Goal: Task Accomplishment & Management: Manage account settings

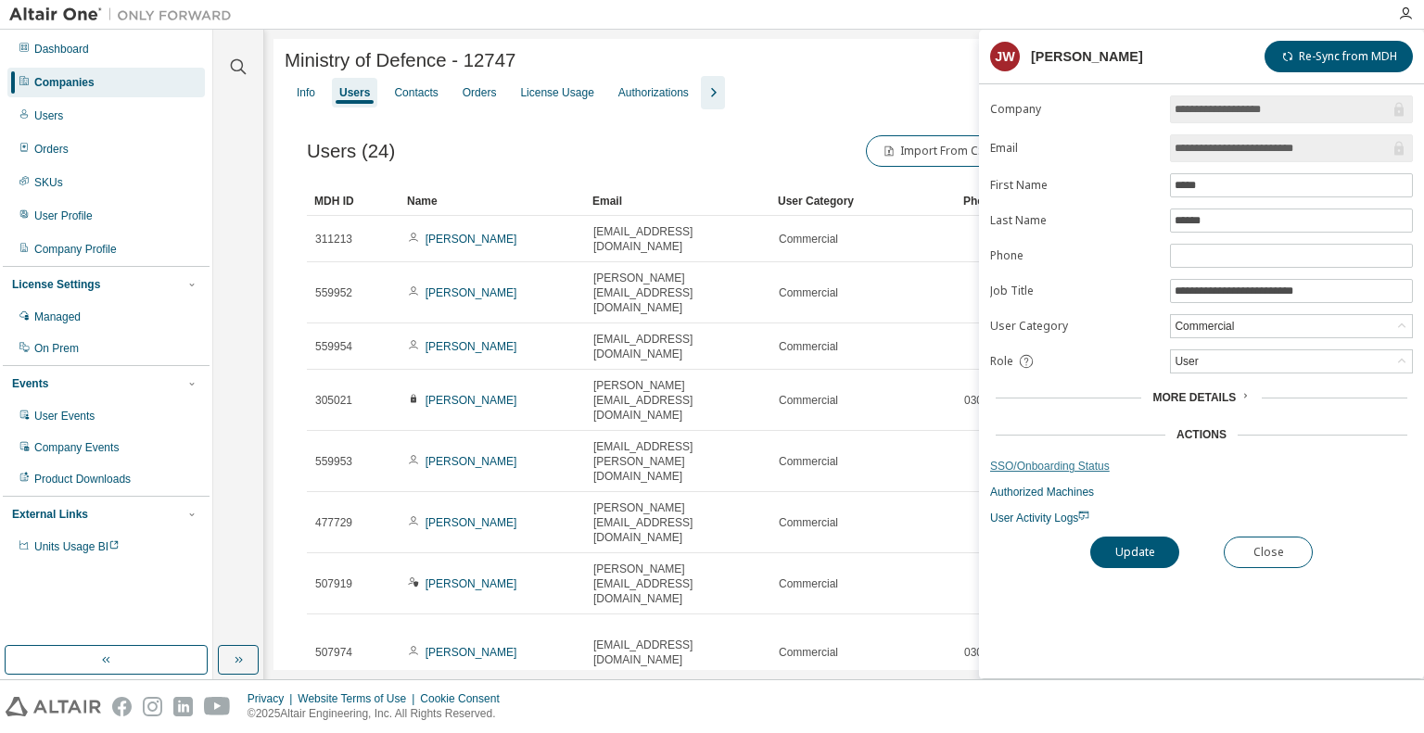
click at [1043, 460] on link "SSO/Onboarding Status" at bounding box center [1201, 466] width 423 height 15
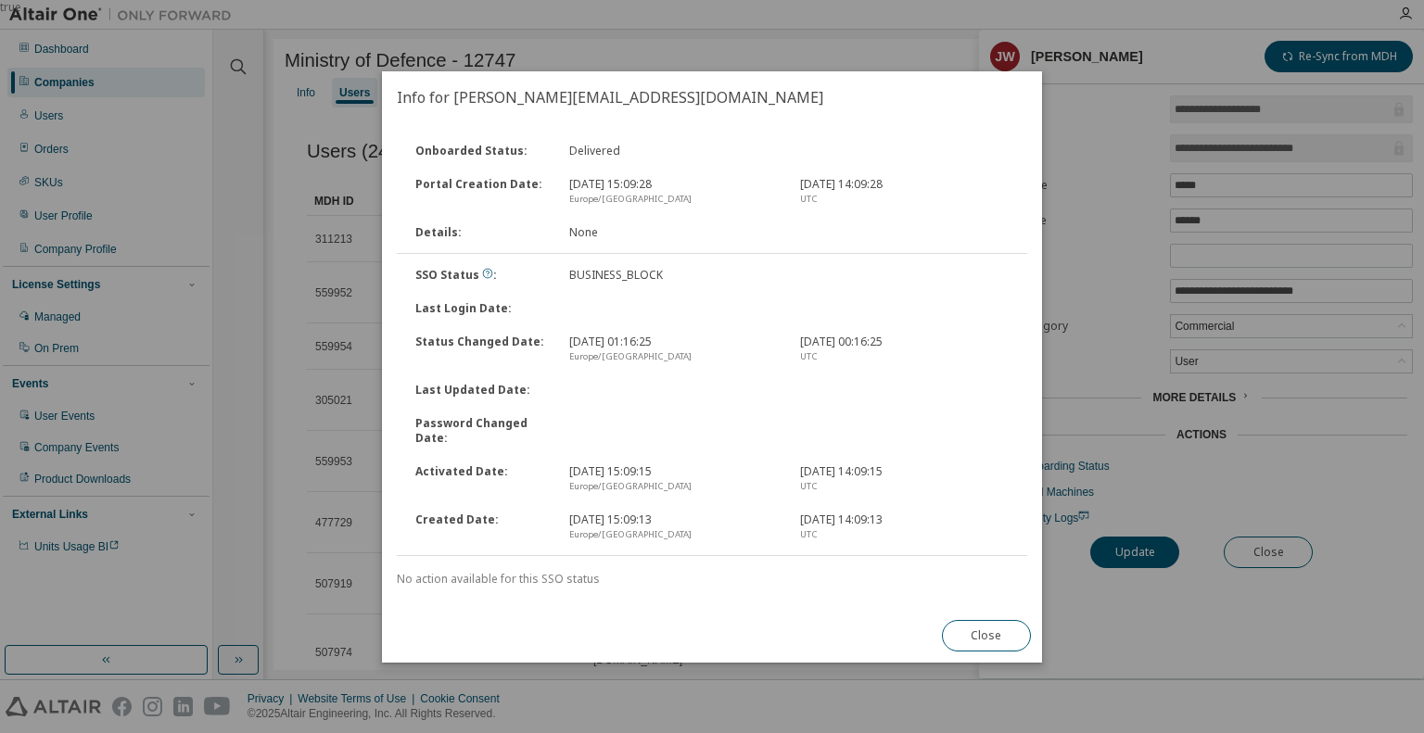
click at [1268, 547] on div "true" at bounding box center [712, 366] width 1424 height 733
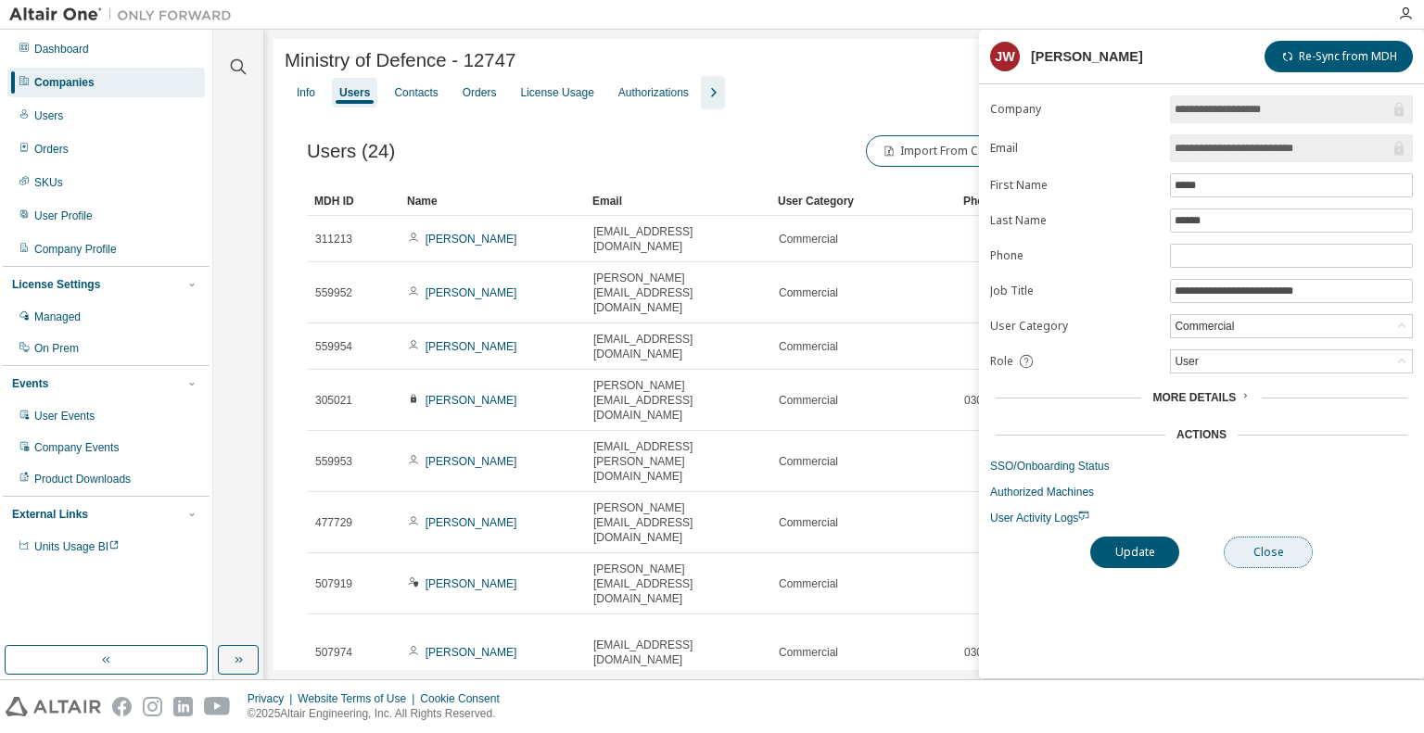
click at [1272, 554] on button "Close" at bounding box center [1268, 553] width 89 height 32
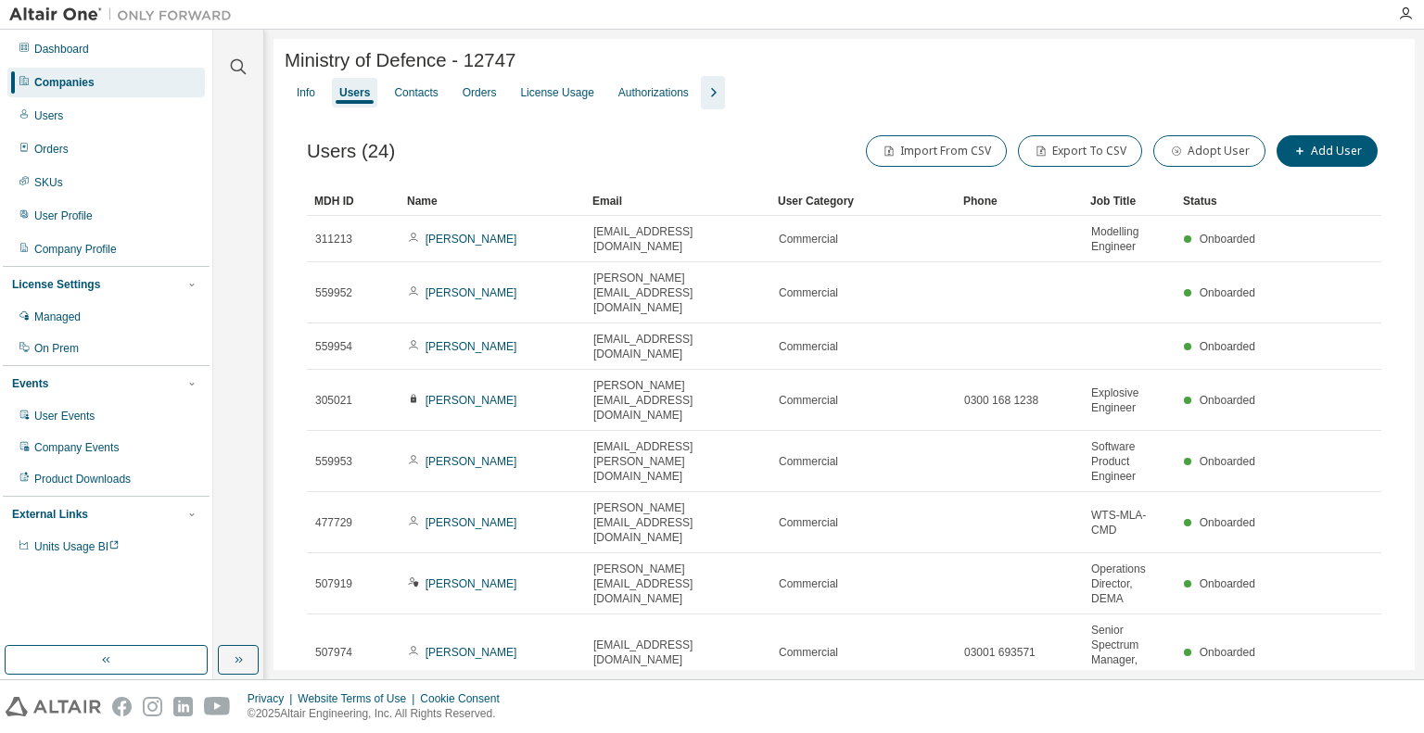
click at [487, 65] on span "Ministry of Defence - 12747" at bounding box center [400, 60] width 231 height 21
copy span "12747"
click at [237, 70] on icon "button" at bounding box center [239, 67] width 16 height 16
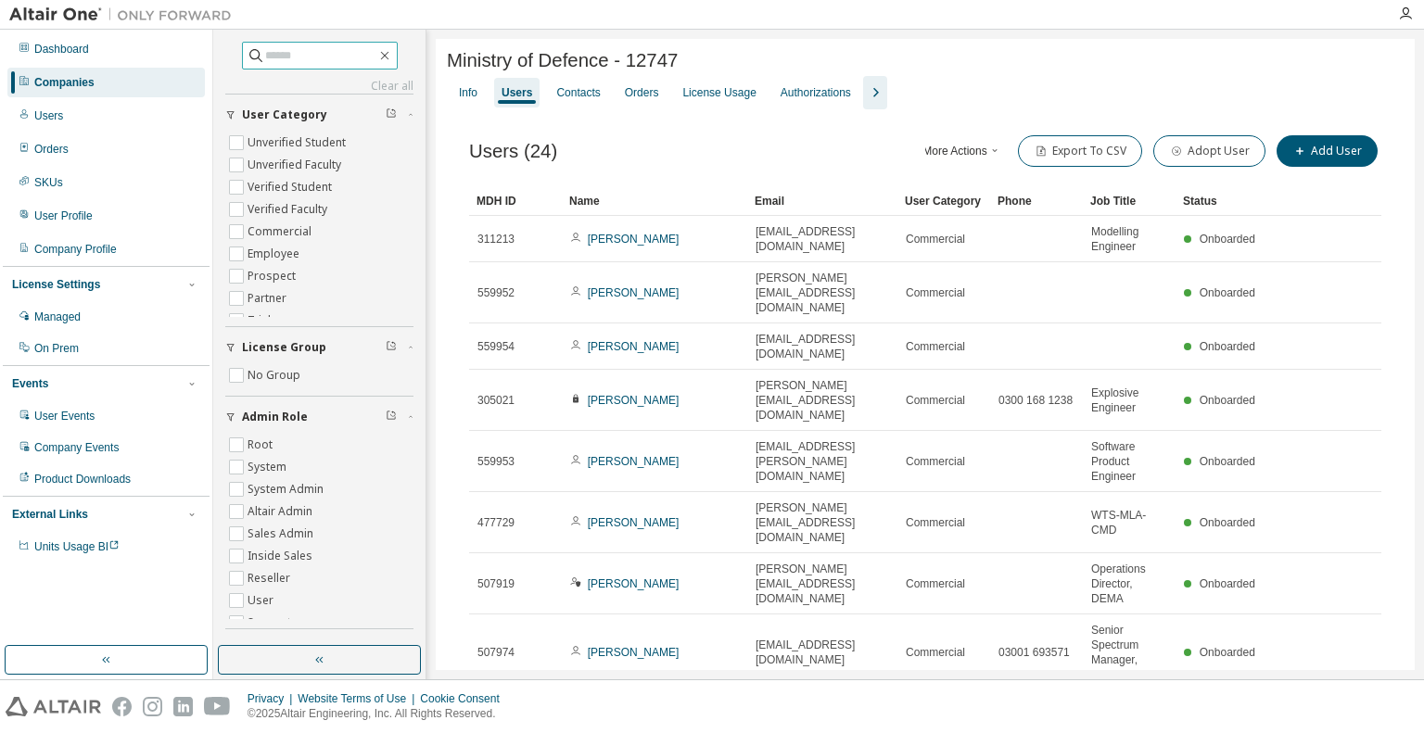
click at [299, 51] on input "text" at bounding box center [320, 55] width 111 height 19
paste input "*****"
type input "*****"
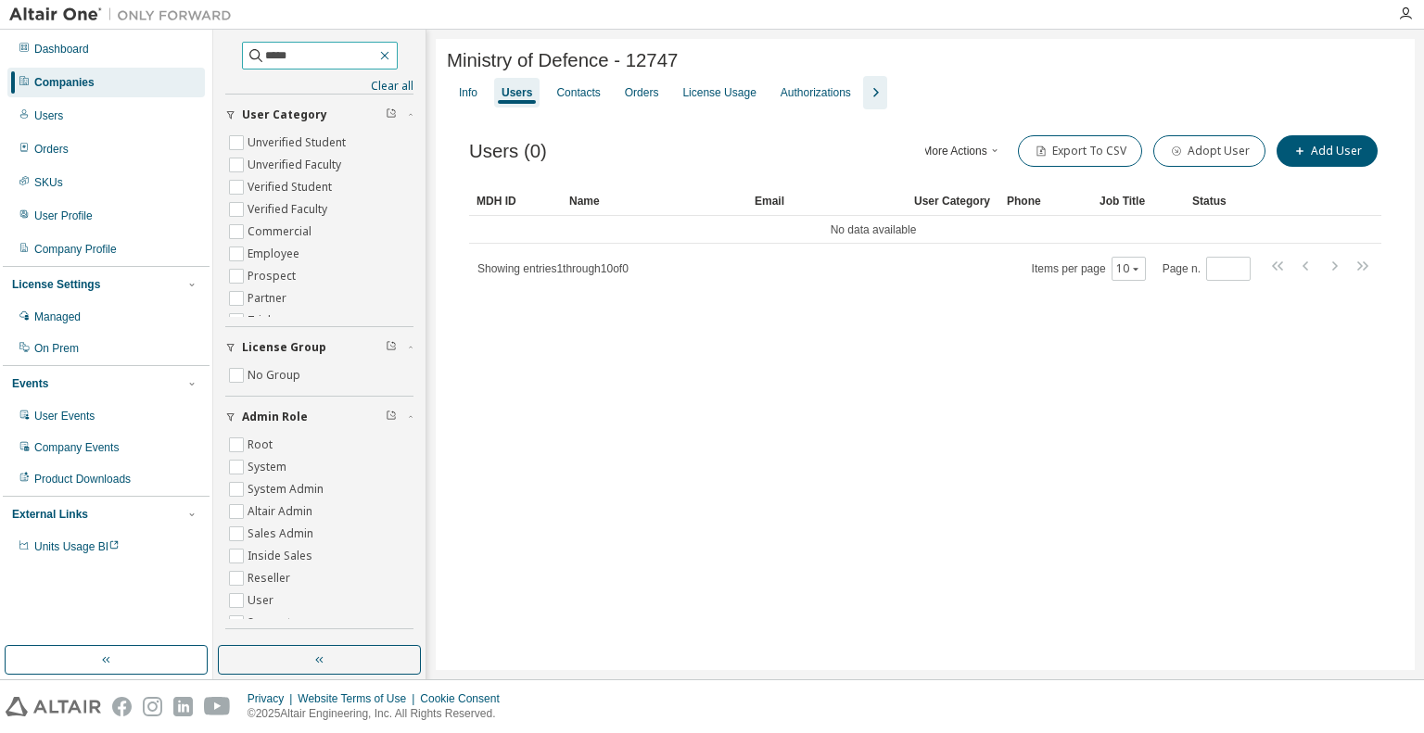
click at [392, 51] on icon "button" at bounding box center [384, 55] width 15 height 15
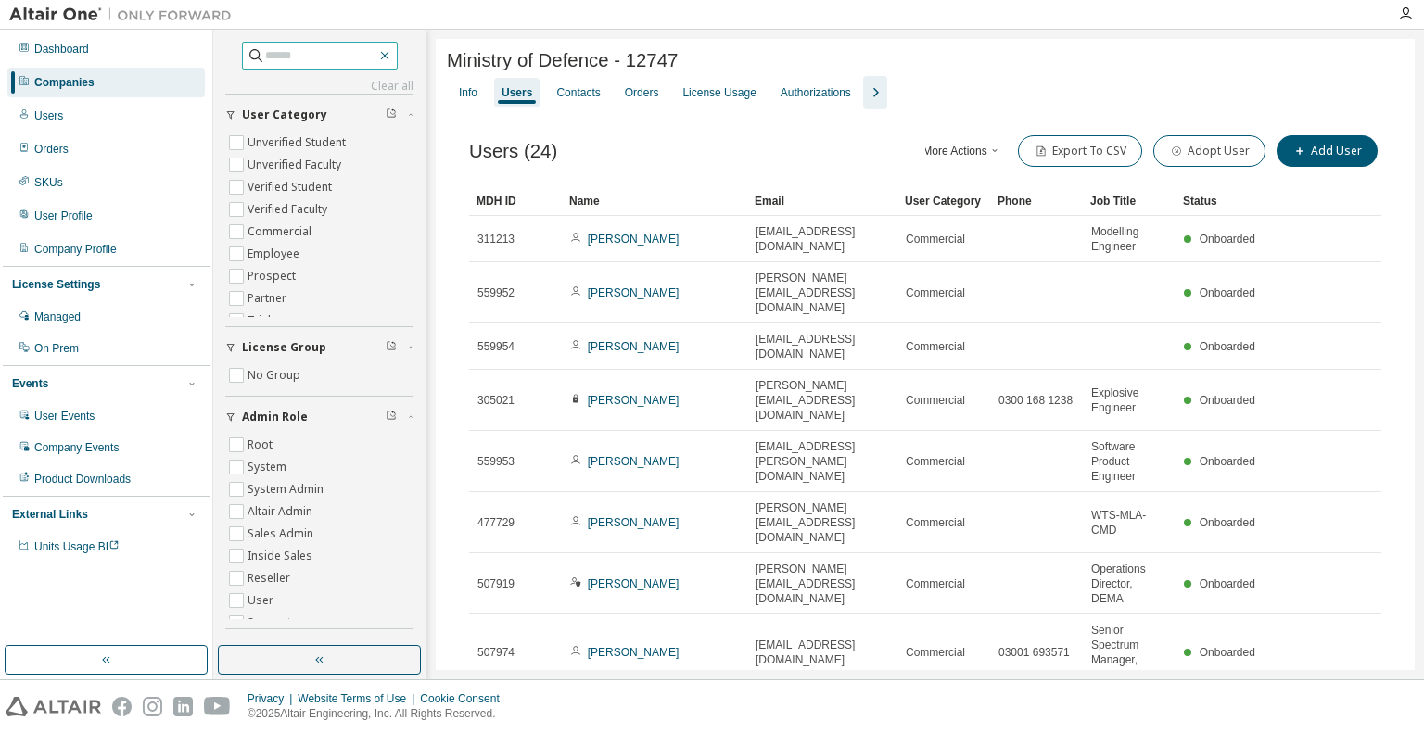
click at [392, 58] on icon "button" at bounding box center [384, 55] width 15 height 15
click at [391, 54] on icon "button" at bounding box center [384, 55] width 15 height 15
click at [74, 56] on div "Dashboard" at bounding box center [61, 49] width 55 height 15
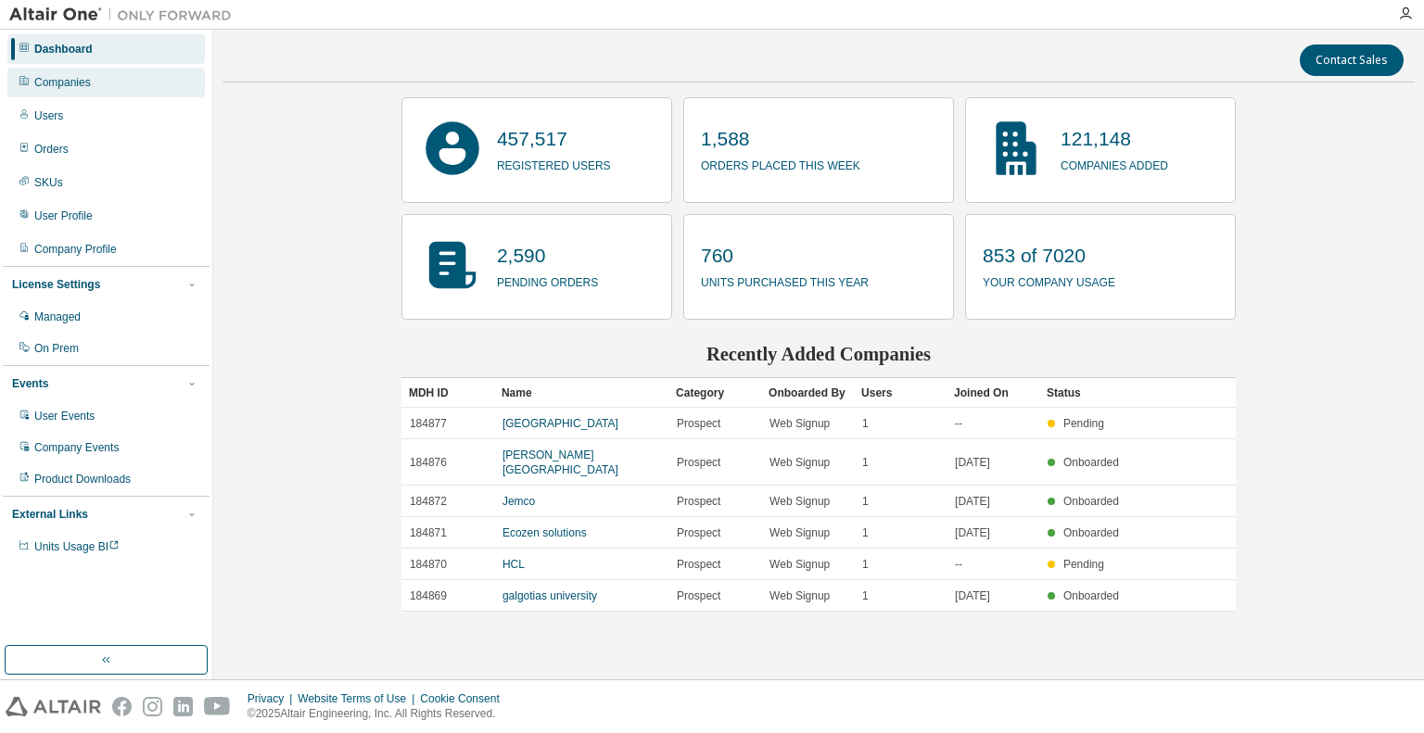
click at [65, 77] on div "Companies" at bounding box center [62, 82] width 57 height 15
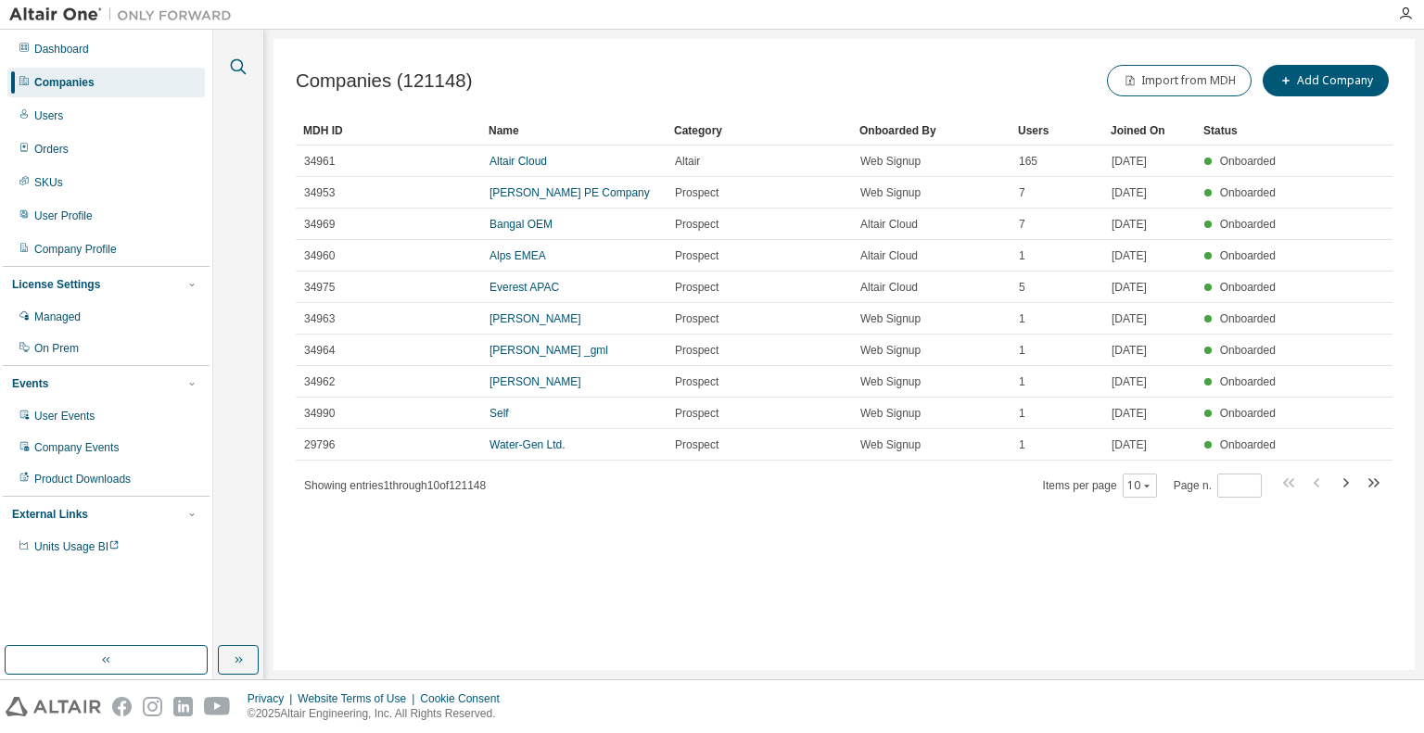
click at [236, 64] on icon "button" at bounding box center [238, 67] width 22 height 22
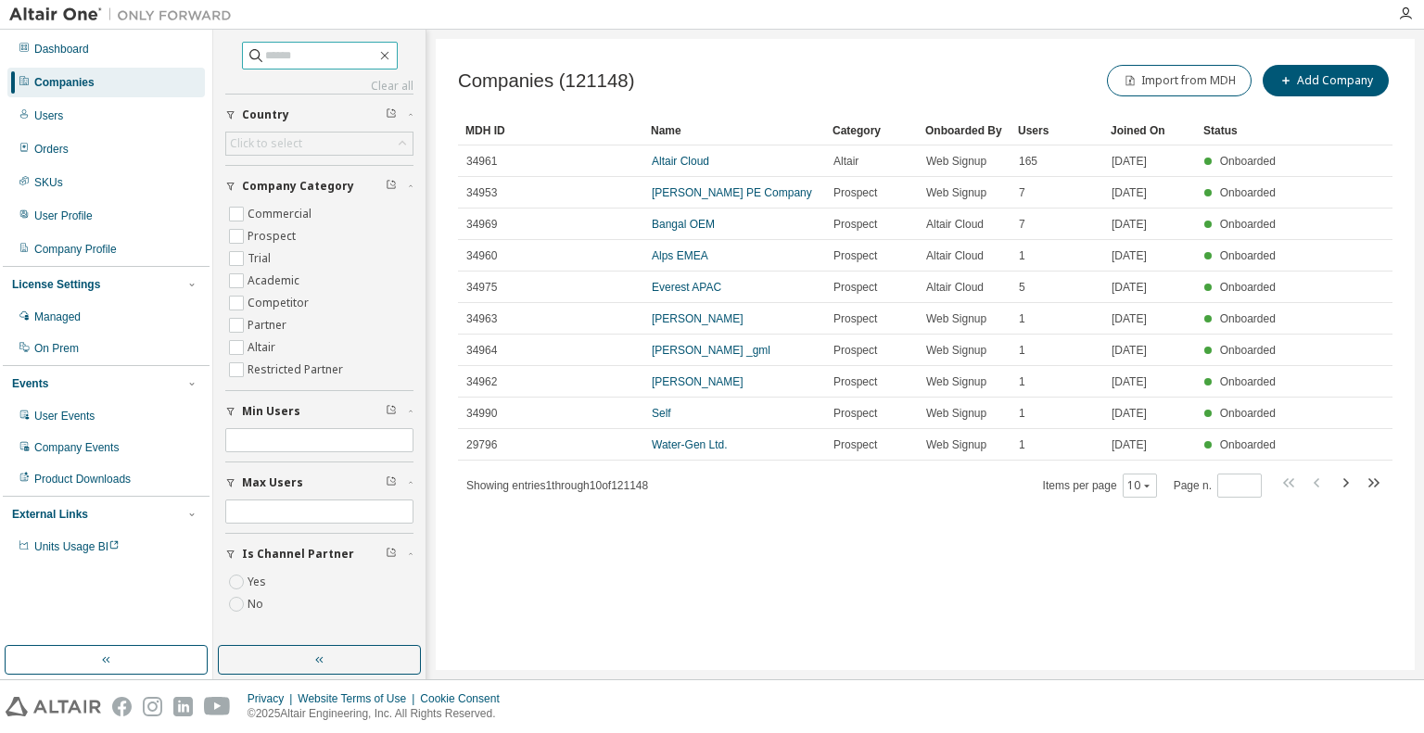
click at [265, 57] on input "text" at bounding box center [320, 55] width 111 height 19
paste input "*****"
type input "*****"
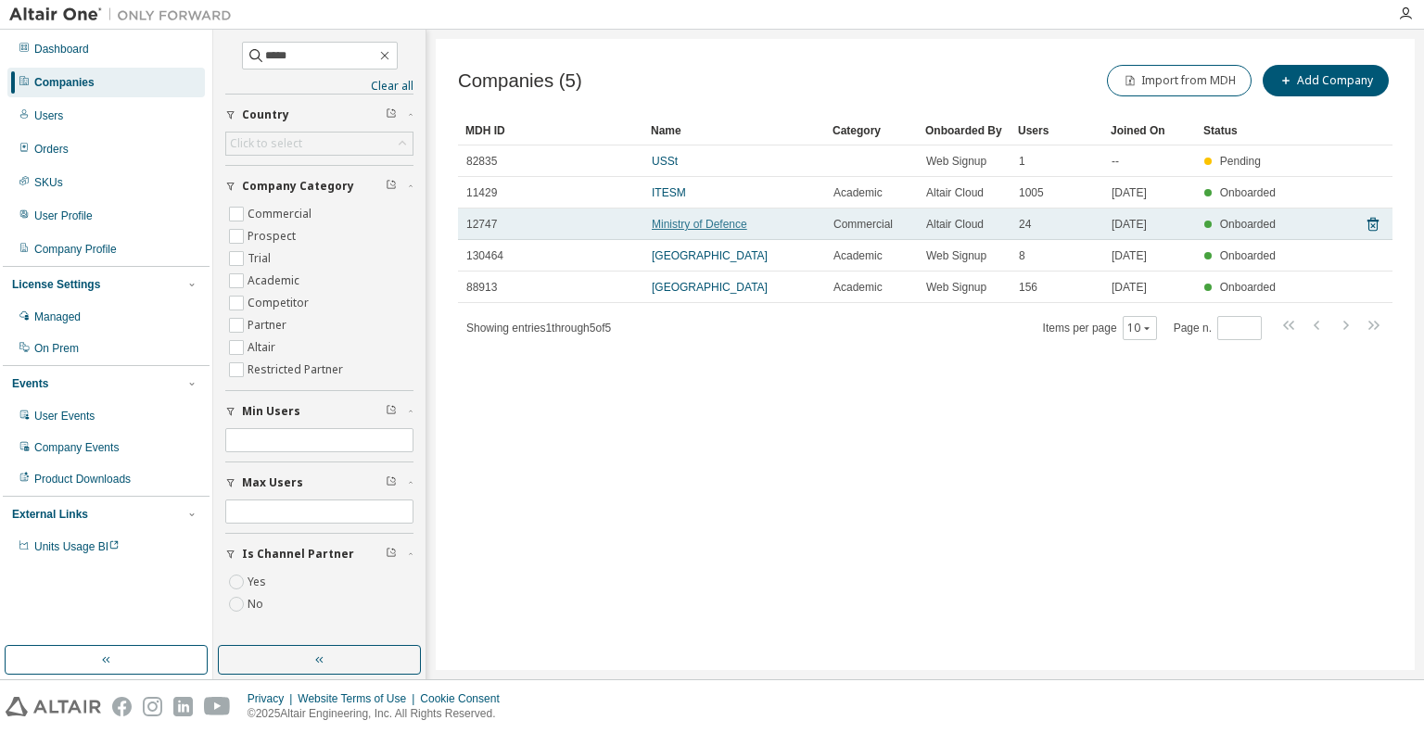
click at [671, 228] on link "Ministry of Defence" at bounding box center [699, 224] width 95 height 13
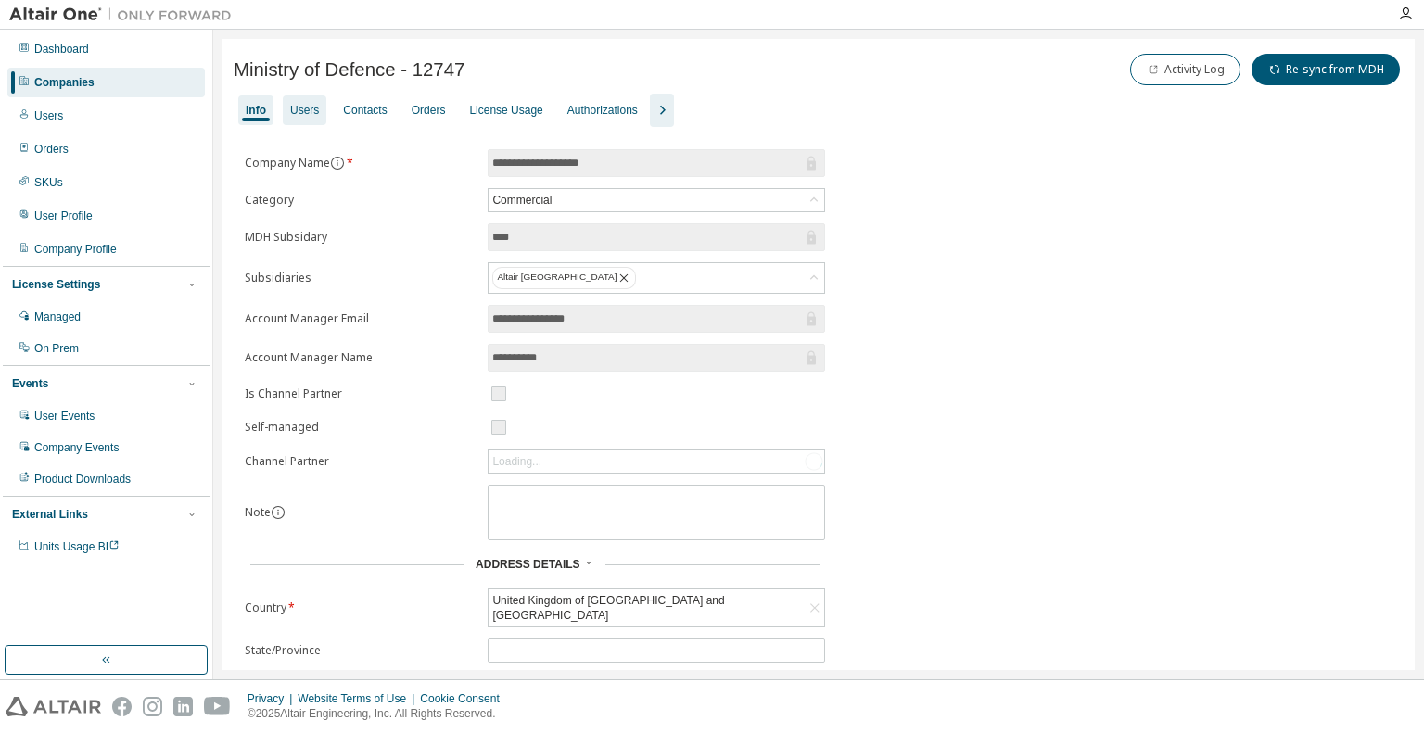
click at [299, 105] on div "Users" at bounding box center [304, 110] width 29 height 15
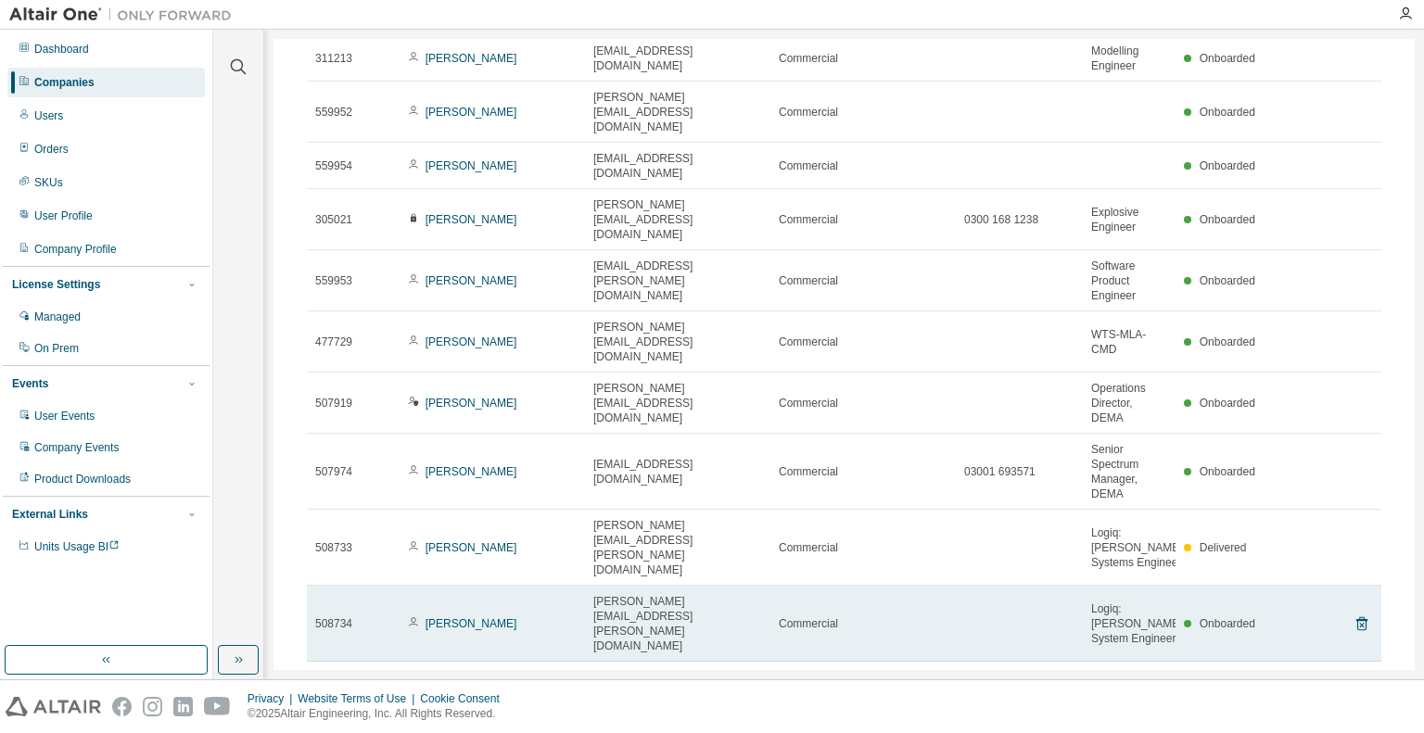
scroll to position [184, 0]
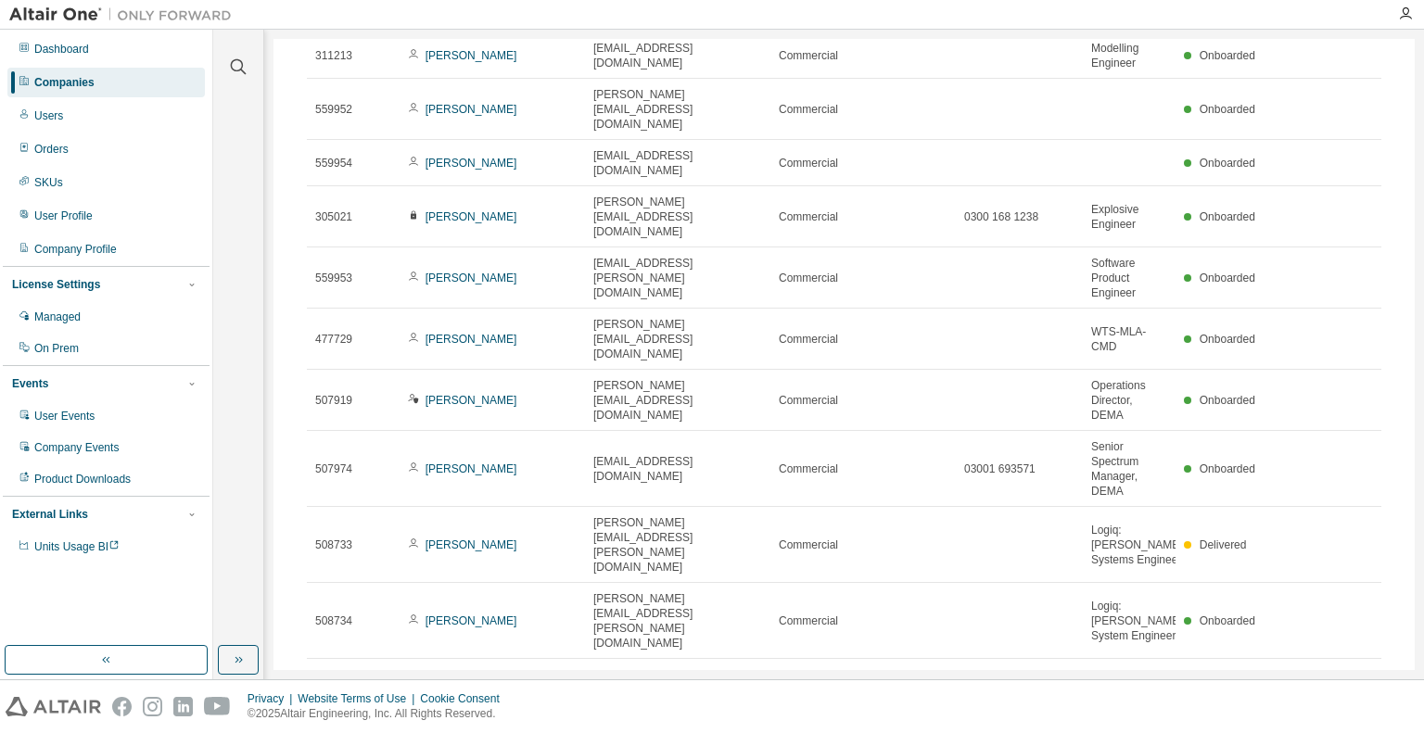
click at [1363, 677] on icon "button" at bounding box center [1366, 681] width 6 height 9
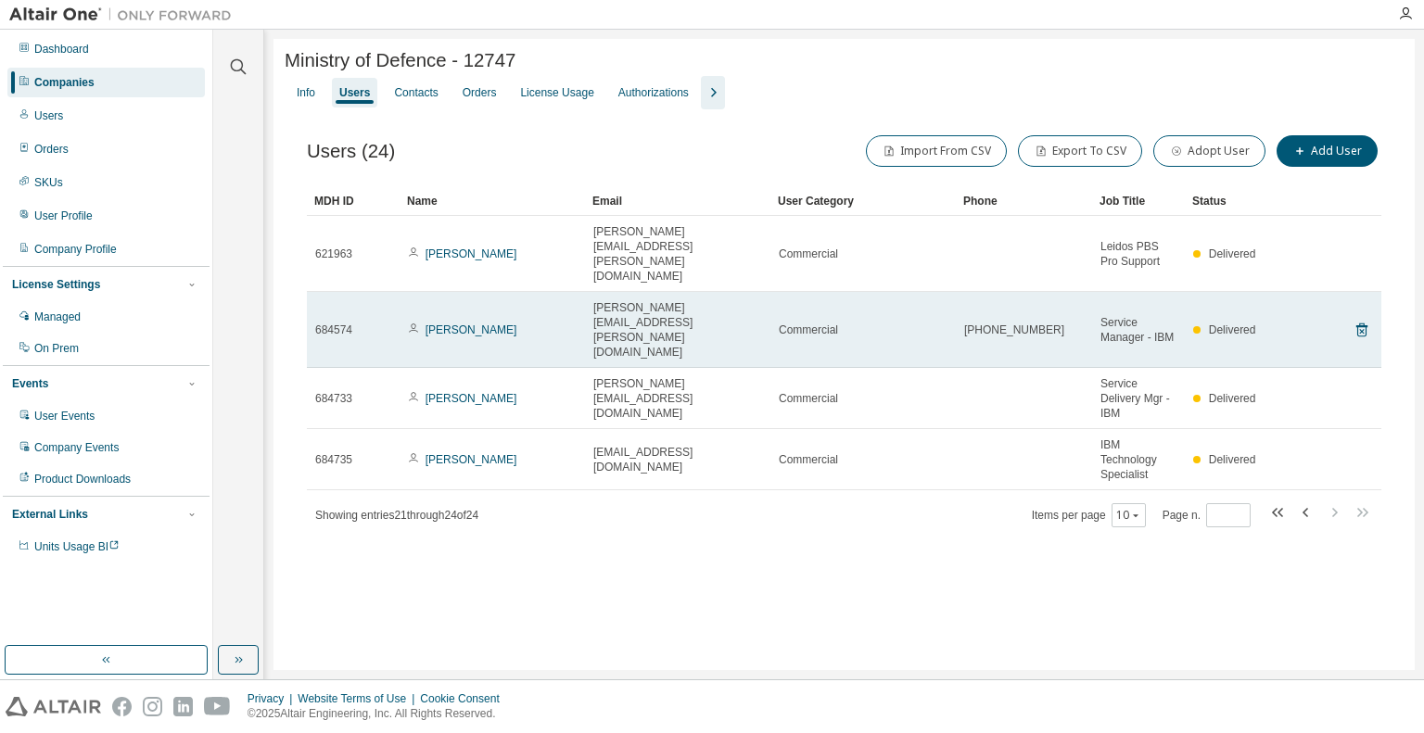
click at [628, 300] on span "[PERSON_NAME][EMAIL_ADDRESS][PERSON_NAME][DOMAIN_NAME]" at bounding box center [677, 329] width 169 height 59
click at [477, 324] on link "[PERSON_NAME]" at bounding box center [472, 330] width 92 height 13
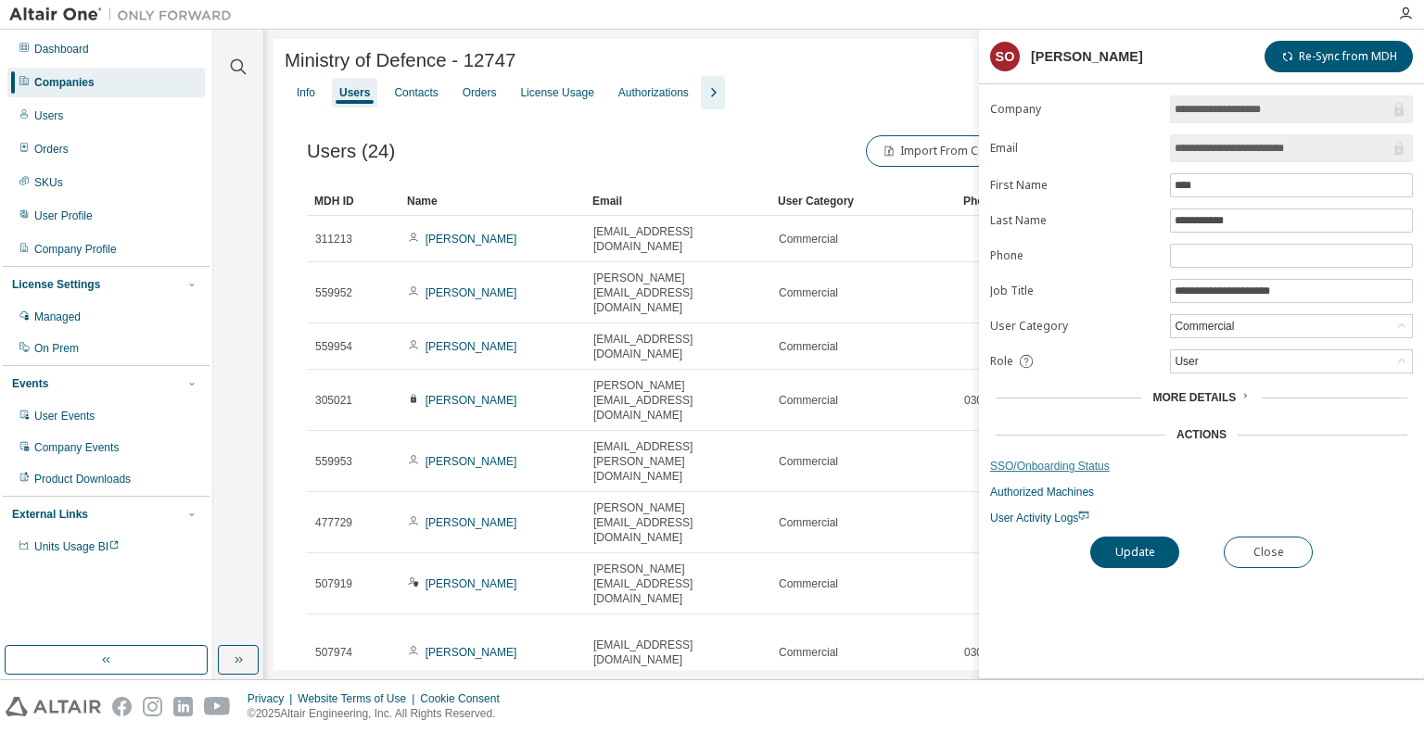
click at [1029, 459] on link "SSO/Onboarding Status" at bounding box center [1201, 466] width 423 height 15
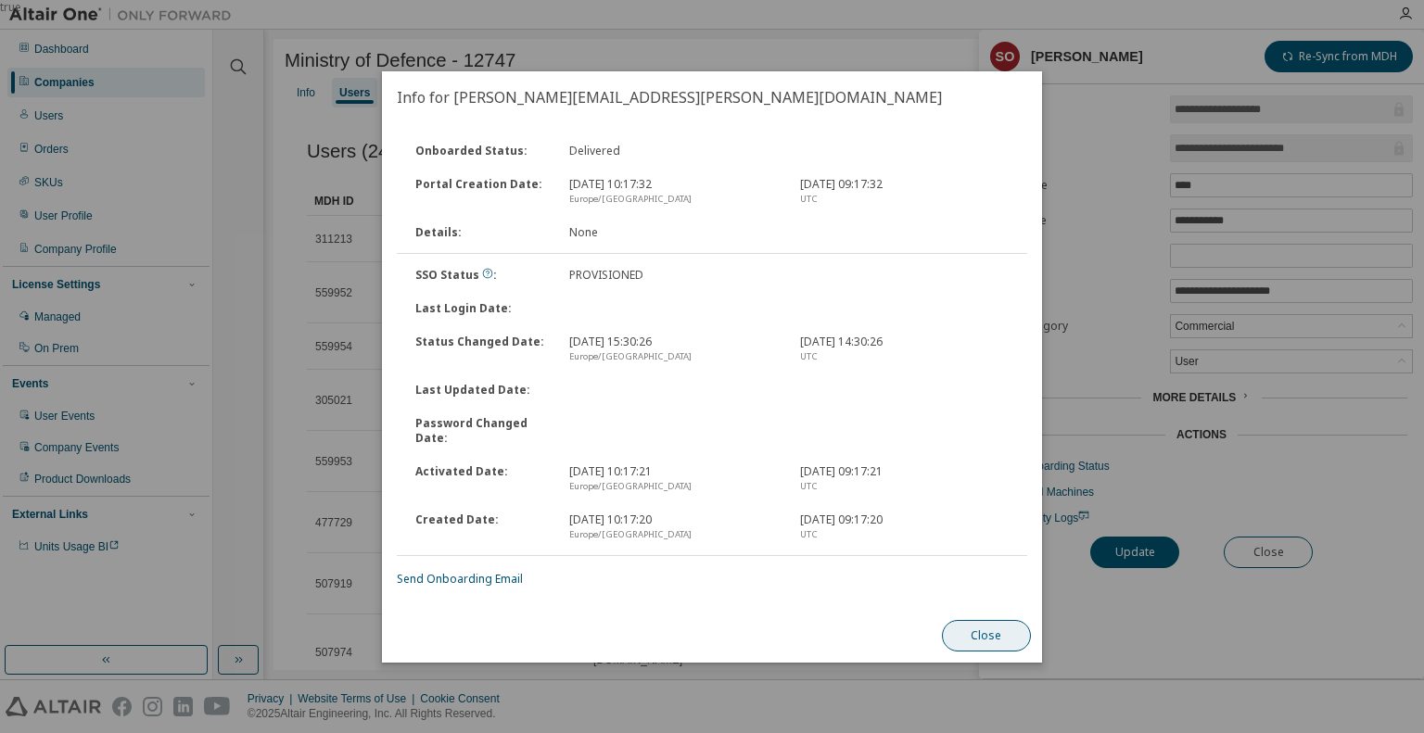
click at [986, 635] on button "Close" at bounding box center [986, 636] width 89 height 32
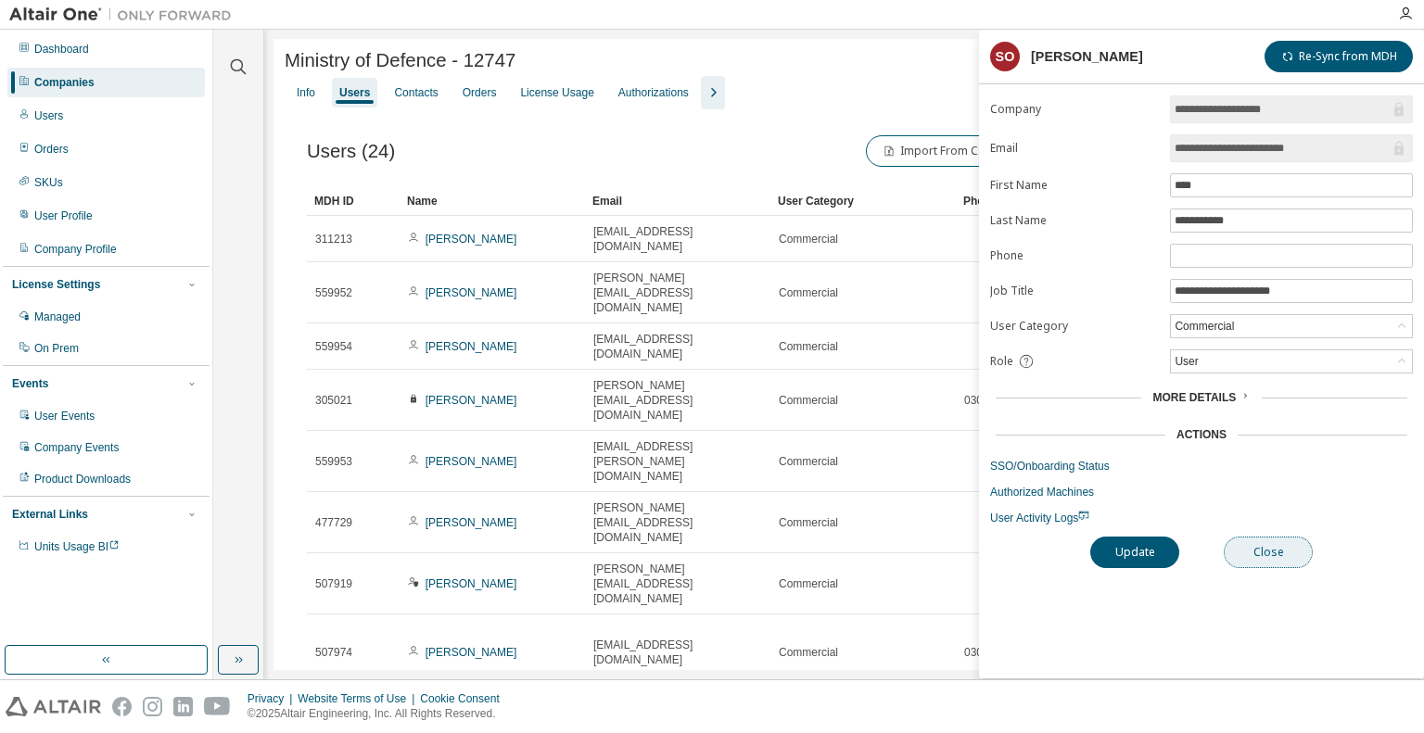
click at [1269, 544] on button "Close" at bounding box center [1268, 553] width 89 height 32
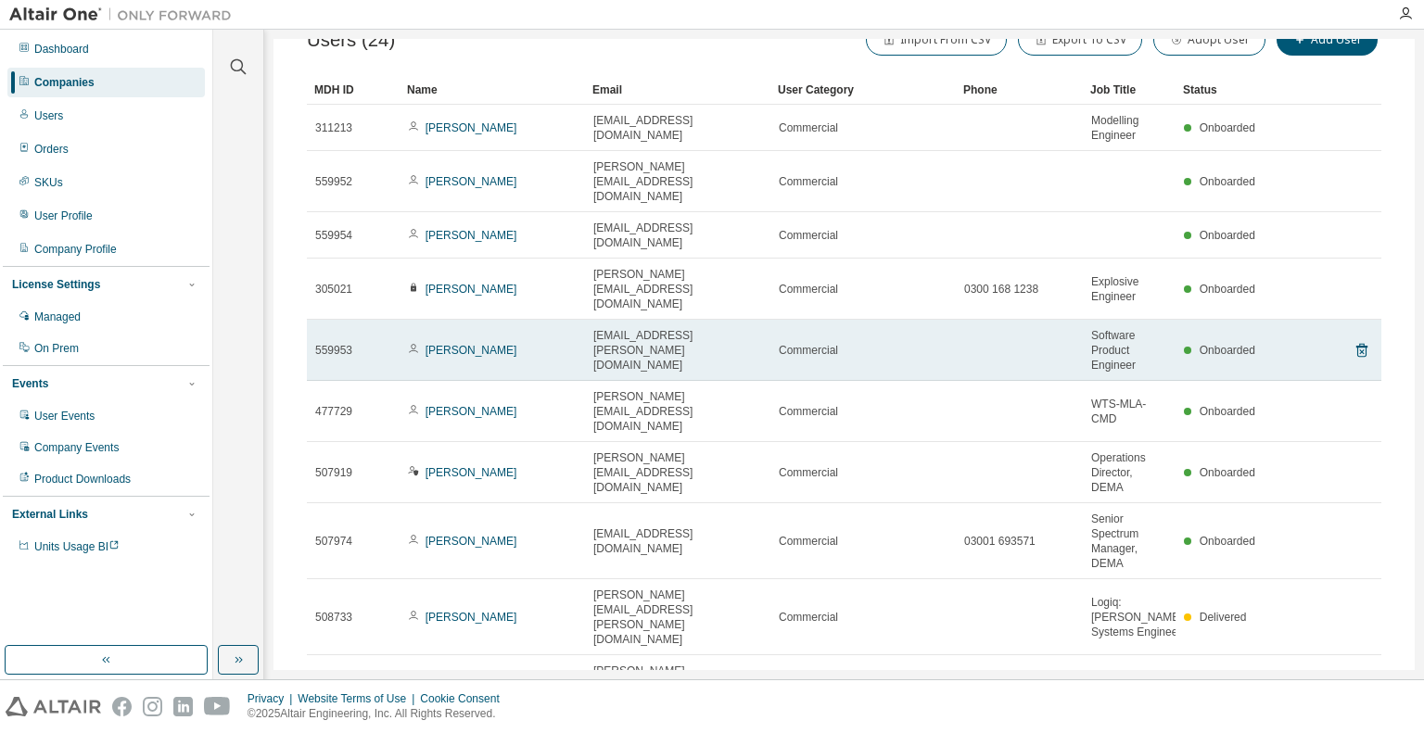
scroll to position [184, 0]
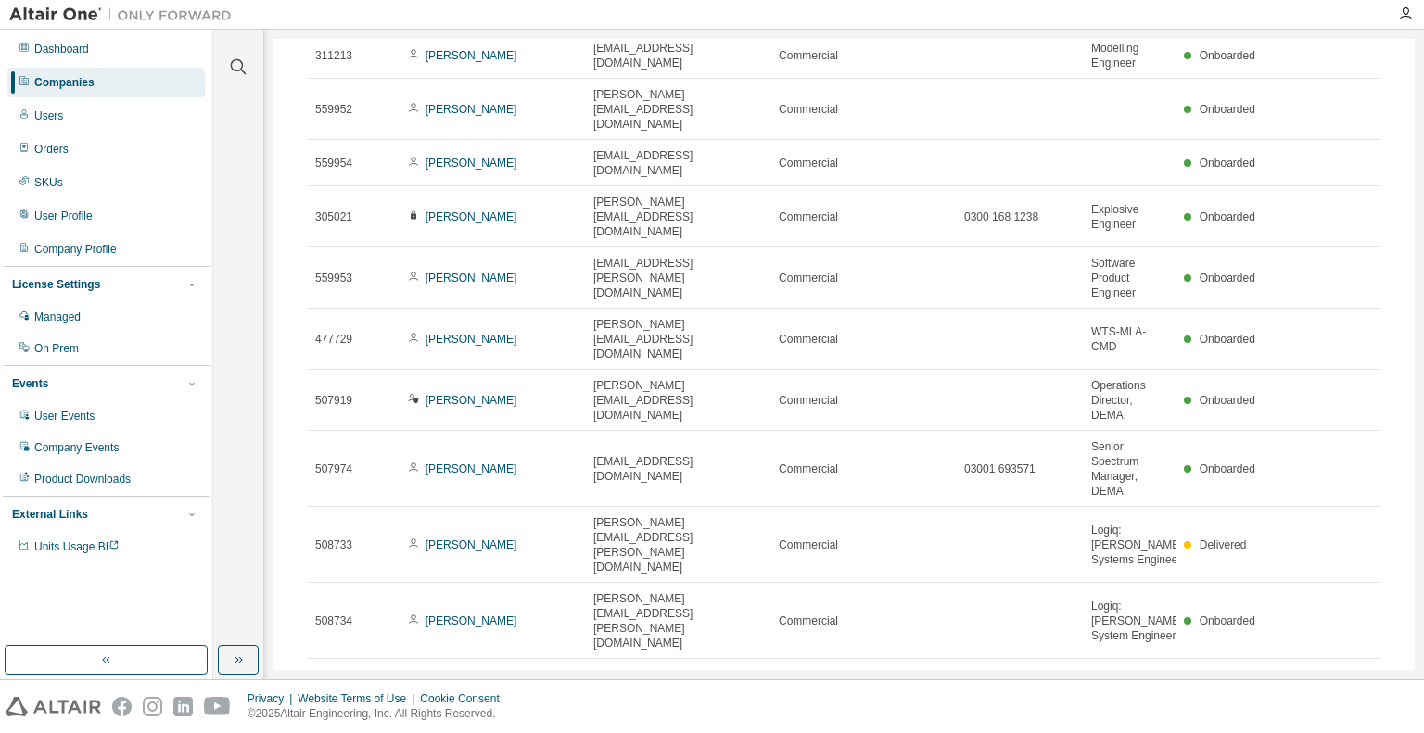
click at [1353, 670] on icon "button" at bounding box center [1362, 681] width 22 height 22
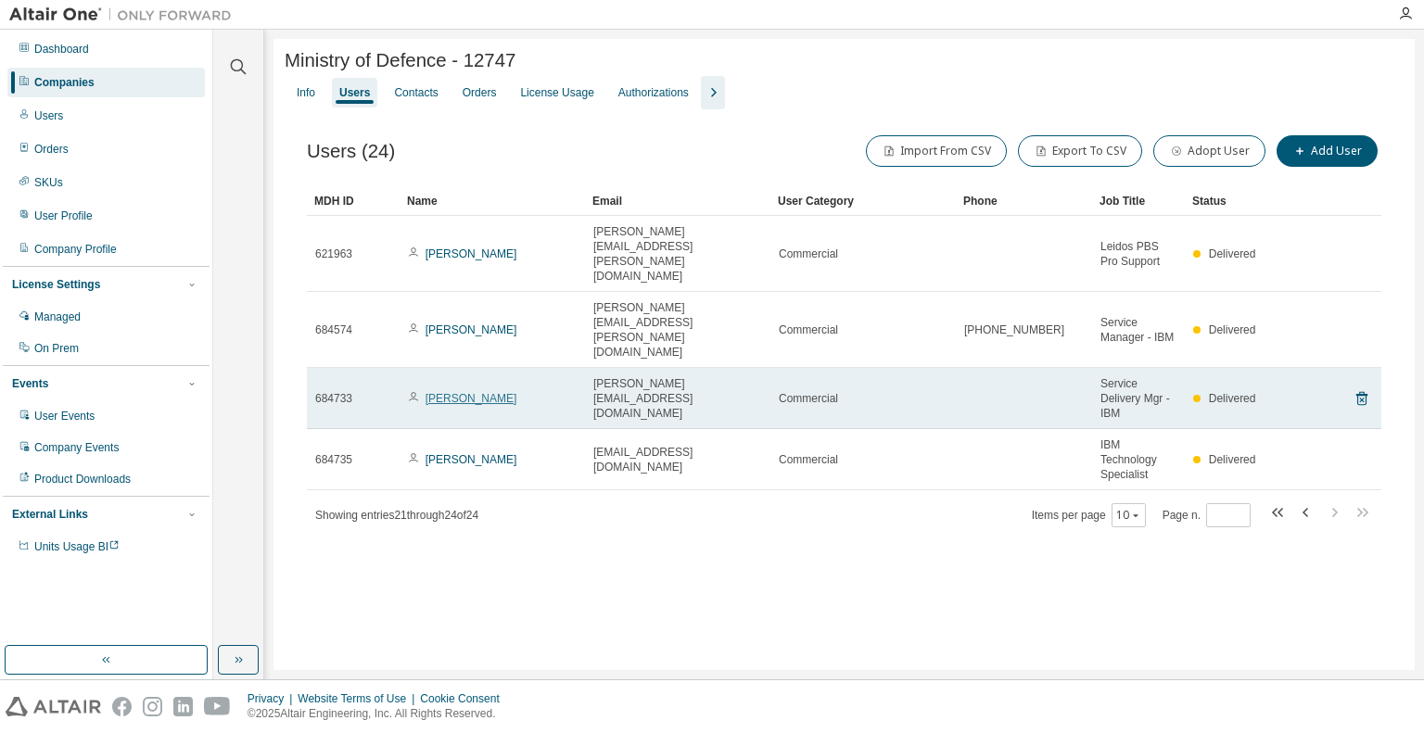
click at [460, 392] on link "[PERSON_NAME]" at bounding box center [472, 398] width 92 height 13
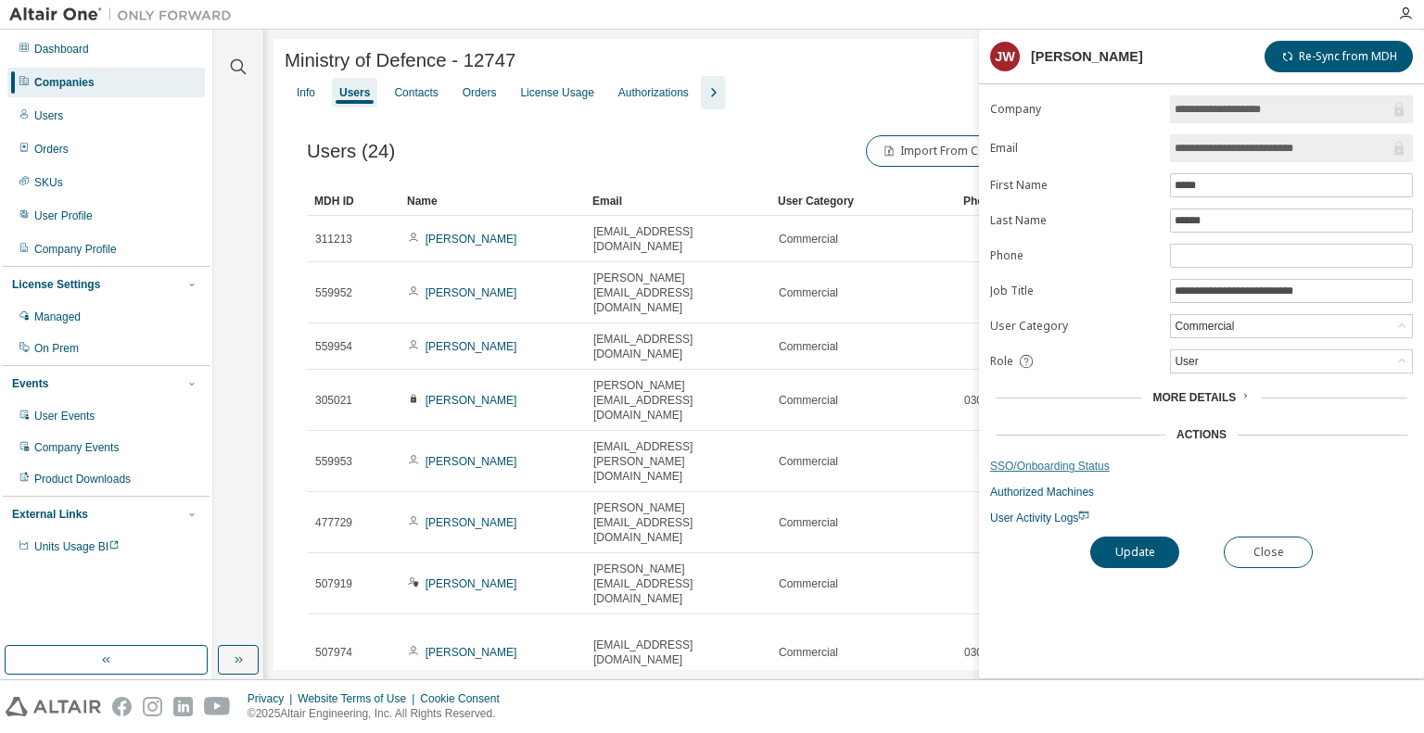
click at [1052, 463] on link "SSO/Onboarding Status" at bounding box center [1201, 466] width 423 height 15
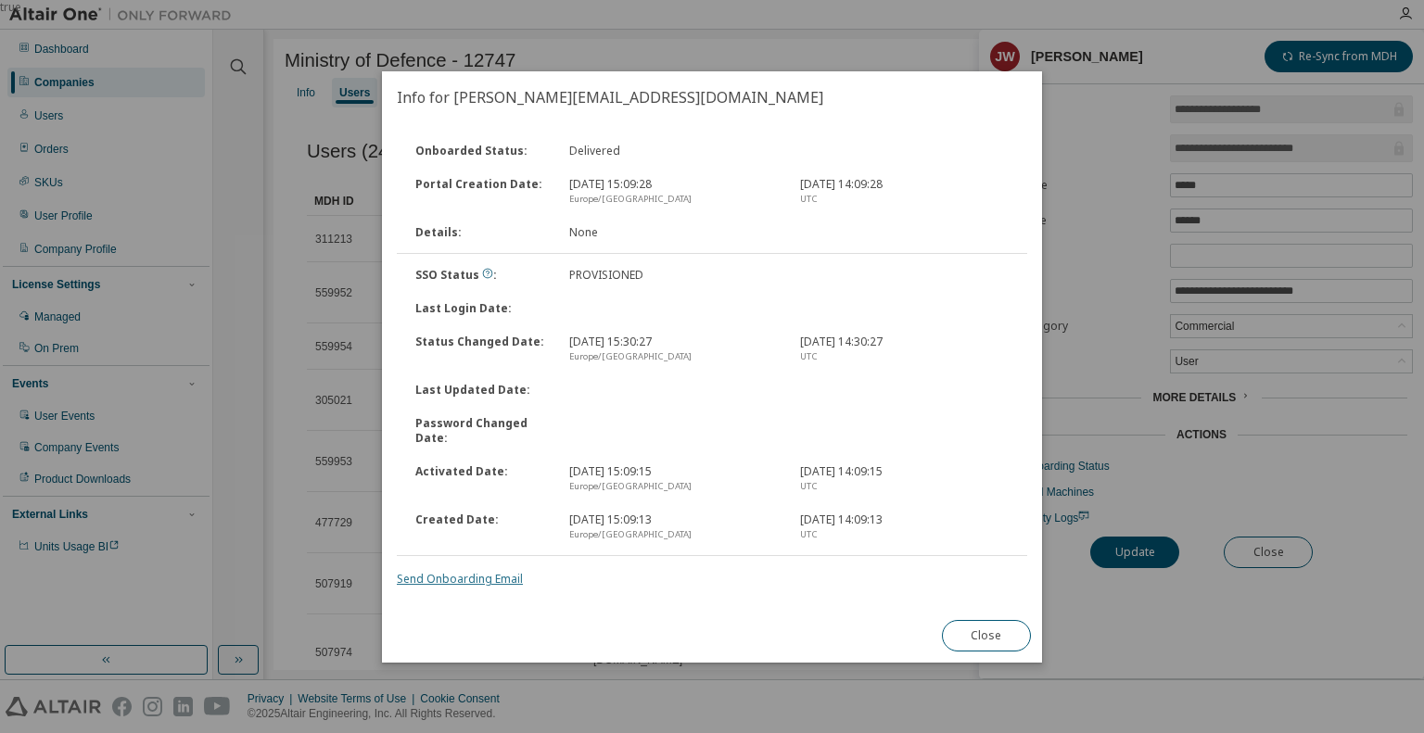
click at [457, 576] on link "Send Onboarding Email" at bounding box center [460, 579] width 126 height 16
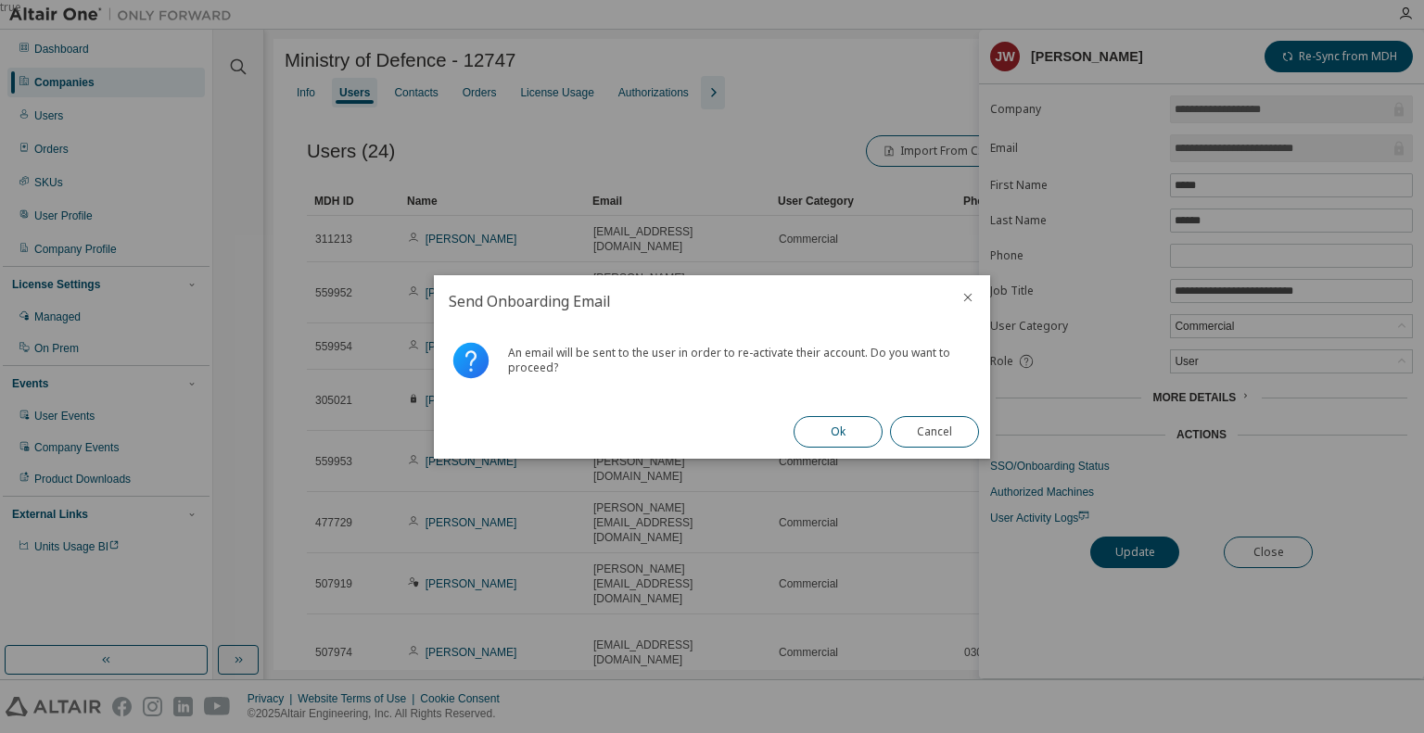
click at [821, 425] on button "Ok" at bounding box center [838, 432] width 89 height 32
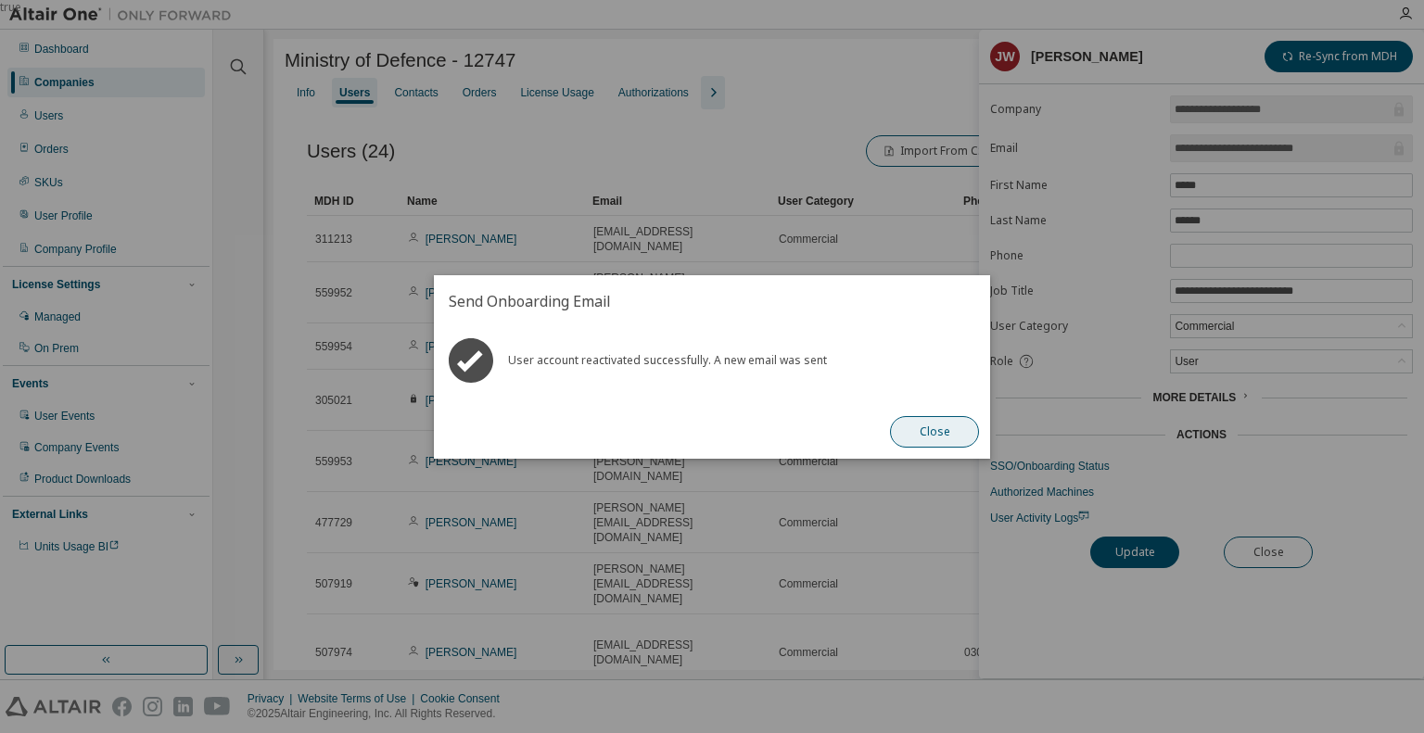
click at [945, 431] on button "Close" at bounding box center [934, 432] width 89 height 32
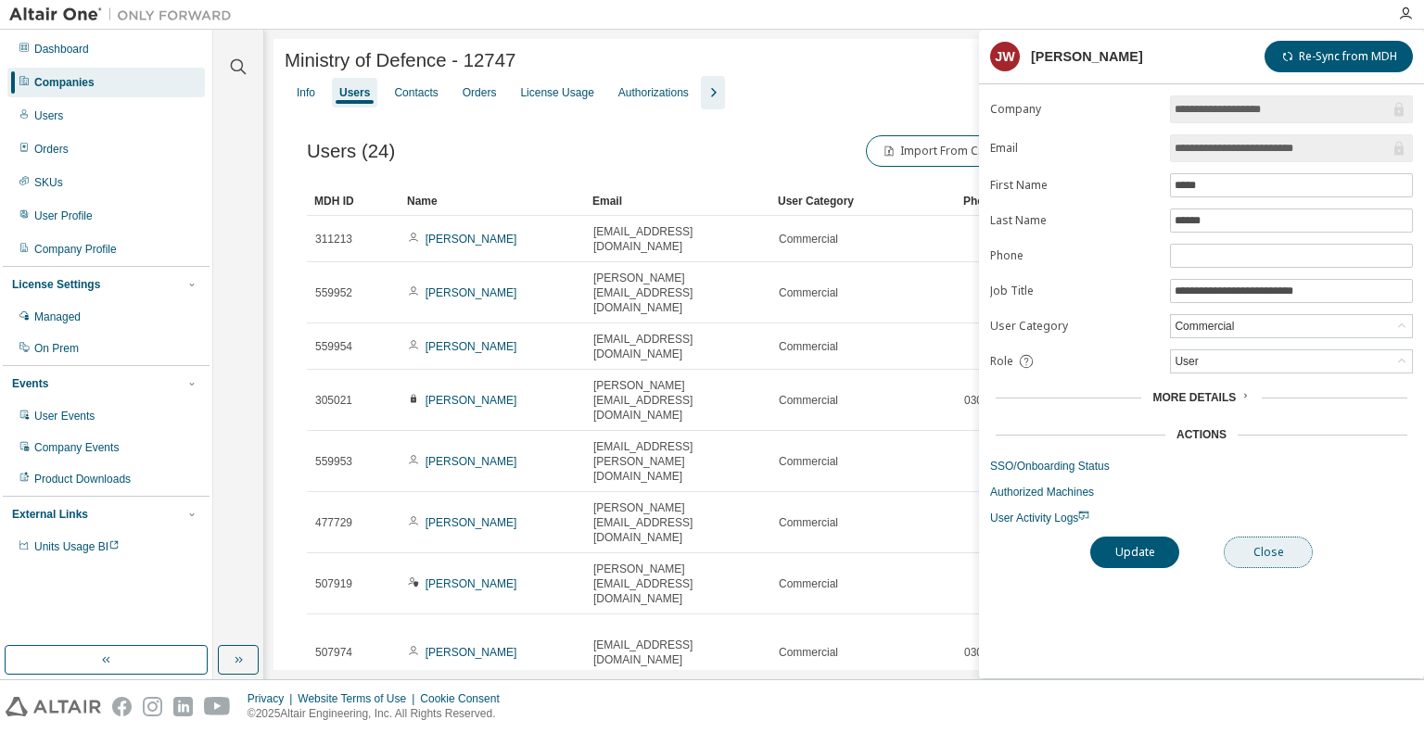
click at [1279, 545] on button "Close" at bounding box center [1268, 553] width 89 height 32
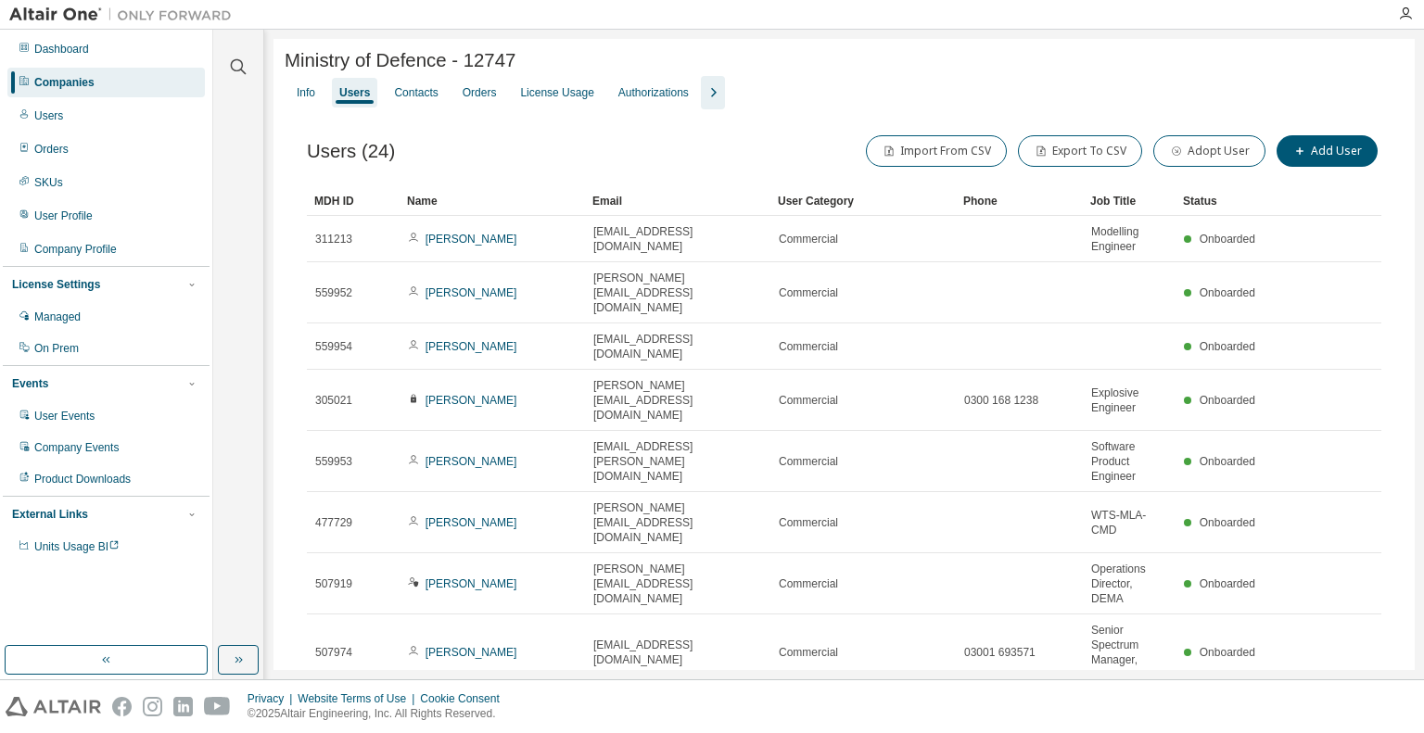
scroll to position [184, 0]
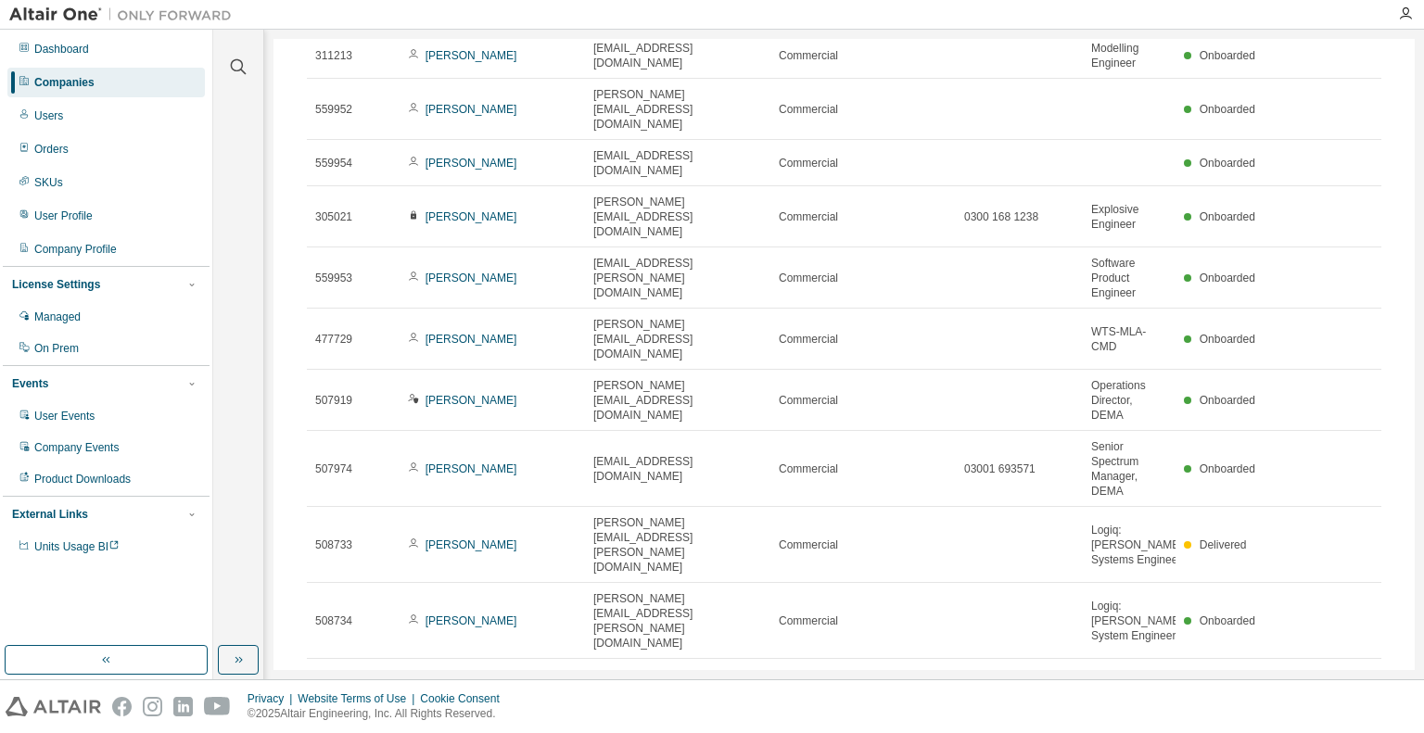
click at [1357, 677] on icon "button" at bounding box center [1360, 681] width 6 height 9
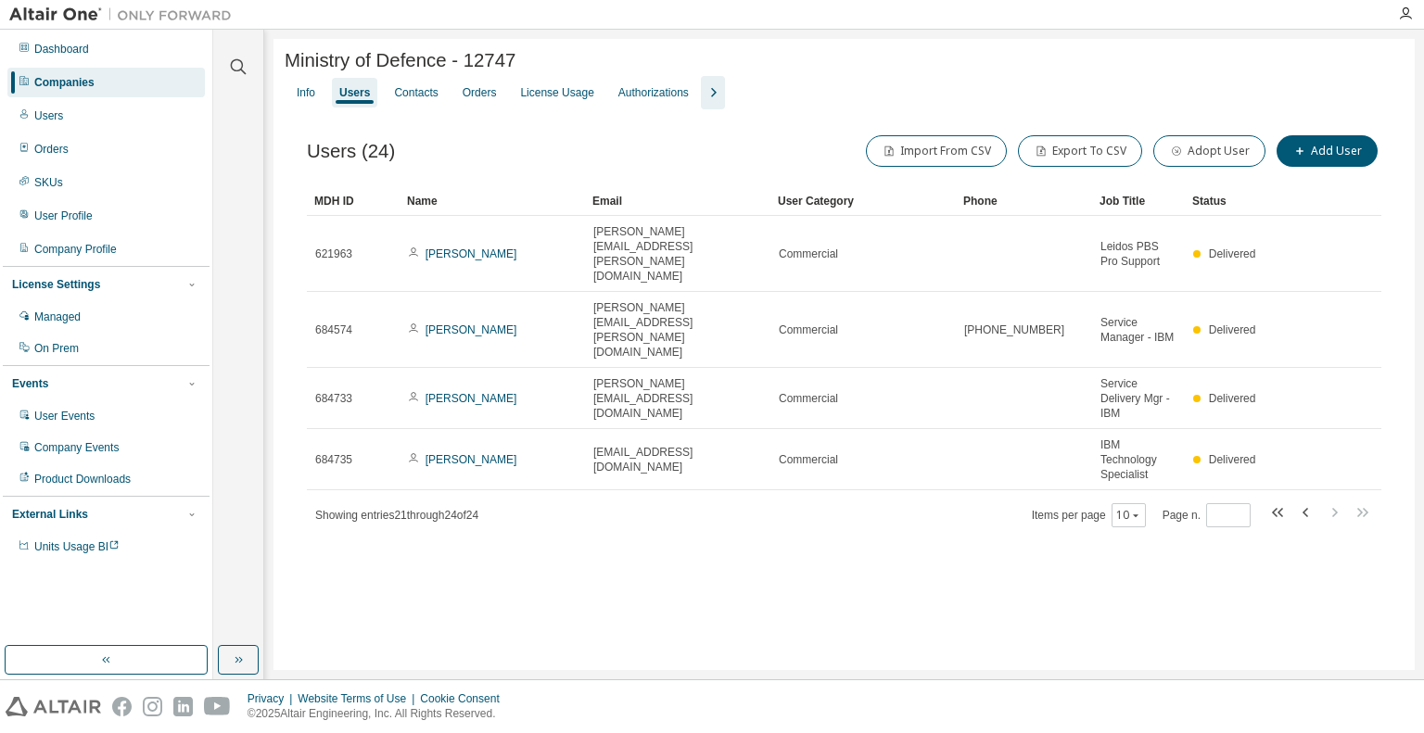
scroll to position [0, 0]
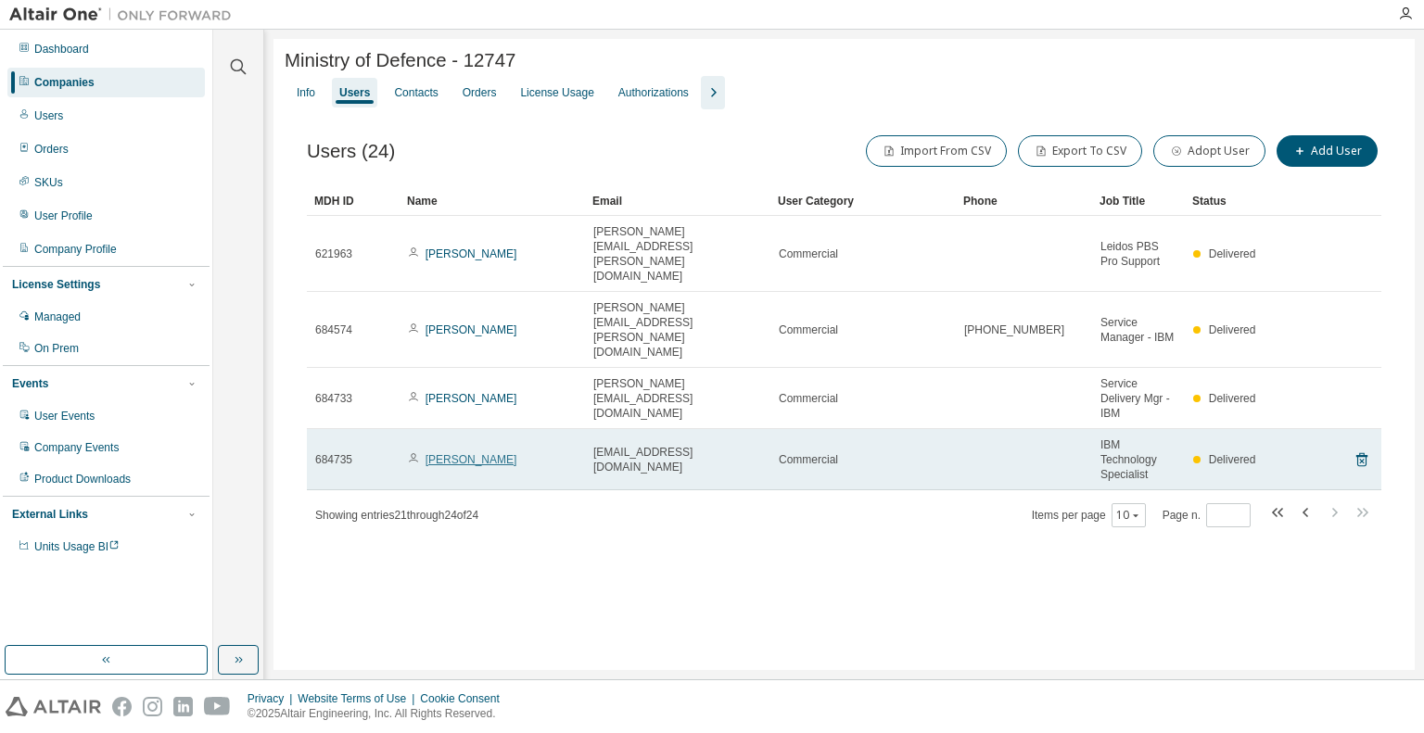
click at [466, 453] on link "[PERSON_NAME]" at bounding box center [472, 459] width 92 height 13
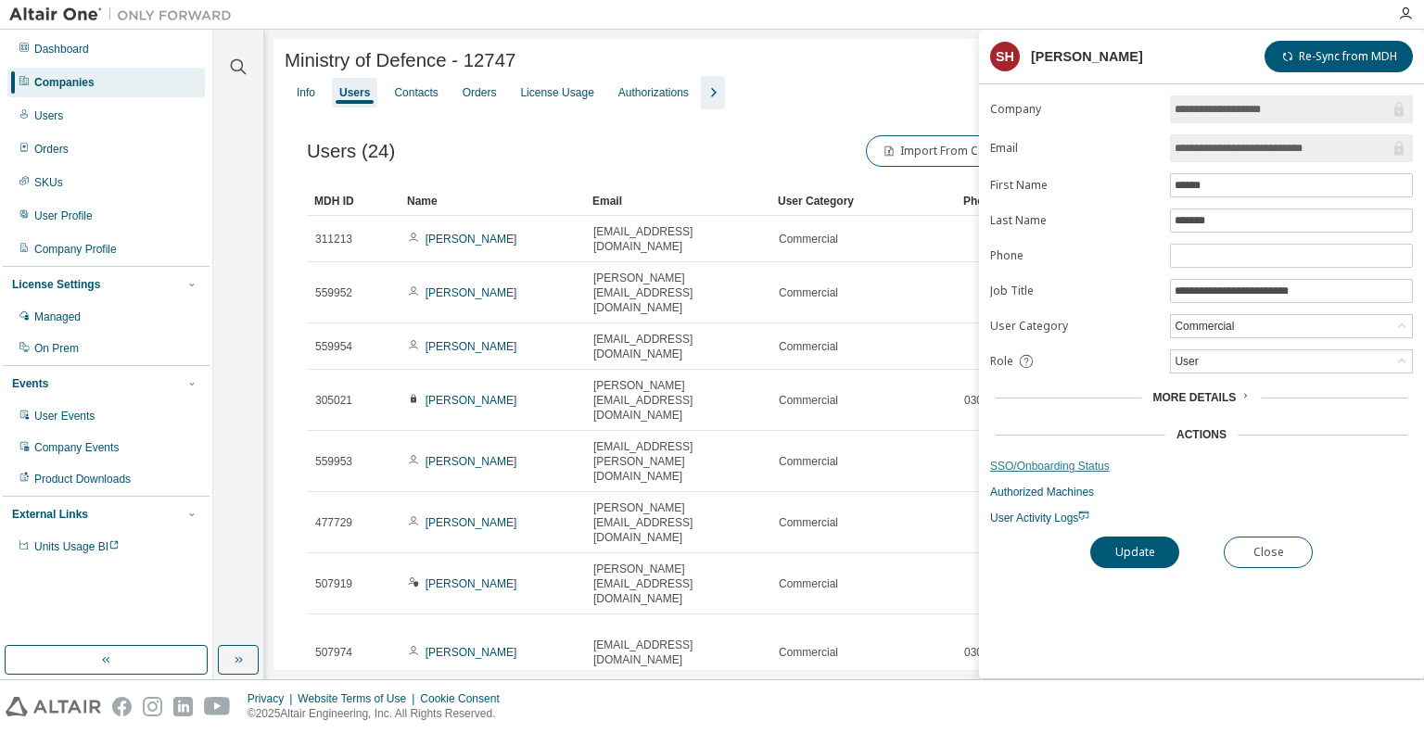
click at [1037, 460] on link "SSO/Onboarding Status" at bounding box center [1201, 466] width 423 height 15
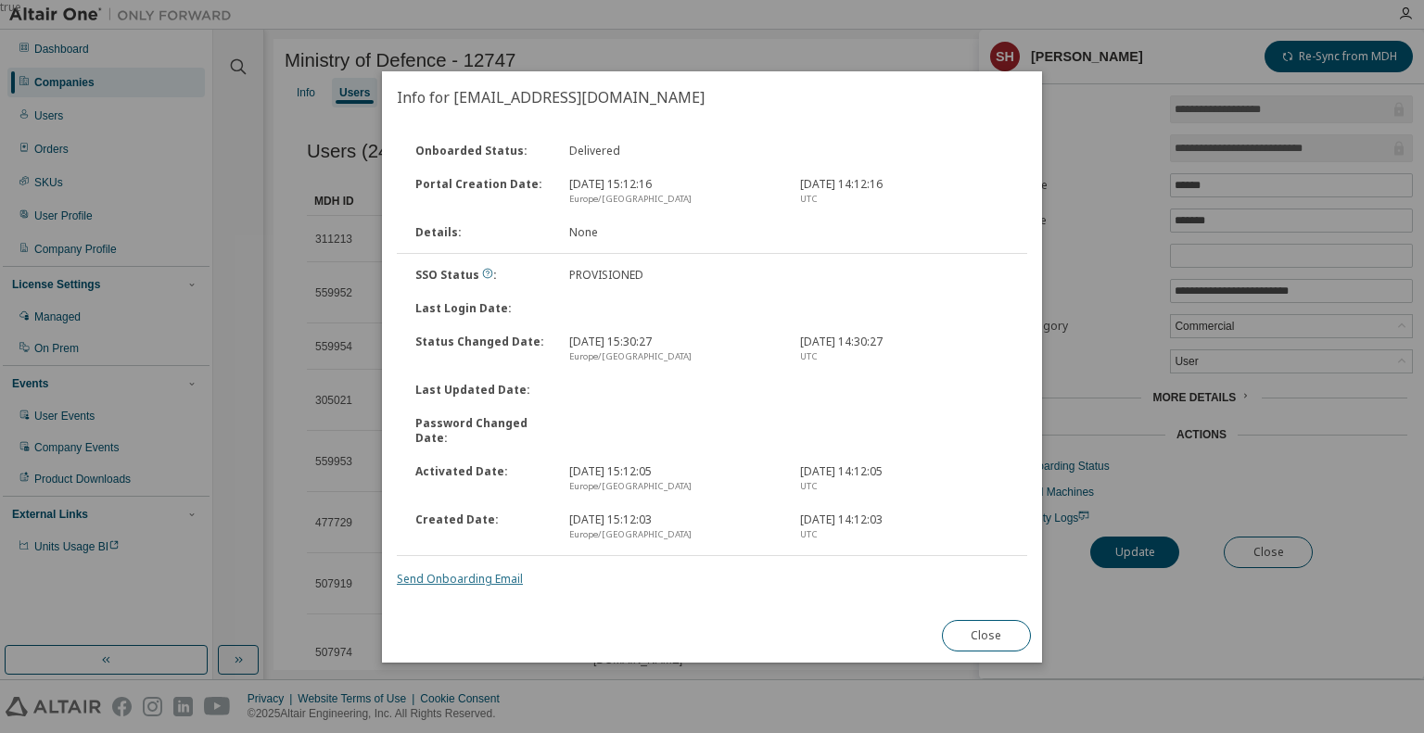
click at [463, 574] on link "Send Onboarding Email" at bounding box center [460, 579] width 126 height 16
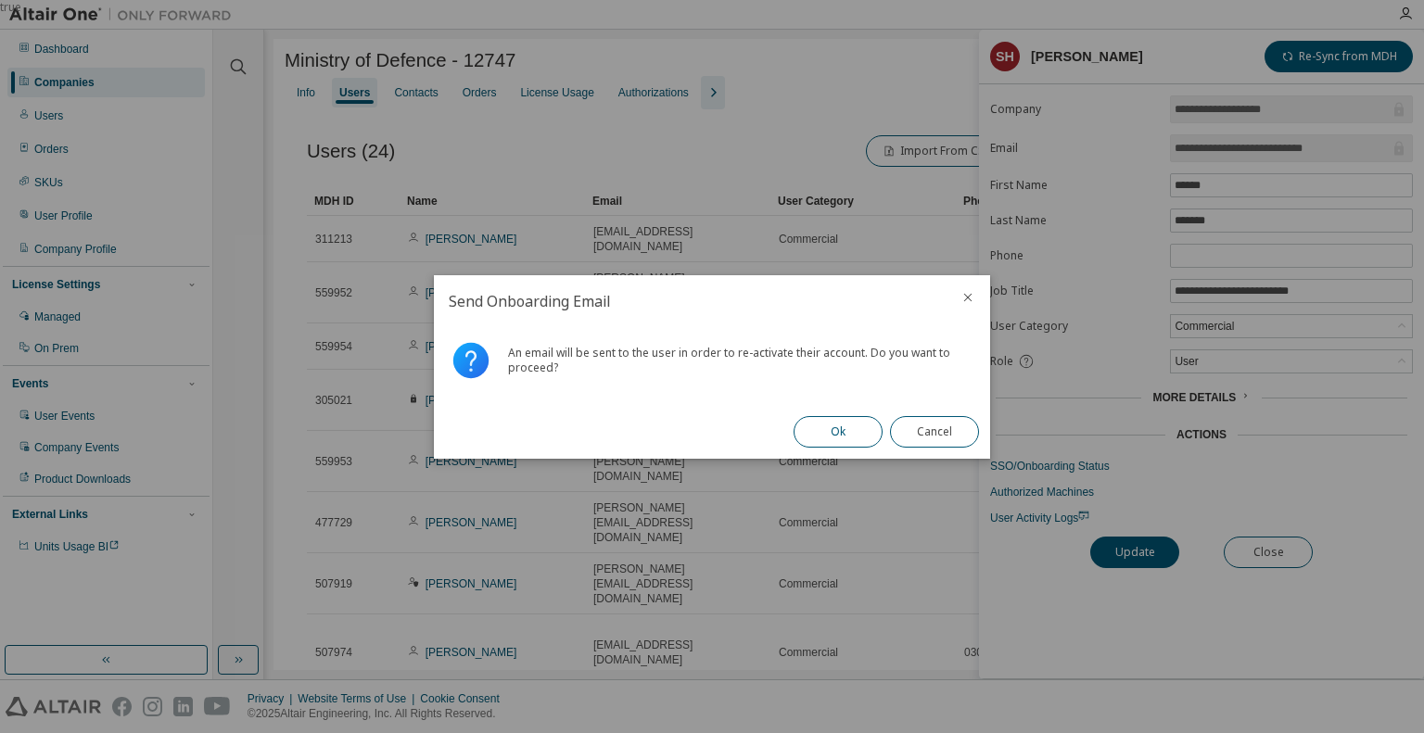
click at [842, 435] on button "Ok" at bounding box center [838, 432] width 89 height 32
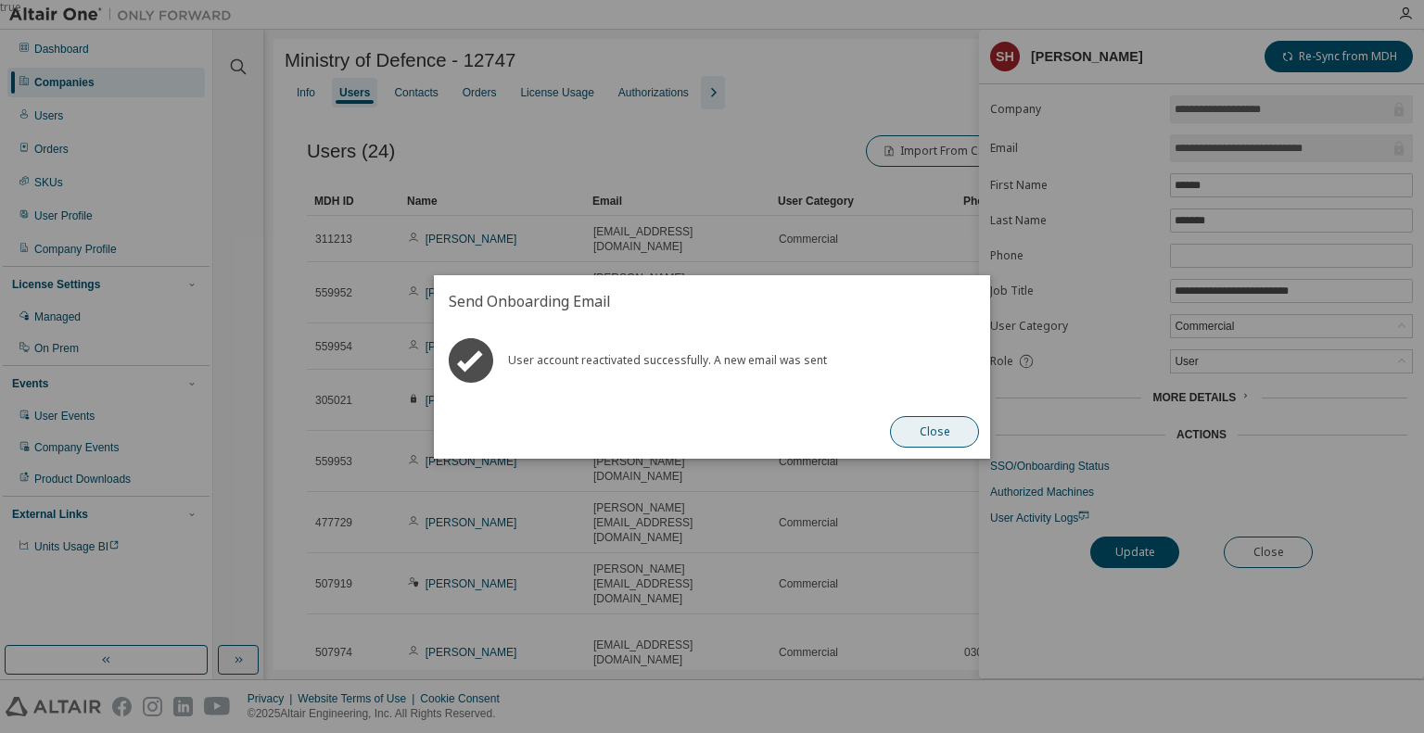
click at [932, 433] on button "Close" at bounding box center [934, 432] width 89 height 32
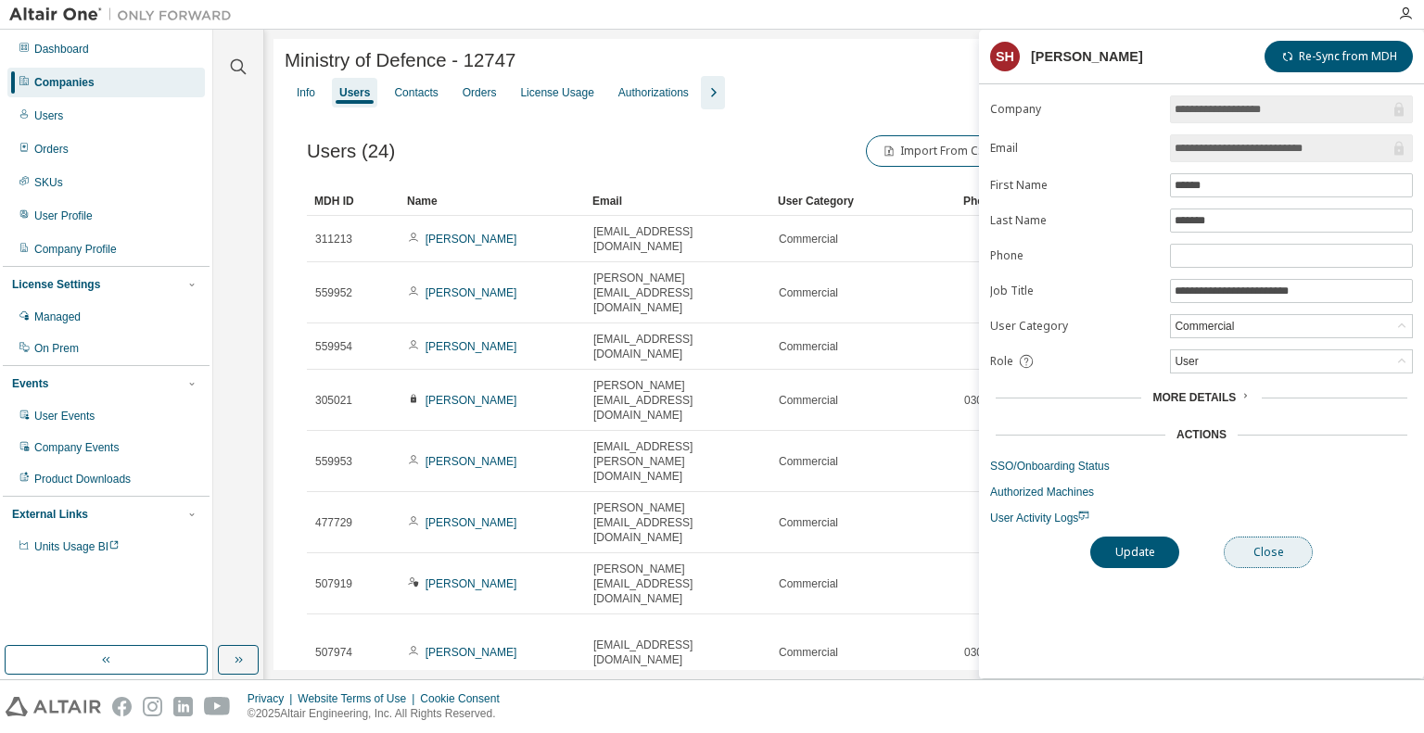
click at [1279, 548] on button "Close" at bounding box center [1268, 553] width 89 height 32
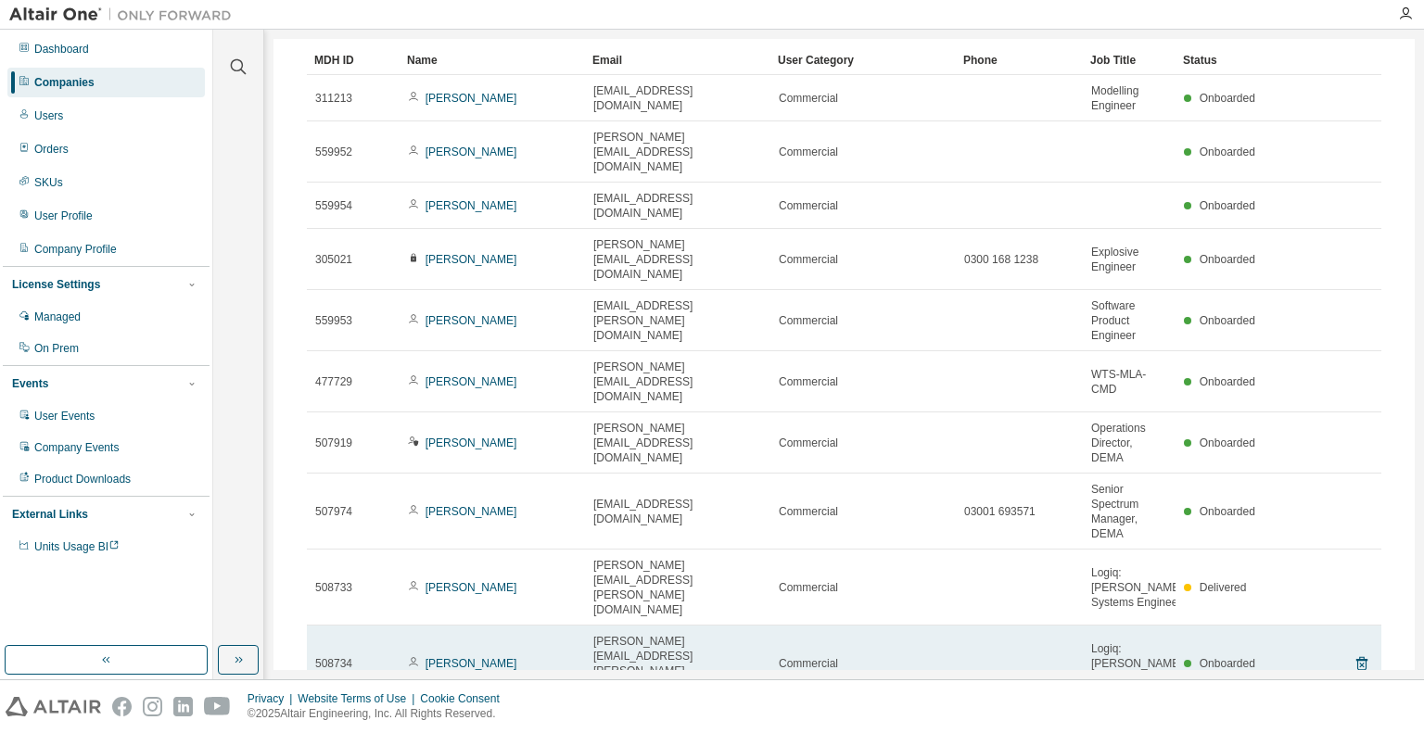
scroll to position [184, 0]
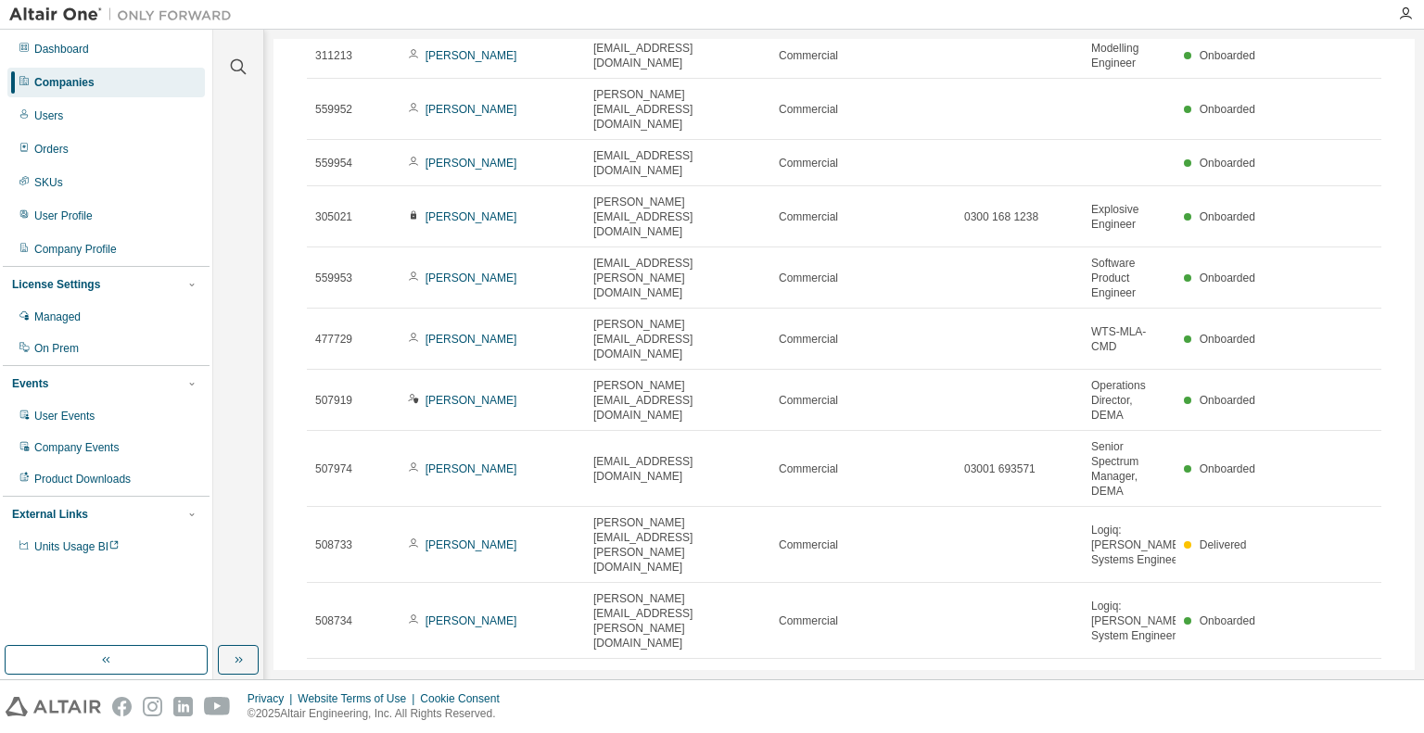
click at [1355, 670] on icon "button" at bounding box center [1362, 681] width 22 height 22
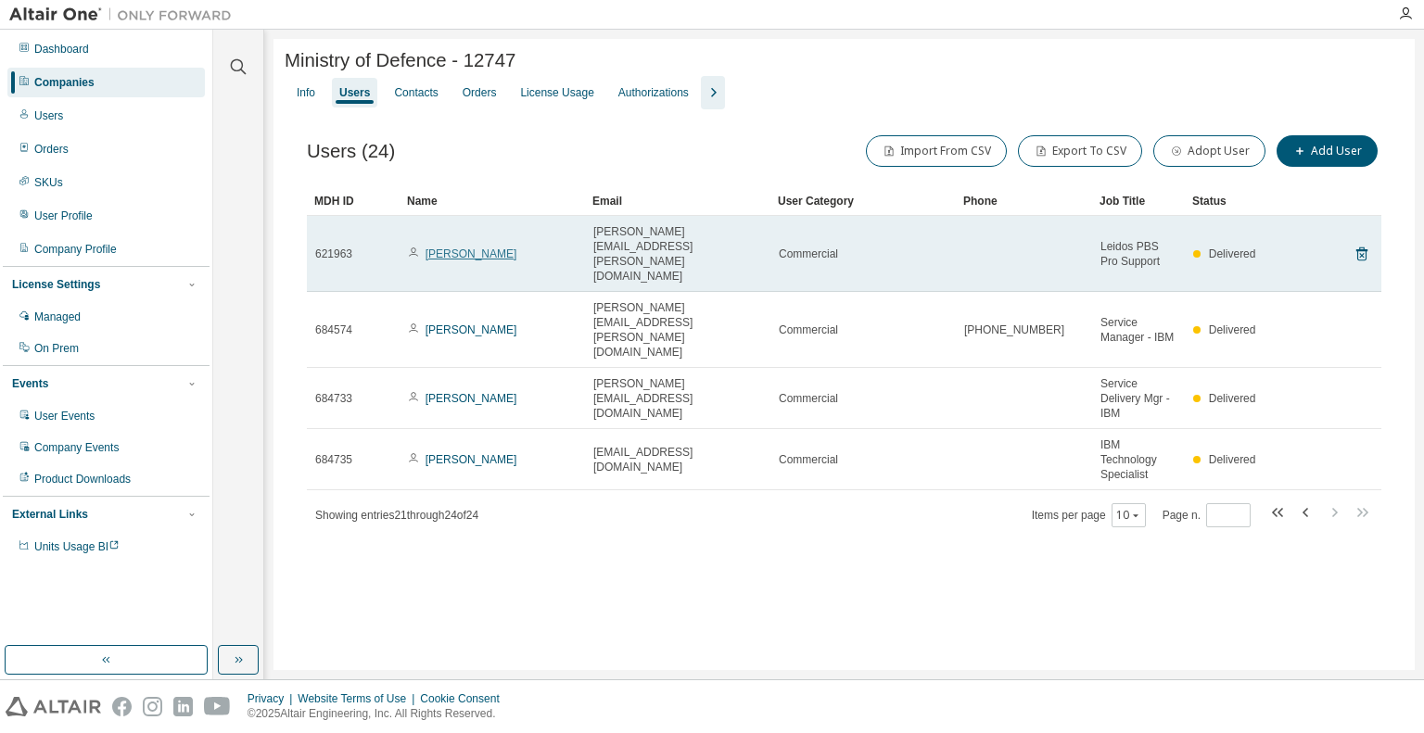
click at [464, 248] on link "[PERSON_NAME]" at bounding box center [472, 254] width 92 height 13
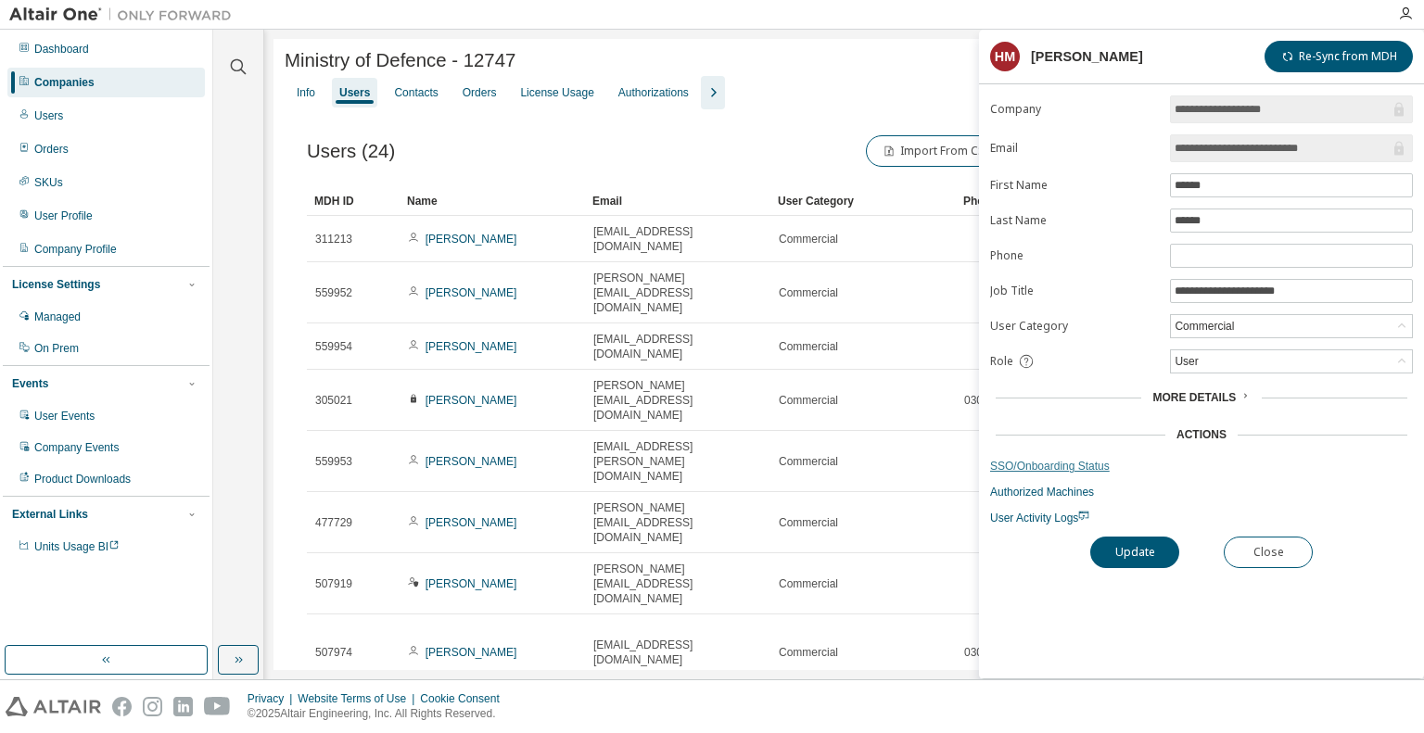
click at [1053, 460] on link "SSO/Onboarding Status" at bounding box center [1201, 466] width 423 height 15
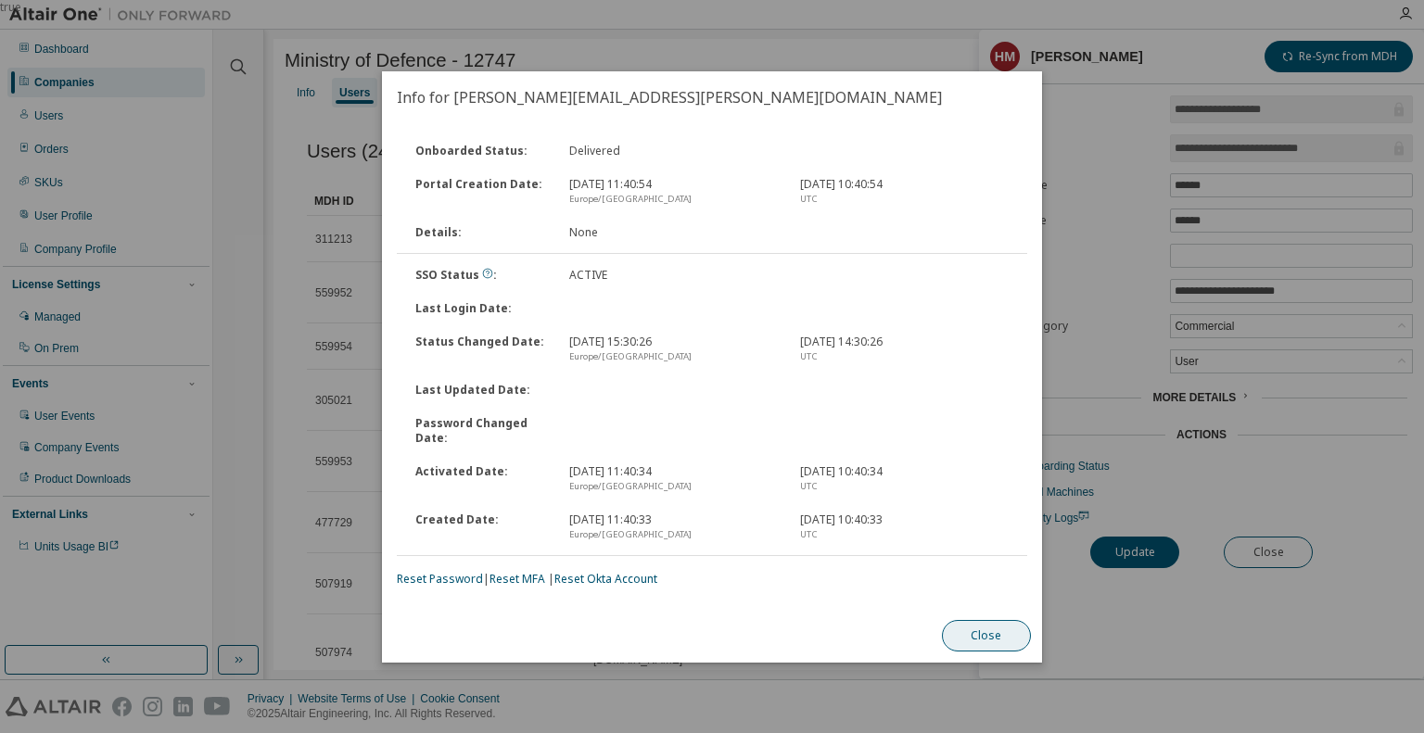
drag, startPoint x: 976, startPoint y: 638, endPoint x: 1000, endPoint y: 634, distance: 24.4
click at [977, 638] on button "Close" at bounding box center [986, 636] width 89 height 32
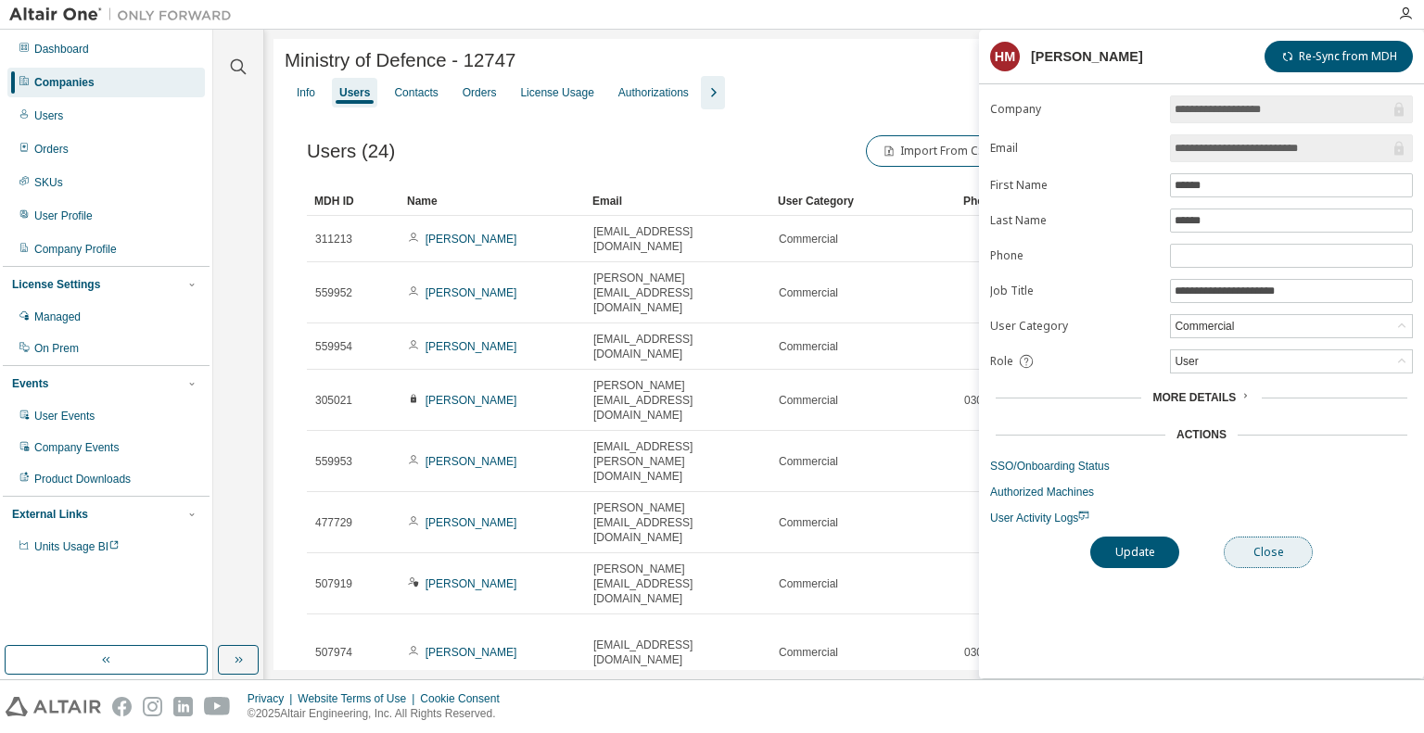
click at [1284, 542] on button "Close" at bounding box center [1268, 553] width 89 height 32
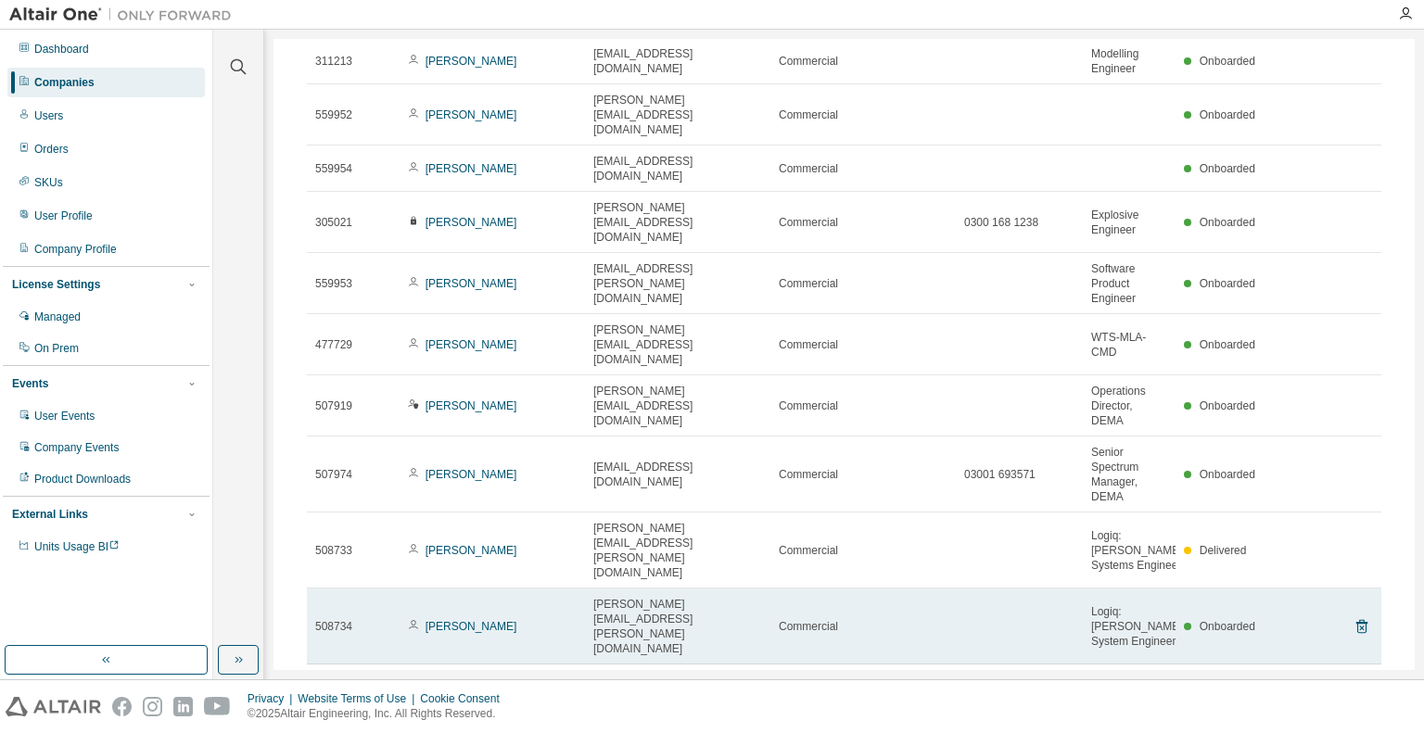
scroll to position [184, 0]
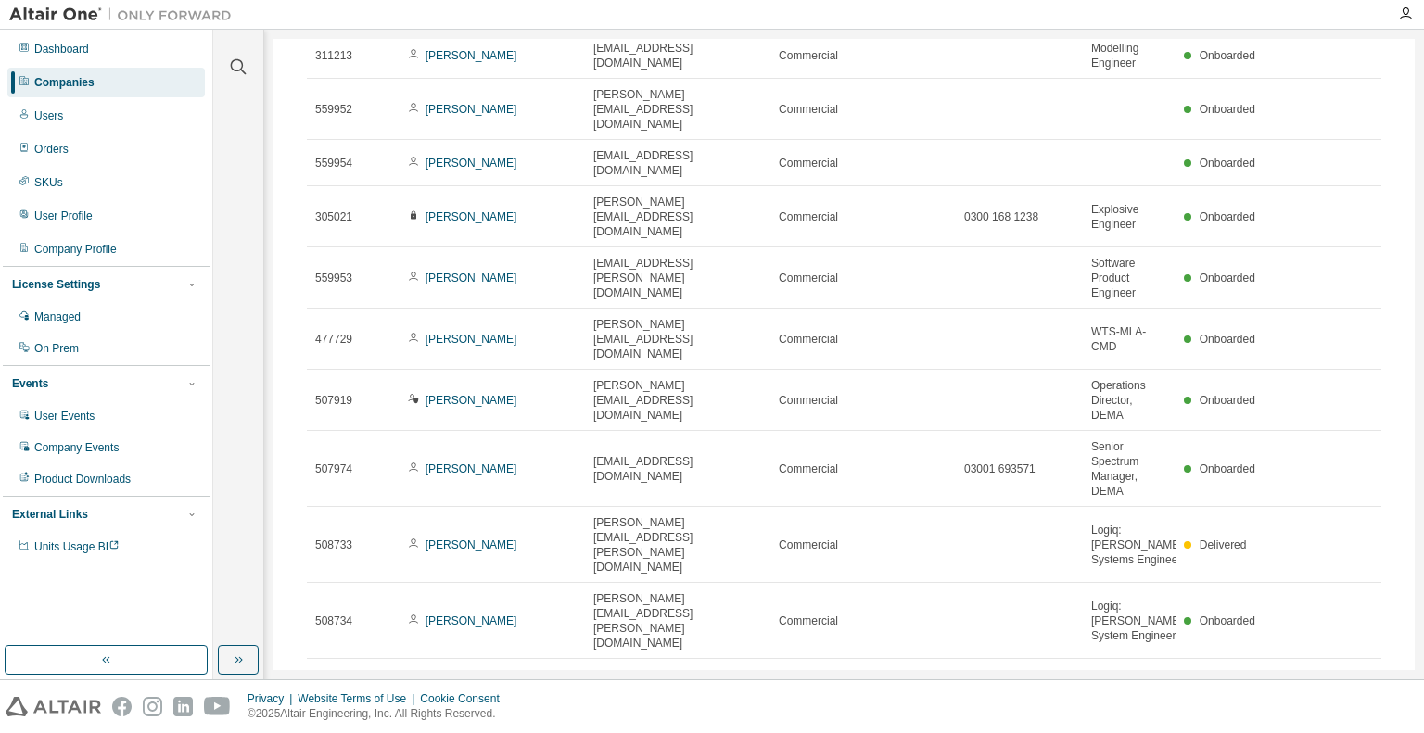
click at [1351, 670] on icon "button" at bounding box center [1362, 681] width 22 height 22
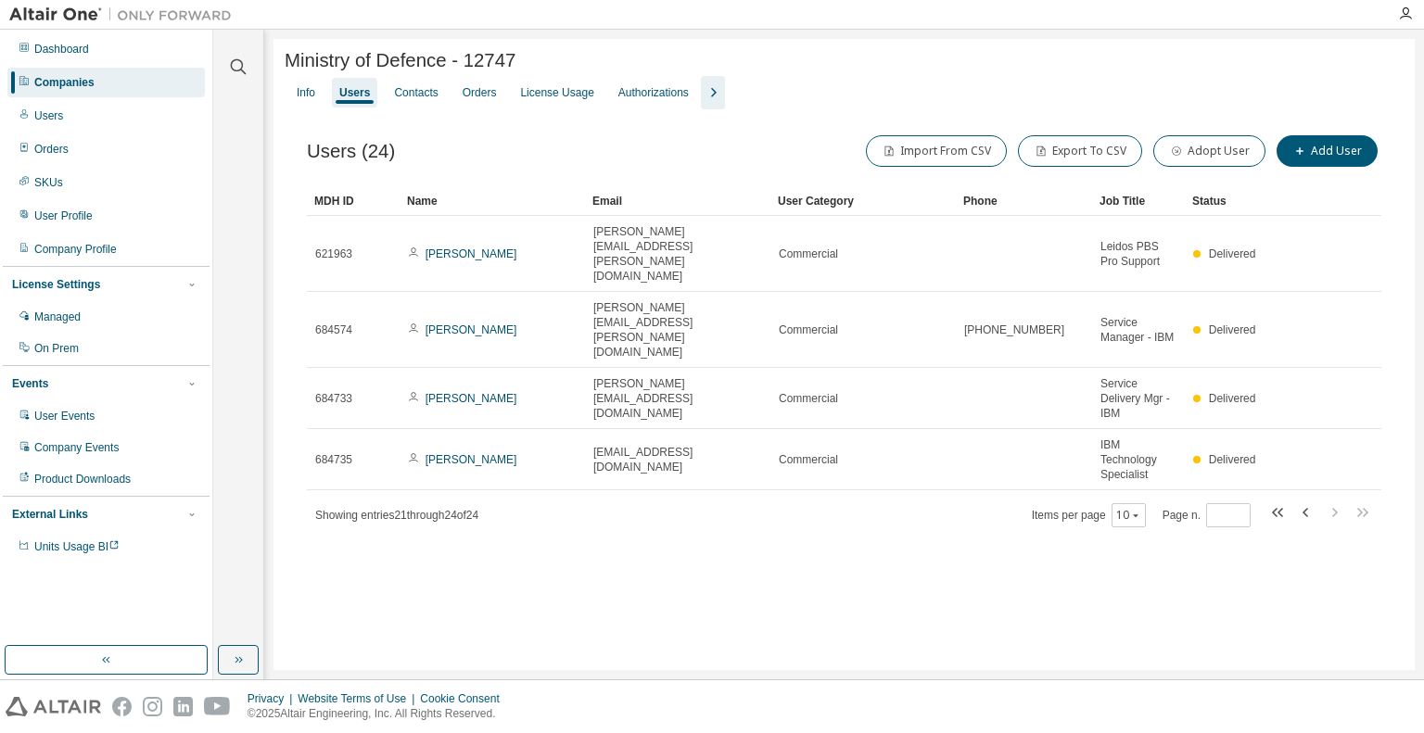
scroll to position [0, 0]
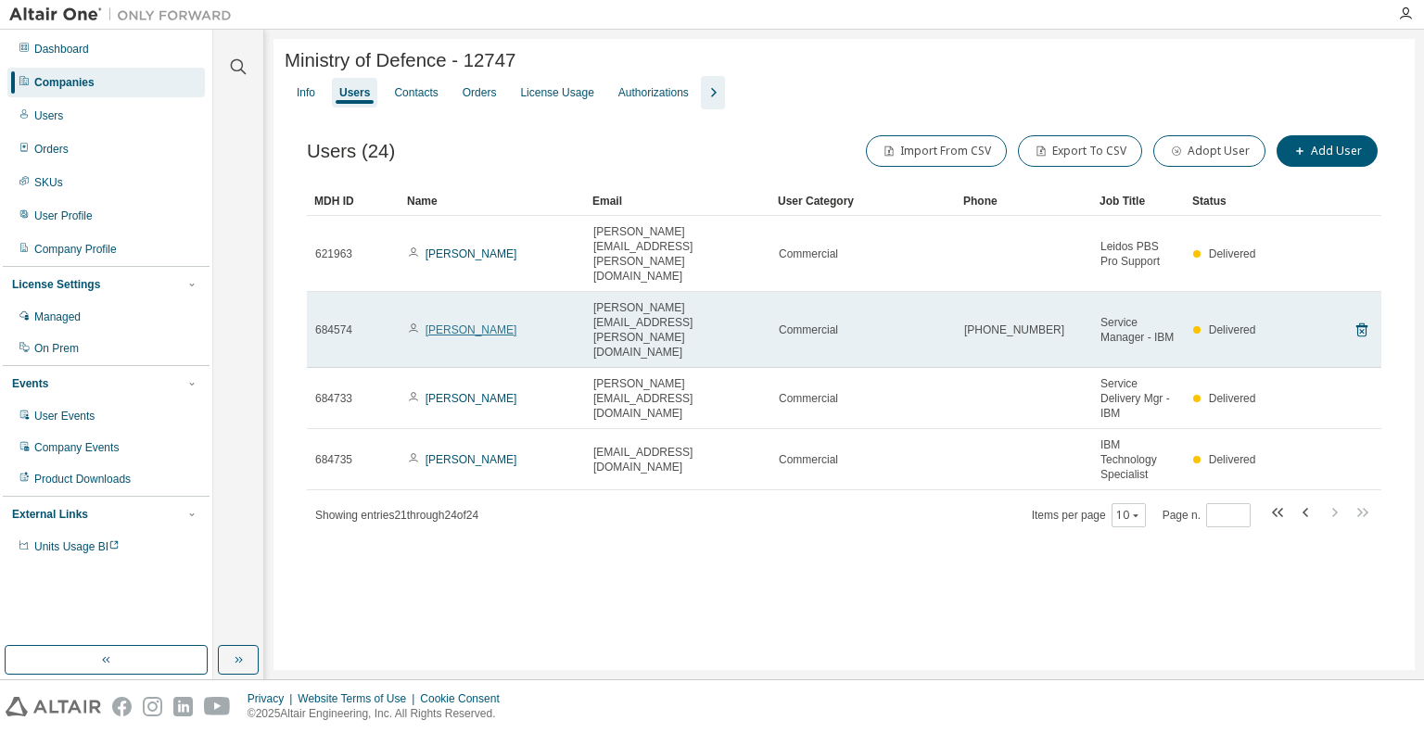
click at [482, 324] on link "[PERSON_NAME]" at bounding box center [472, 330] width 92 height 13
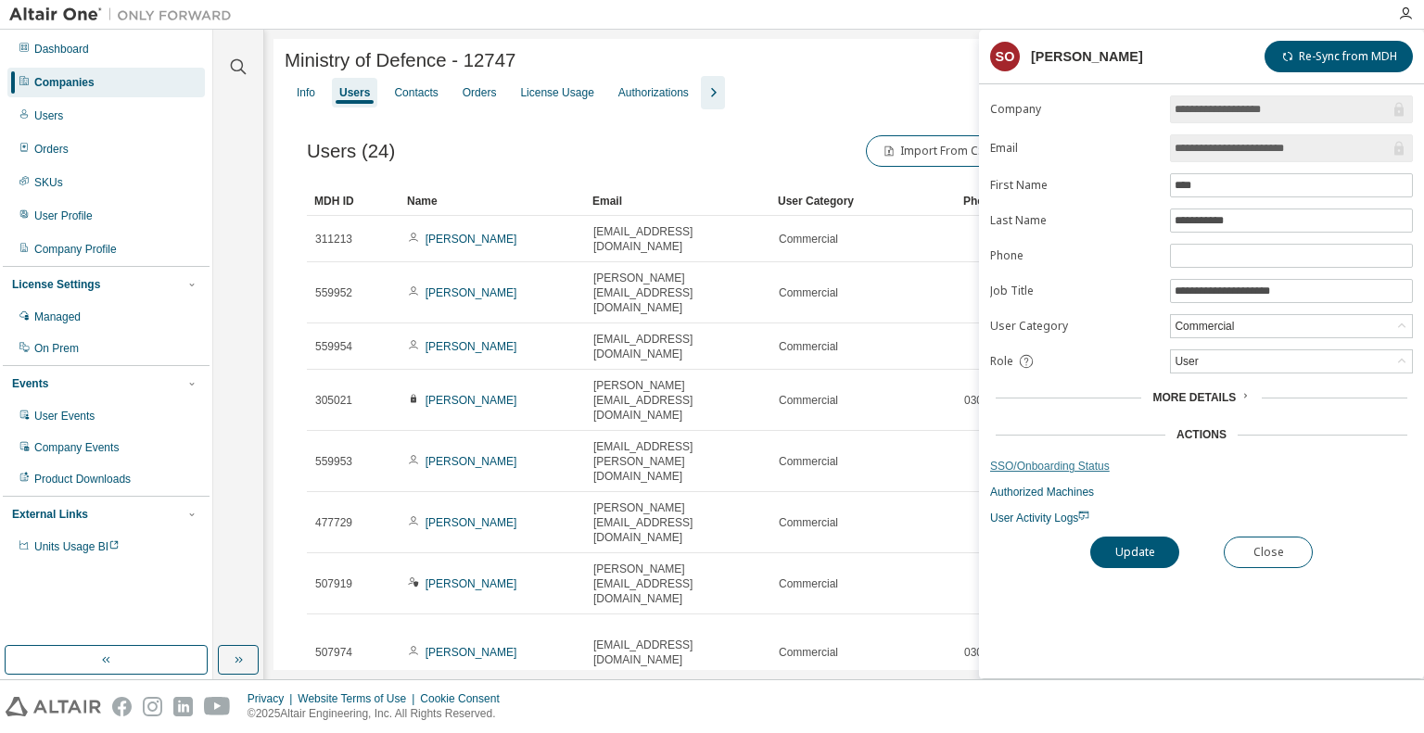
click at [1037, 463] on link "SSO/Onboarding Status" at bounding box center [1201, 466] width 423 height 15
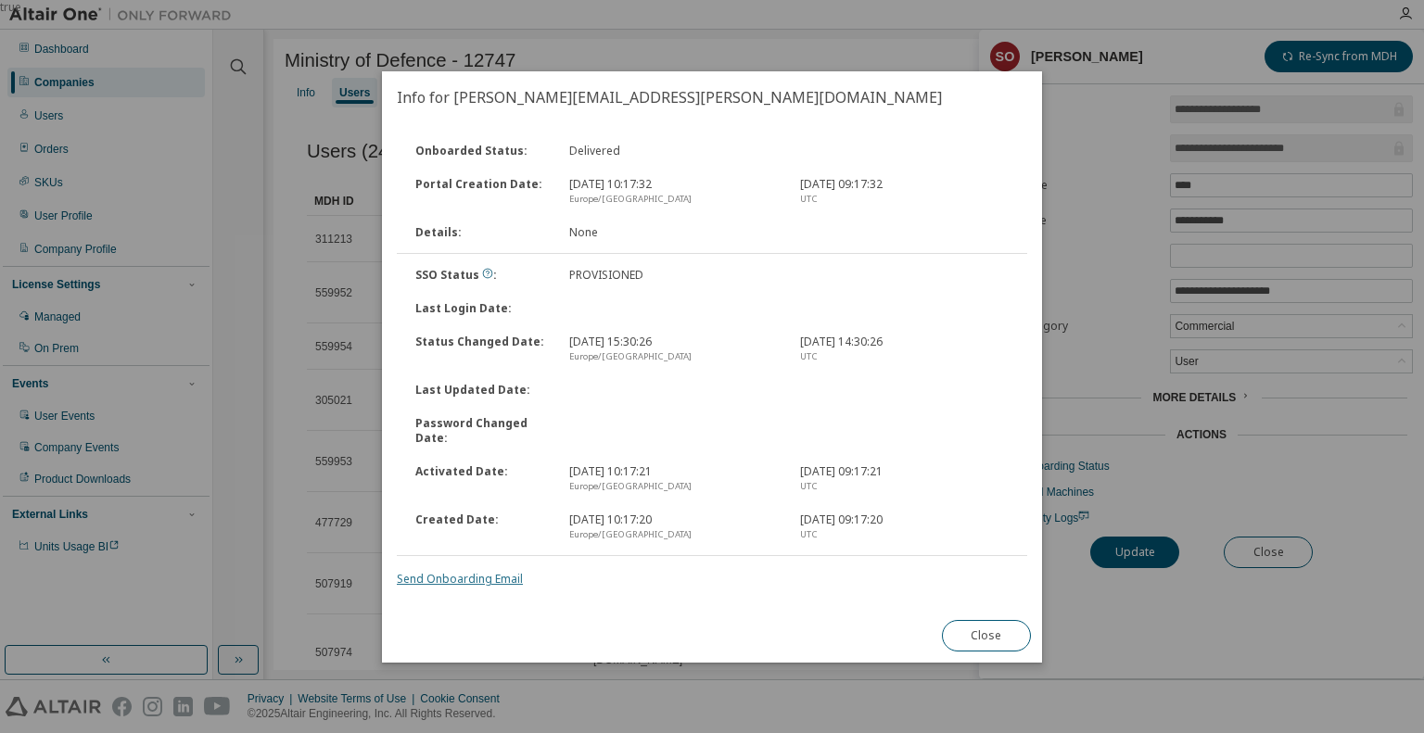
click at [440, 579] on link "Send Onboarding Email" at bounding box center [460, 579] width 126 height 16
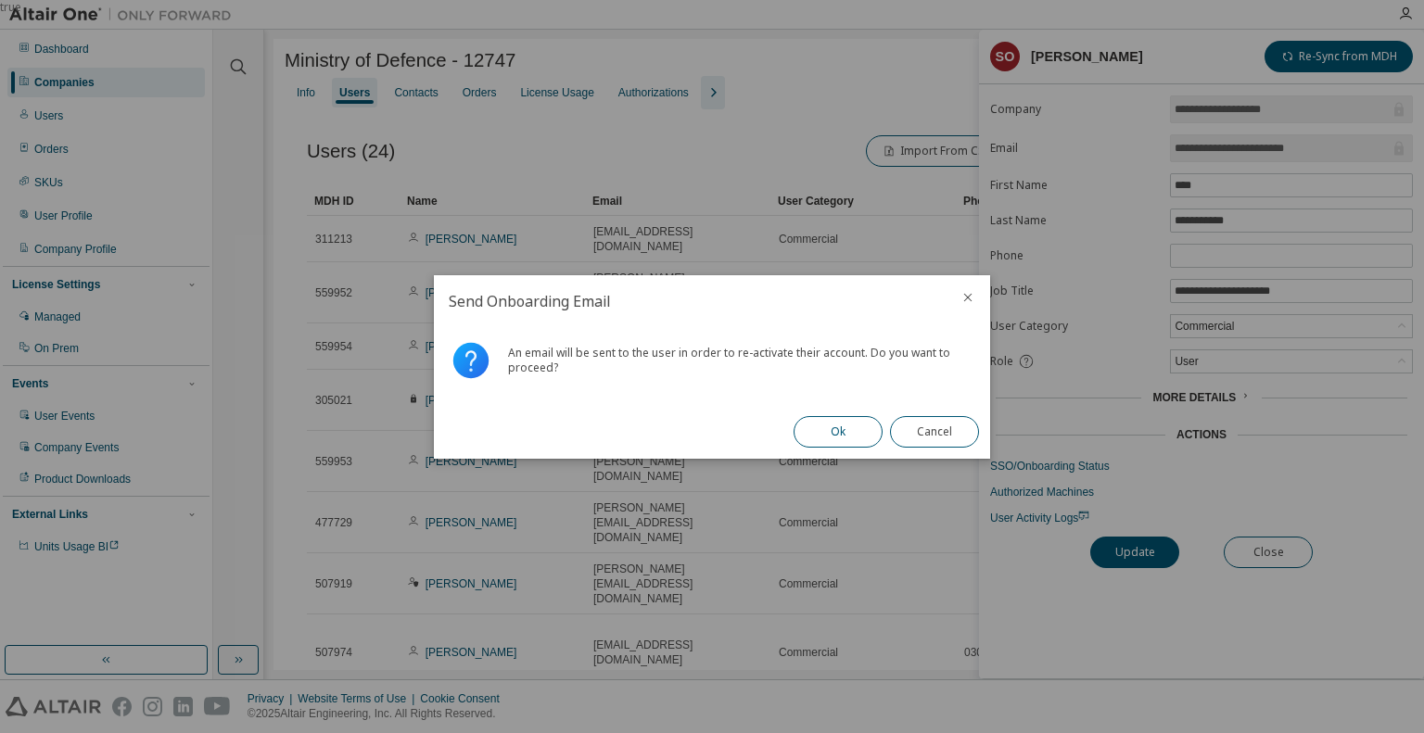
click at [825, 426] on button "Ok" at bounding box center [838, 432] width 89 height 32
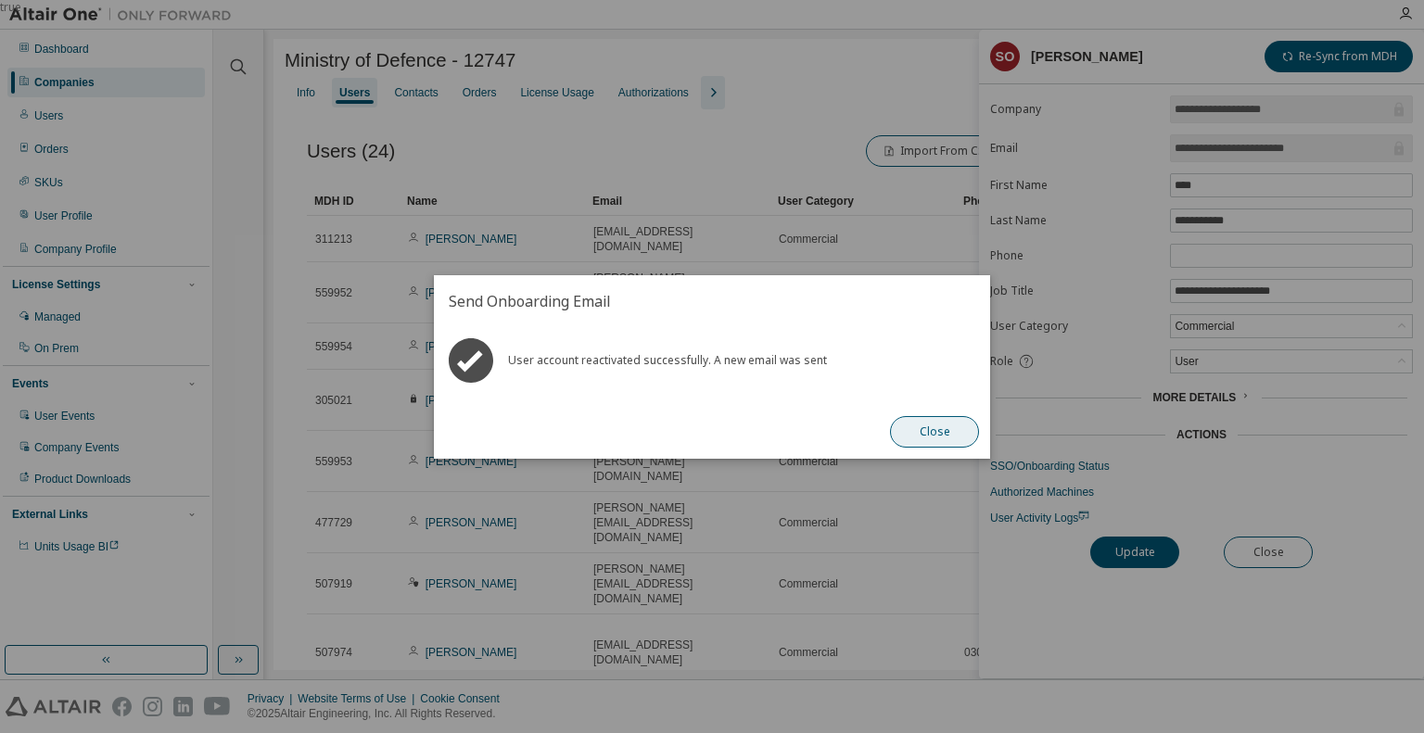
click at [923, 430] on button "Close" at bounding box center [934, 432] width 89 height 32
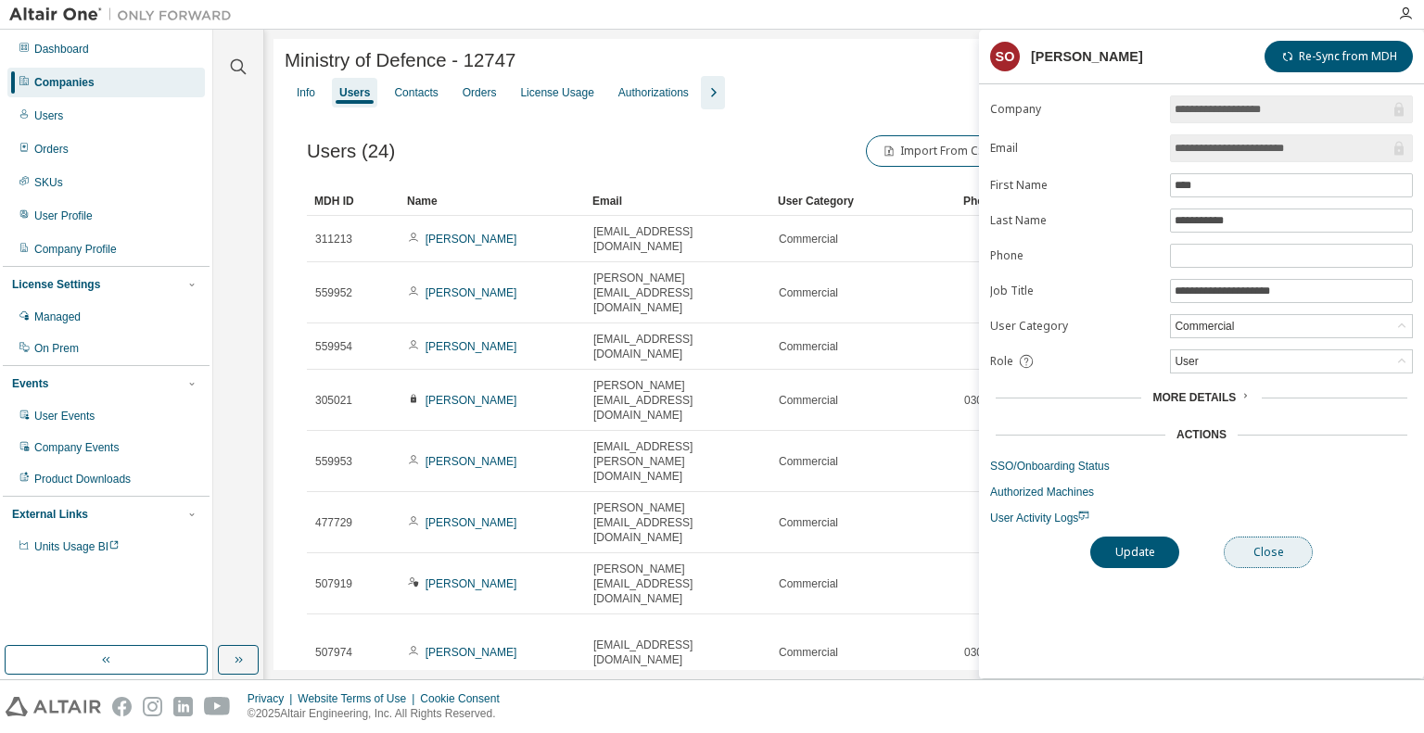
click at [1265, 547] on button "Close" at bounding box center [1268, 553] width 89 height 32
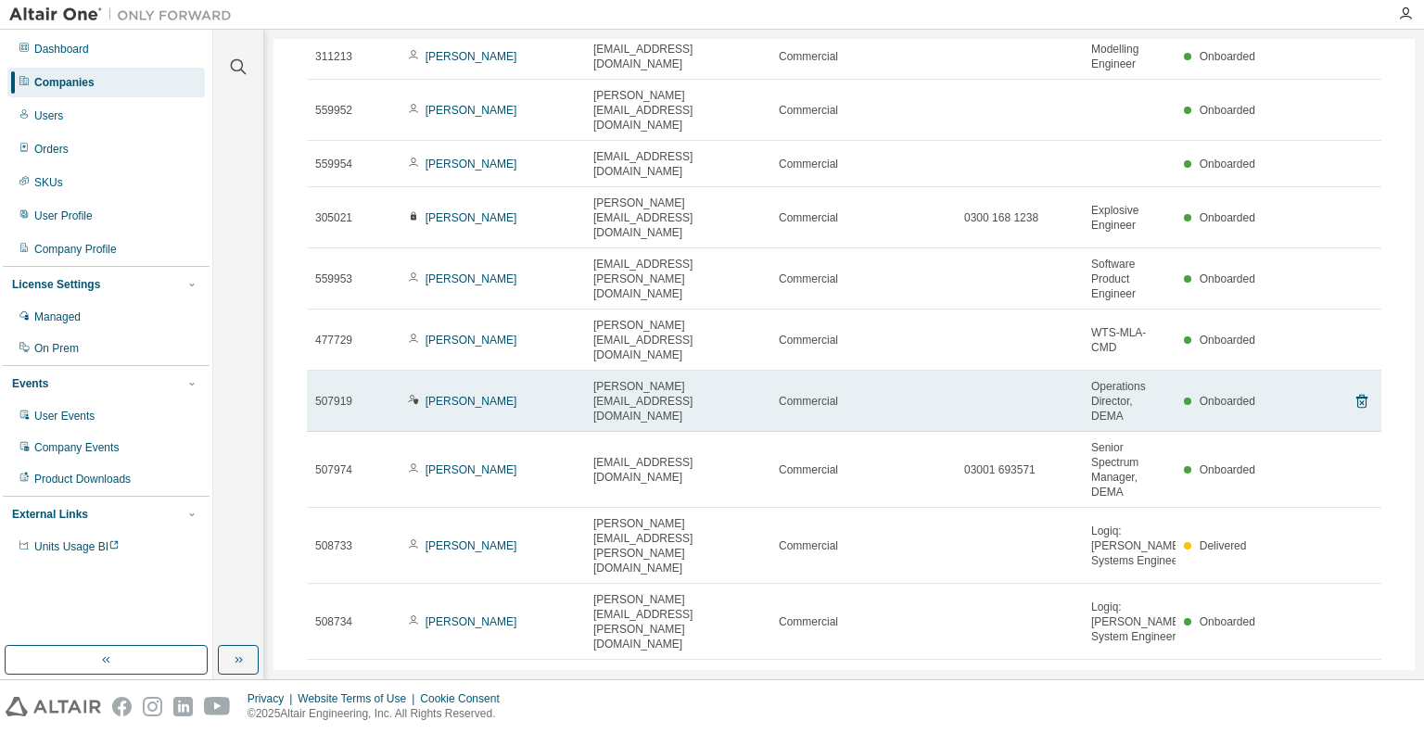
scroll to position [184, 0]
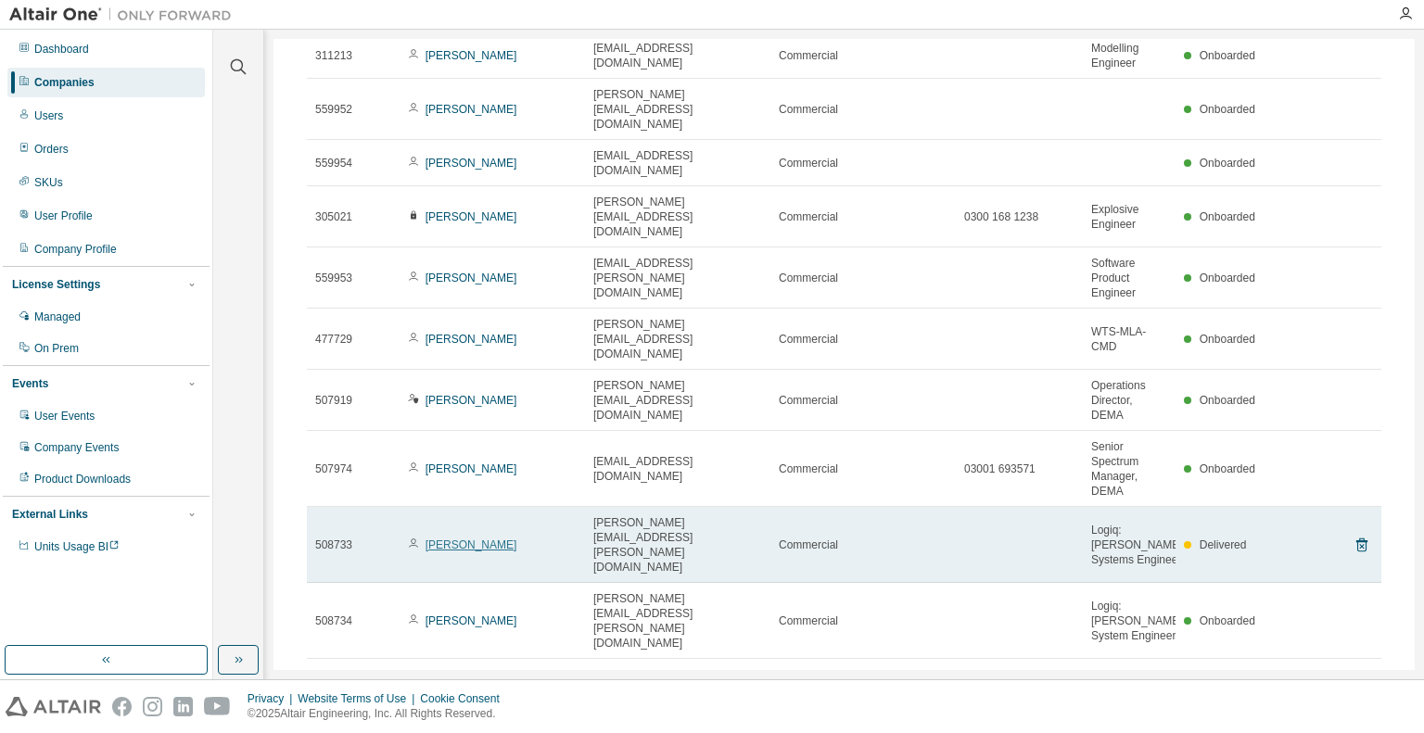
click at [456, 539] on link "[PERSON_NAME]" at bounding box center [472, 545] width 92 height 13
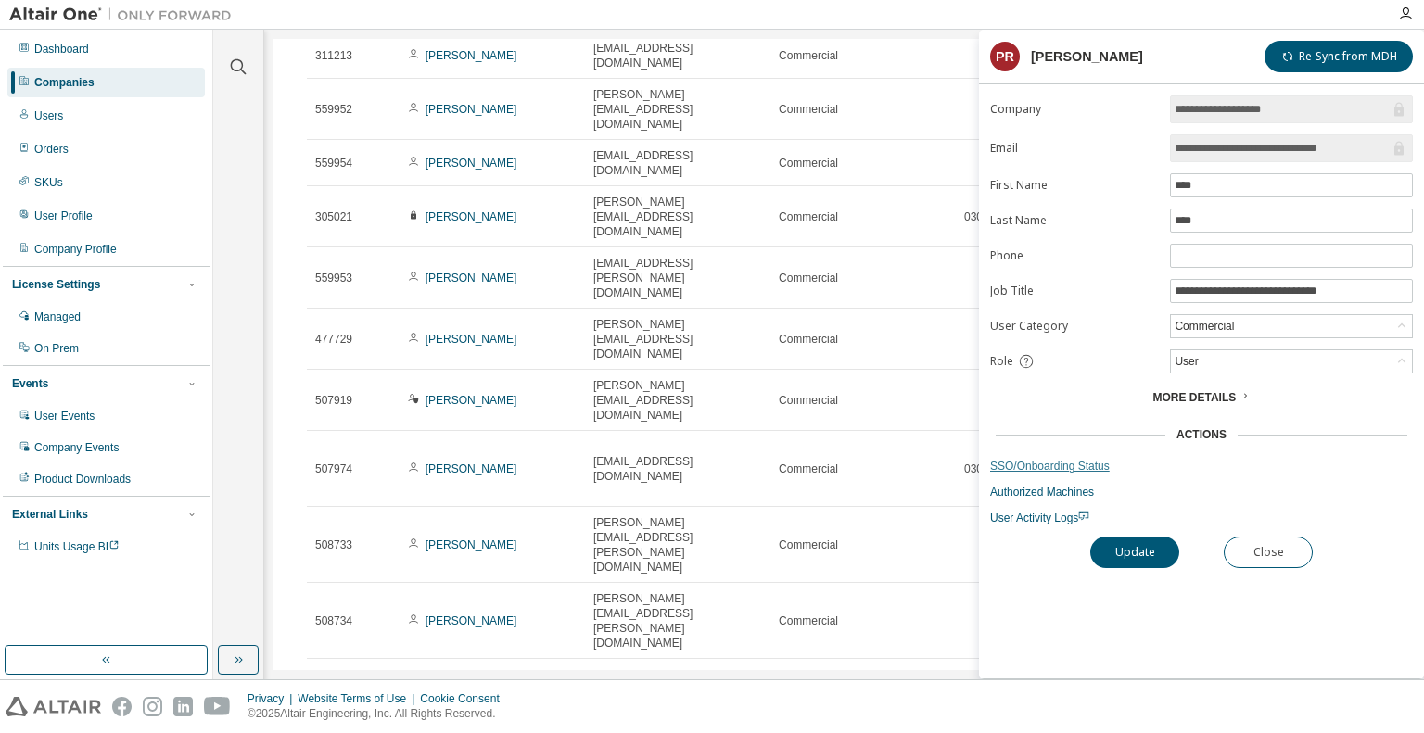
click at [1043, 463] on link "SSO/Onboarding Status" at bounding box center [1201, 466] width 423 height 15
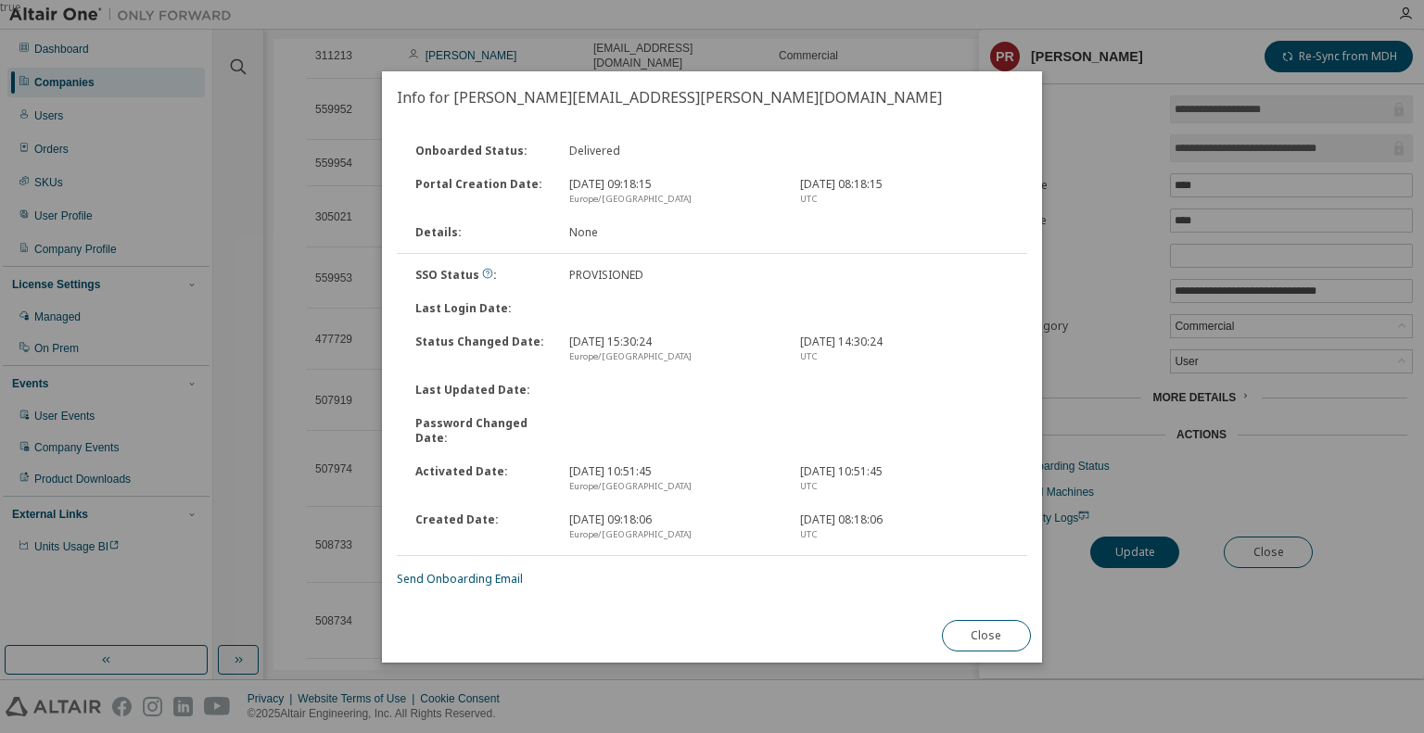
drag, startPoint x: 977, startPoint y: 632, endPoint x: 1159, endPoint y: 600, distance: 184.6
click at [980, 632] on button "Close" at bounding box center [986, 636] width 89 height 32
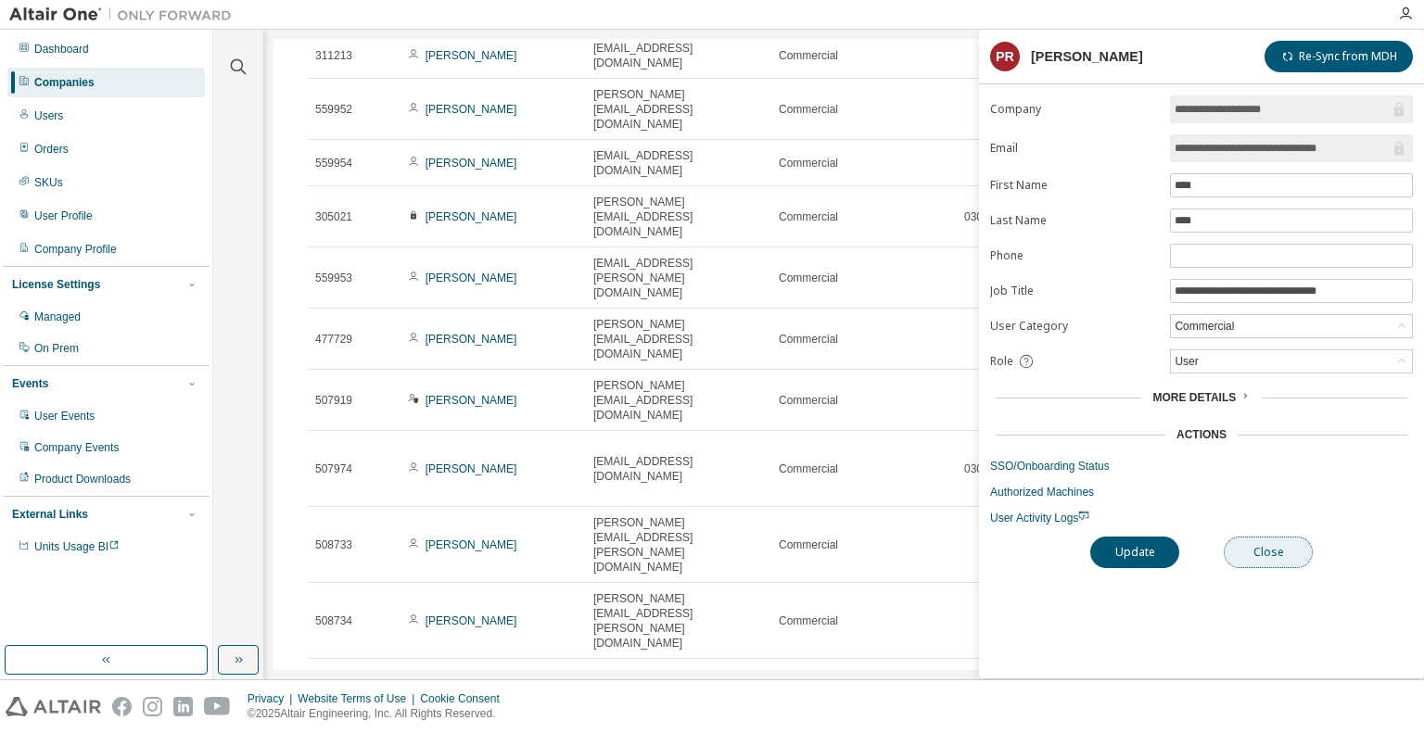
click at [1266, 553] on button "Close" at bounding box center [1268, 553] width 89 height 32
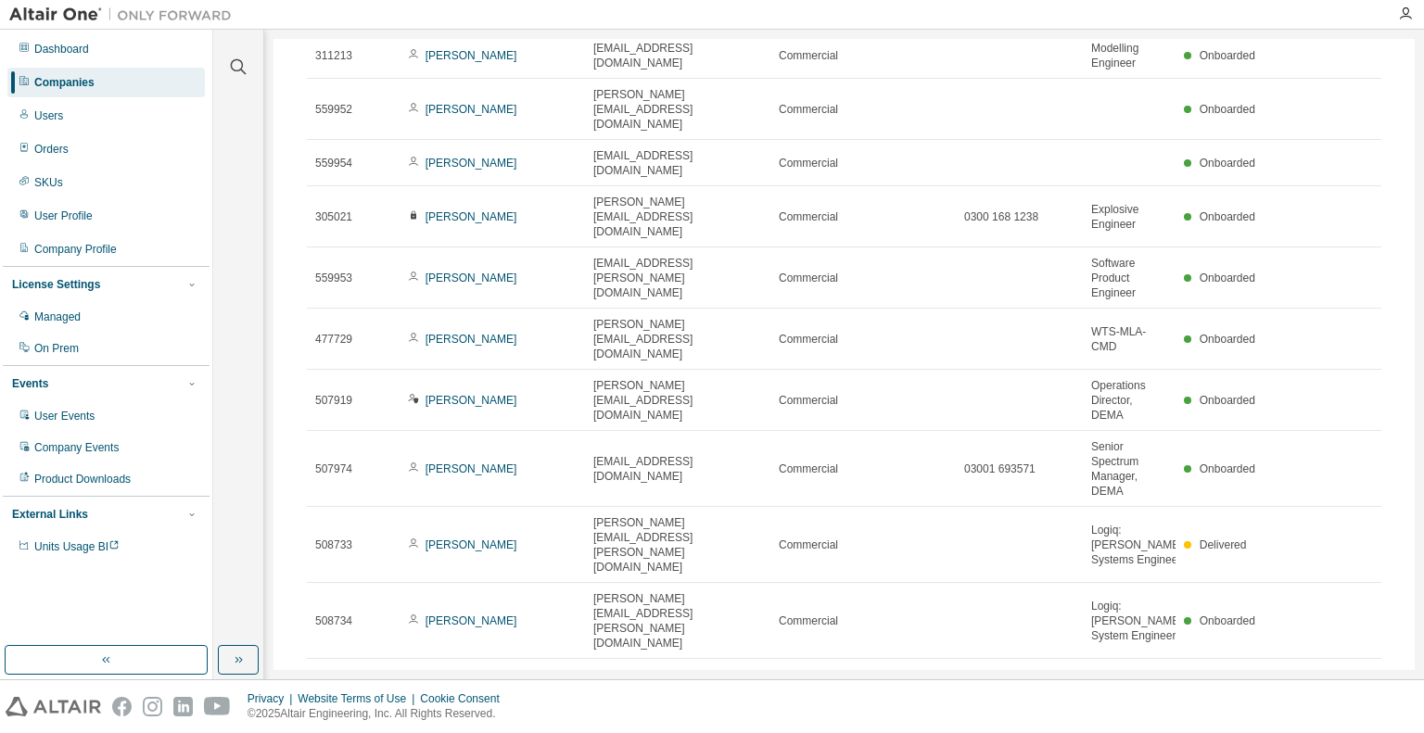
click at [1332, 677] on icon "button" at bounding box center [1335, 681] width 6 height 9
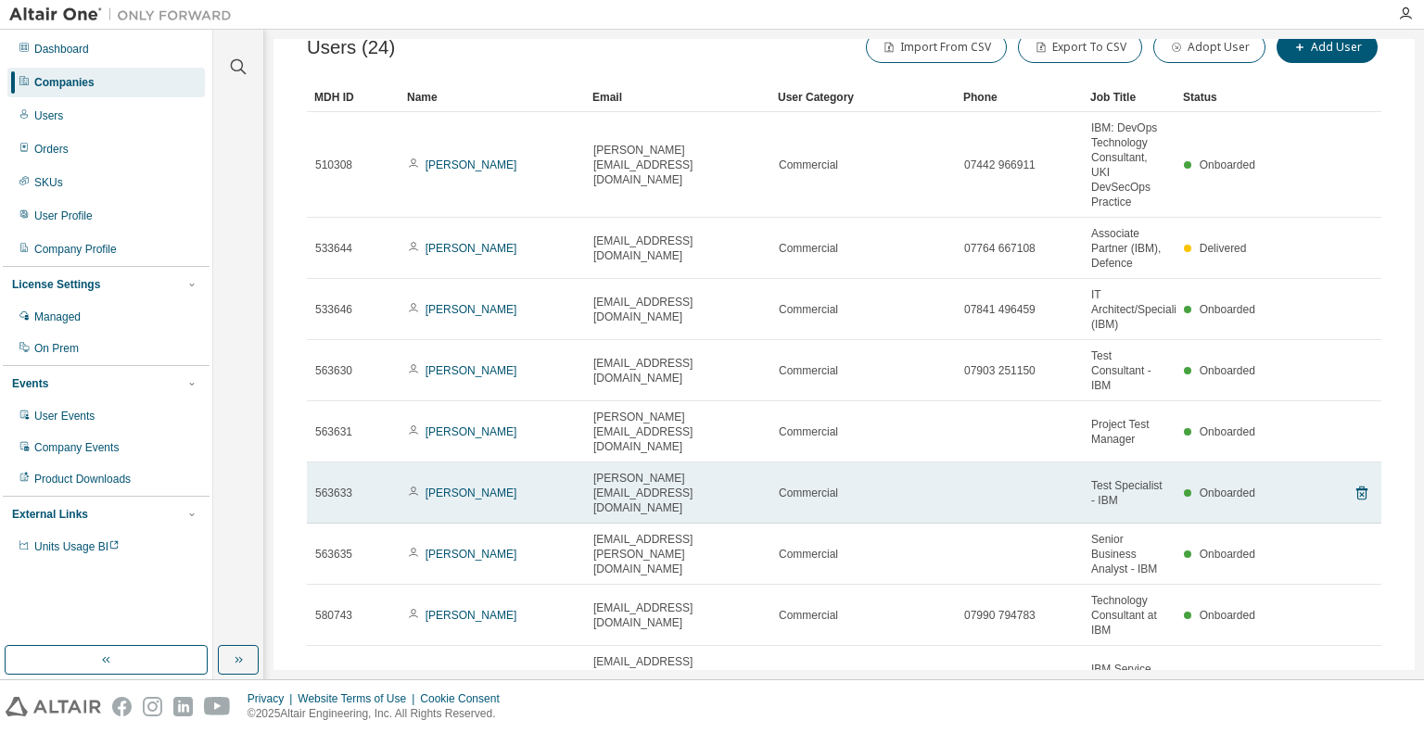
scroll to position [185, 0]
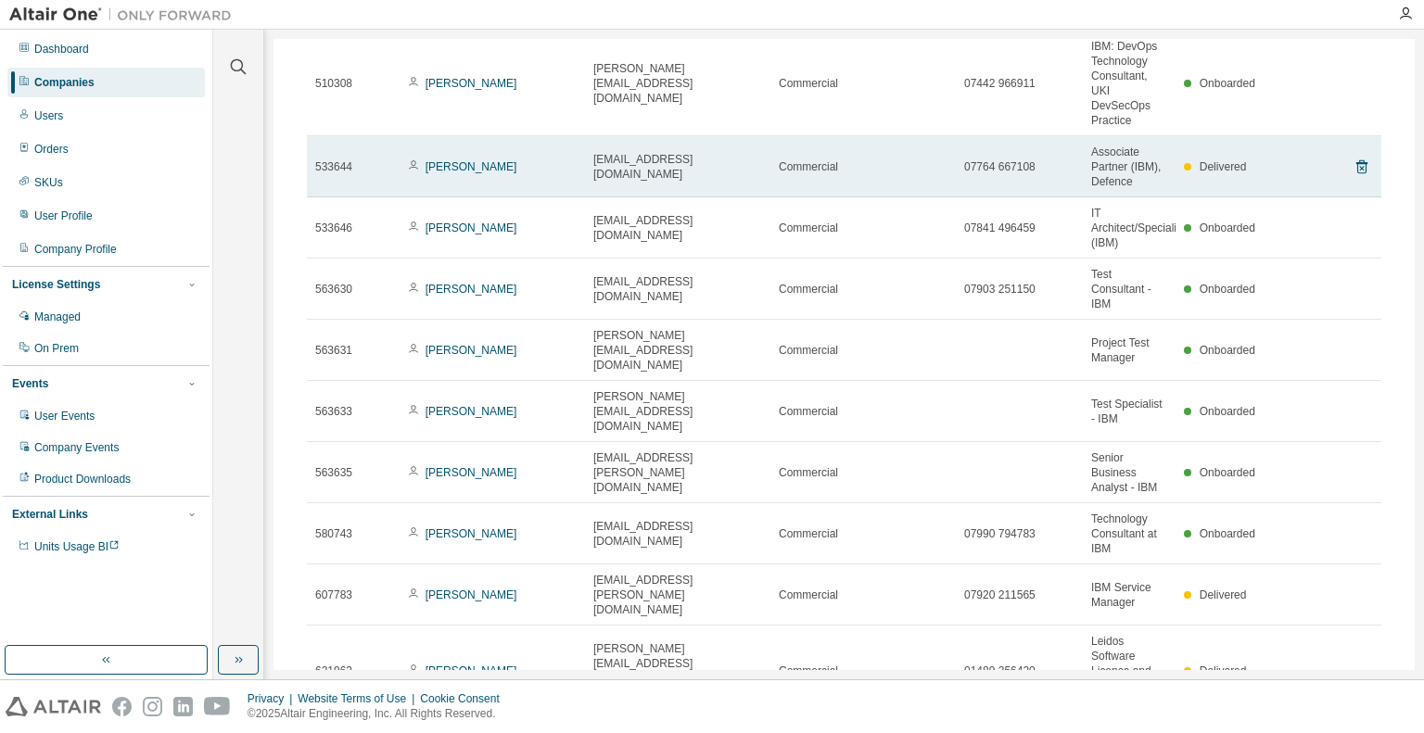
click at [450, 147] on td "[PERSON_NAME]" at bounding box center [492, 166] width 185 height 61
click at [442, 160] on link "[PERSON_NAME]" at bounding box center [472, 166] width 92 height 13
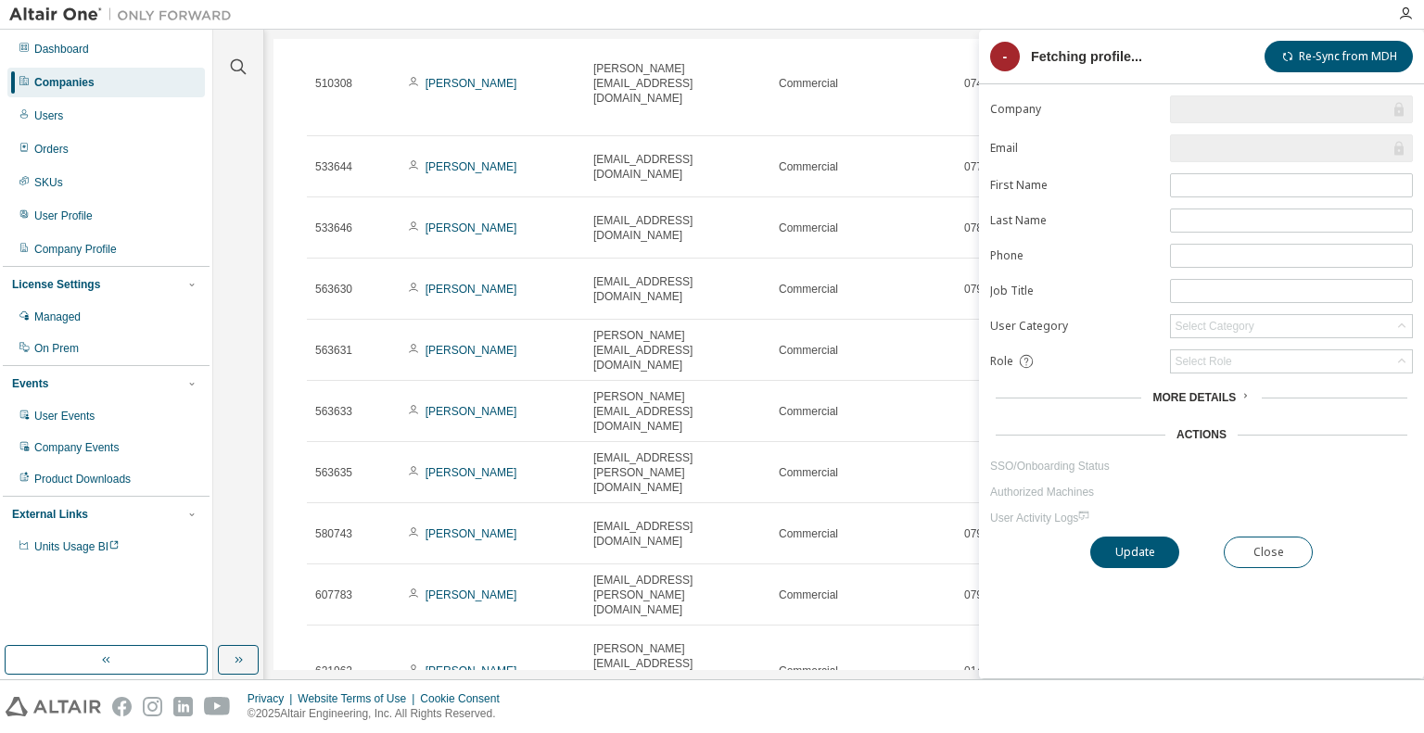
scroll to position [184, 0]
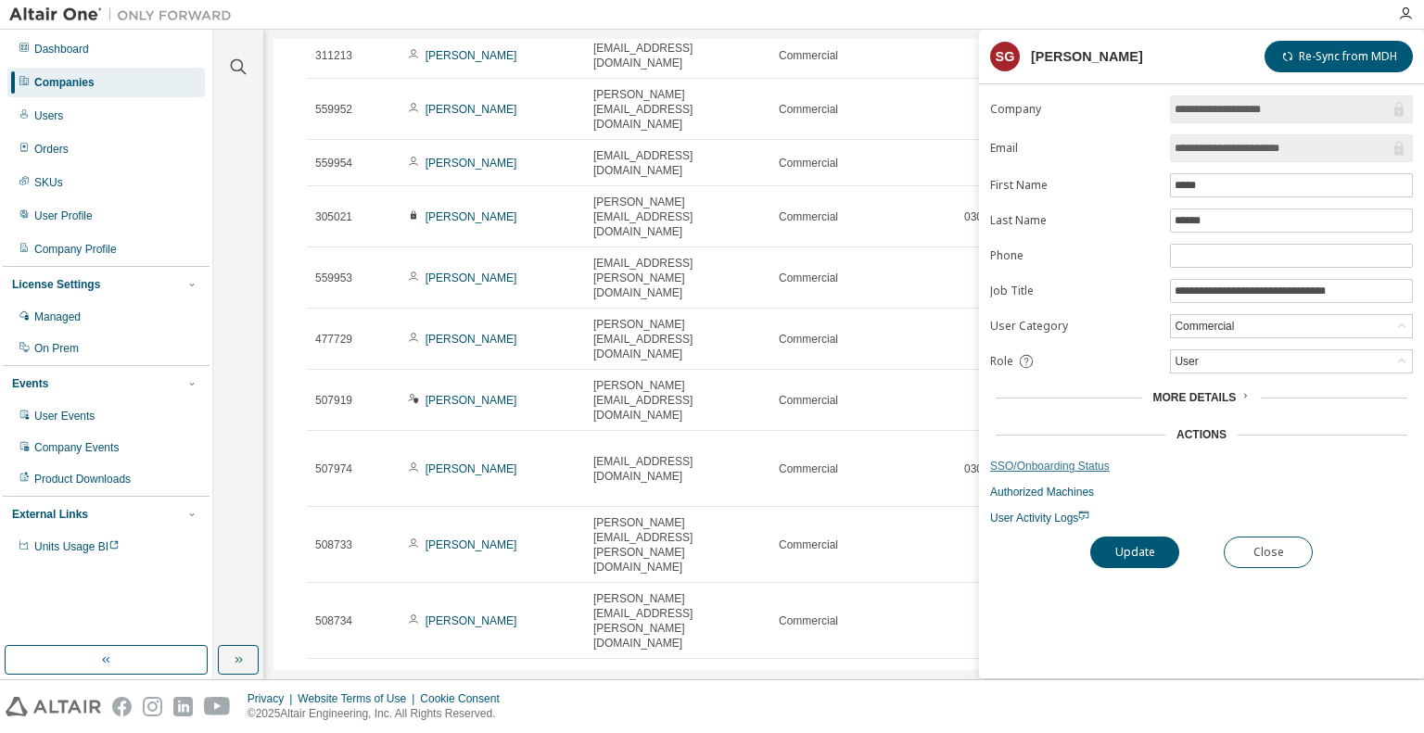
click at [1065, 469] on link "SSO/Onboarding Status" at bounding box center [1201, 466] width 423 height 15
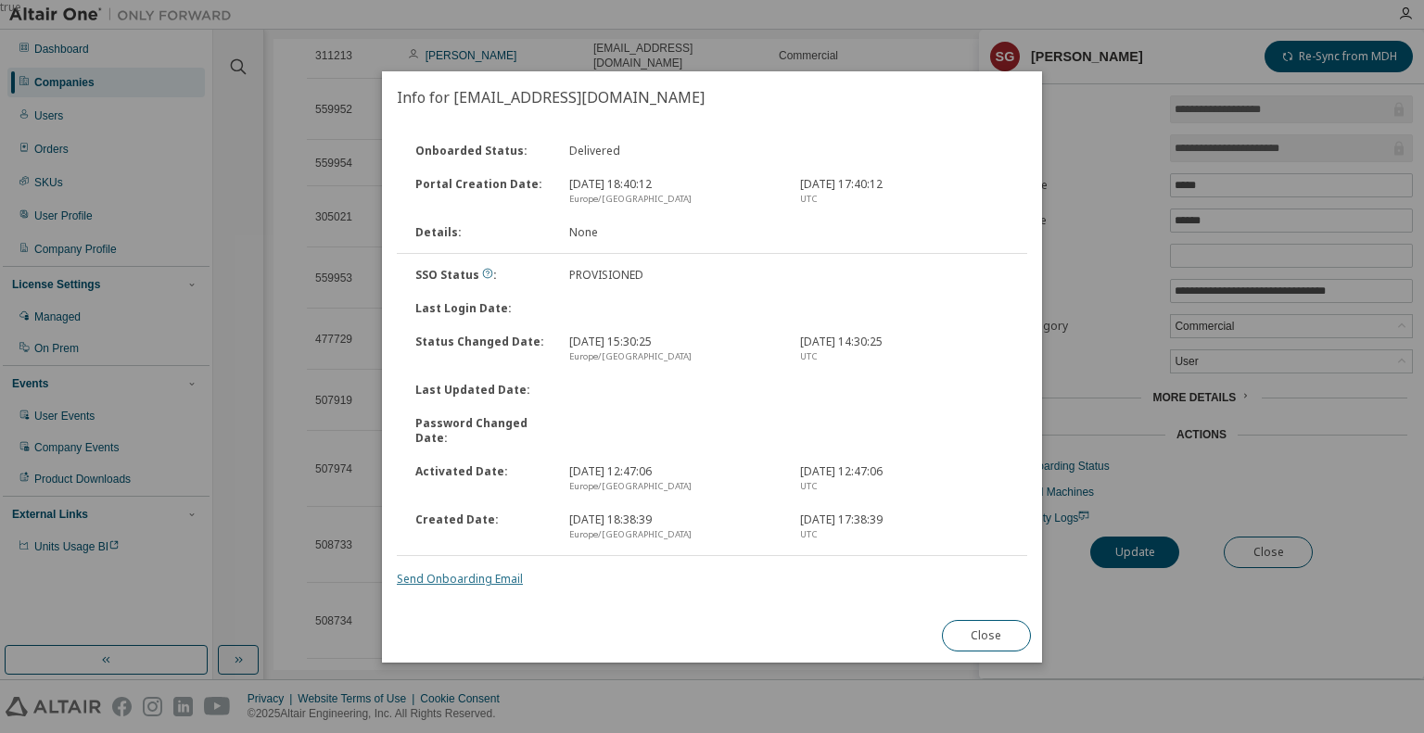
click at [487, 580] on link "Send Onboarding Email" at bounding box center [460, 579] width 126 height 16
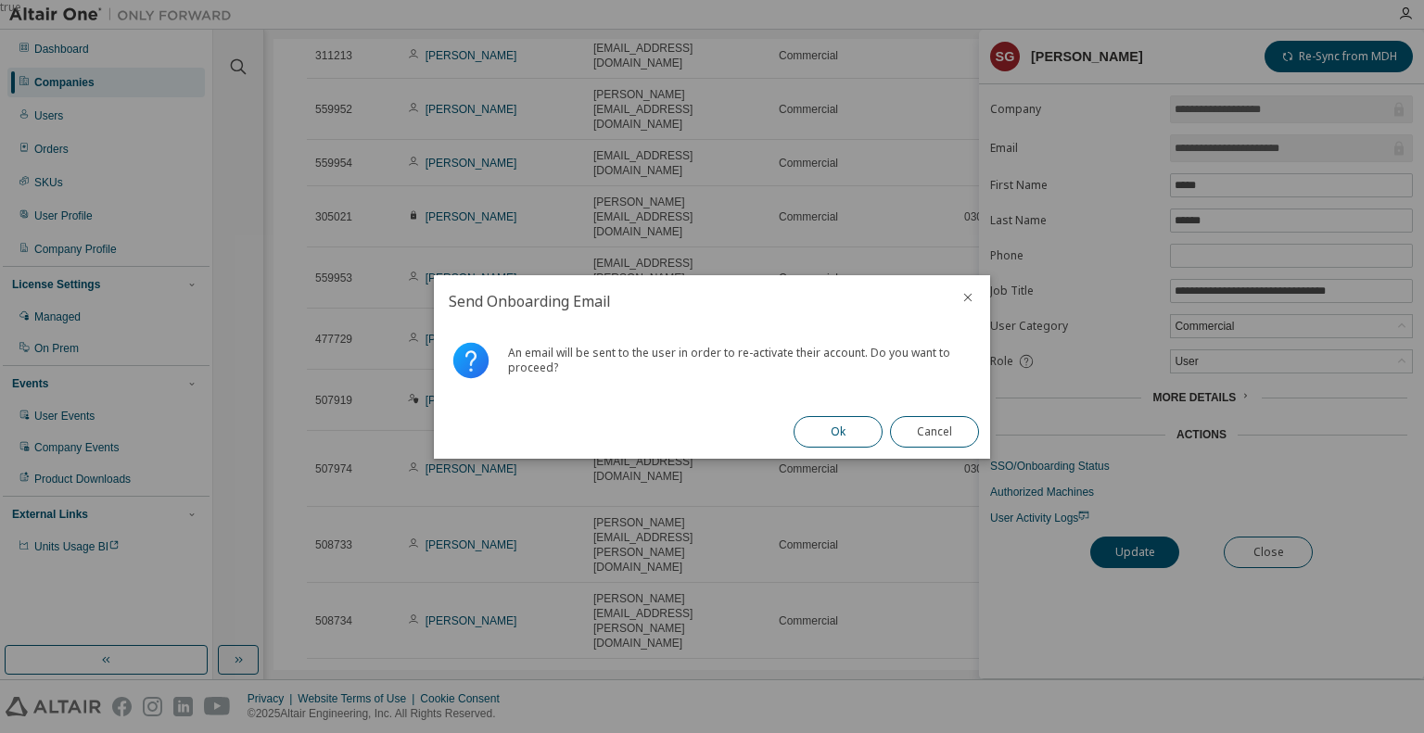
click at [814, 444] on button "Ok" at bounding box center [838, 432] width 89 height 32
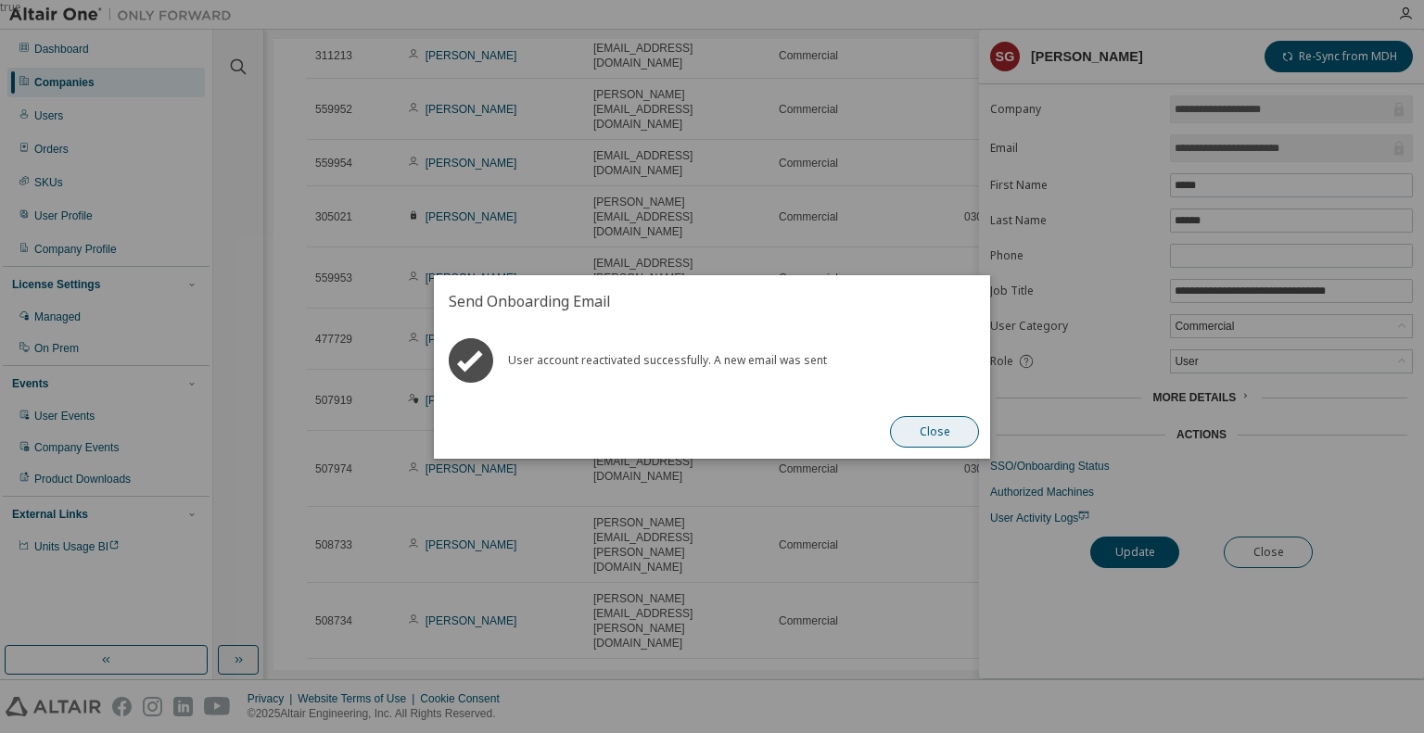
click at [962, 441] on button "Close" at bounding box center [934, 432] width 89 height 32
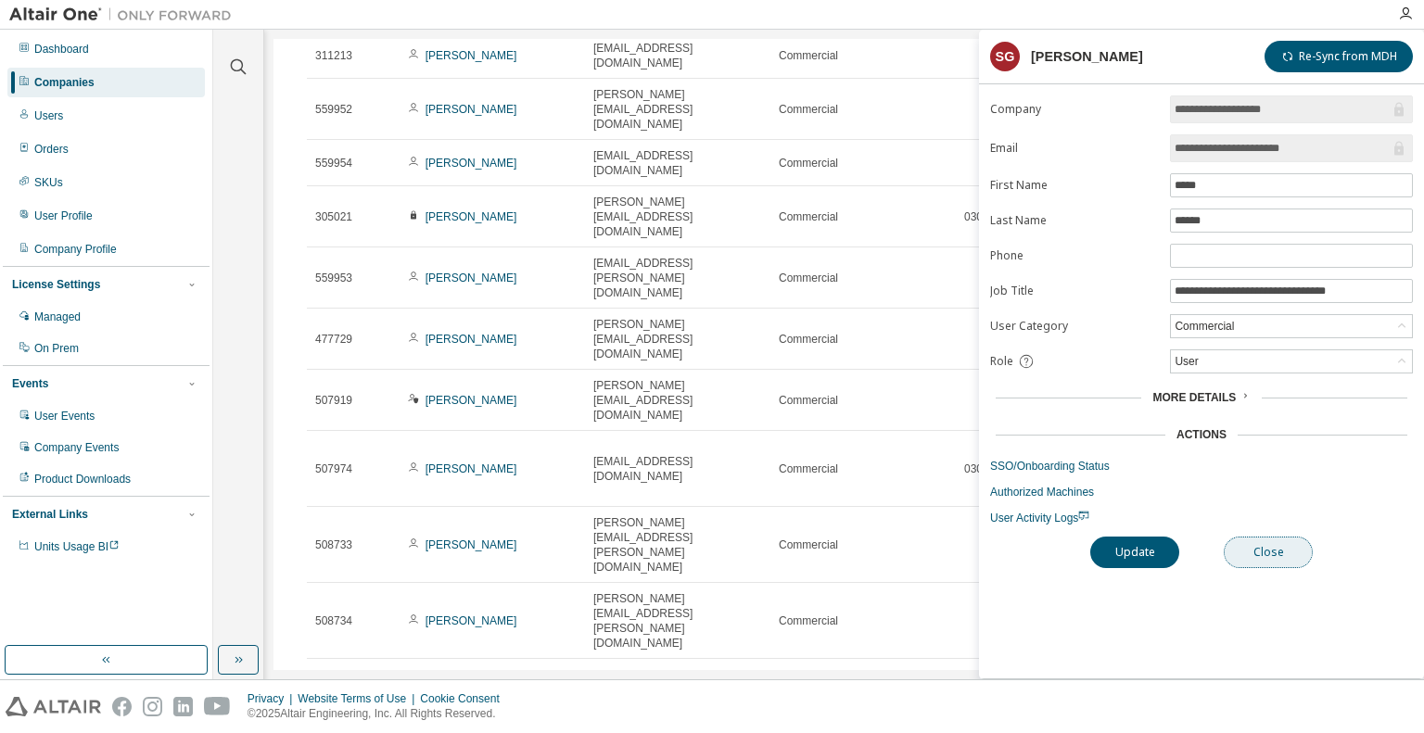
click at [1303, 550] on button "Close" at bounding box center [1268, 553] width 89 height 32
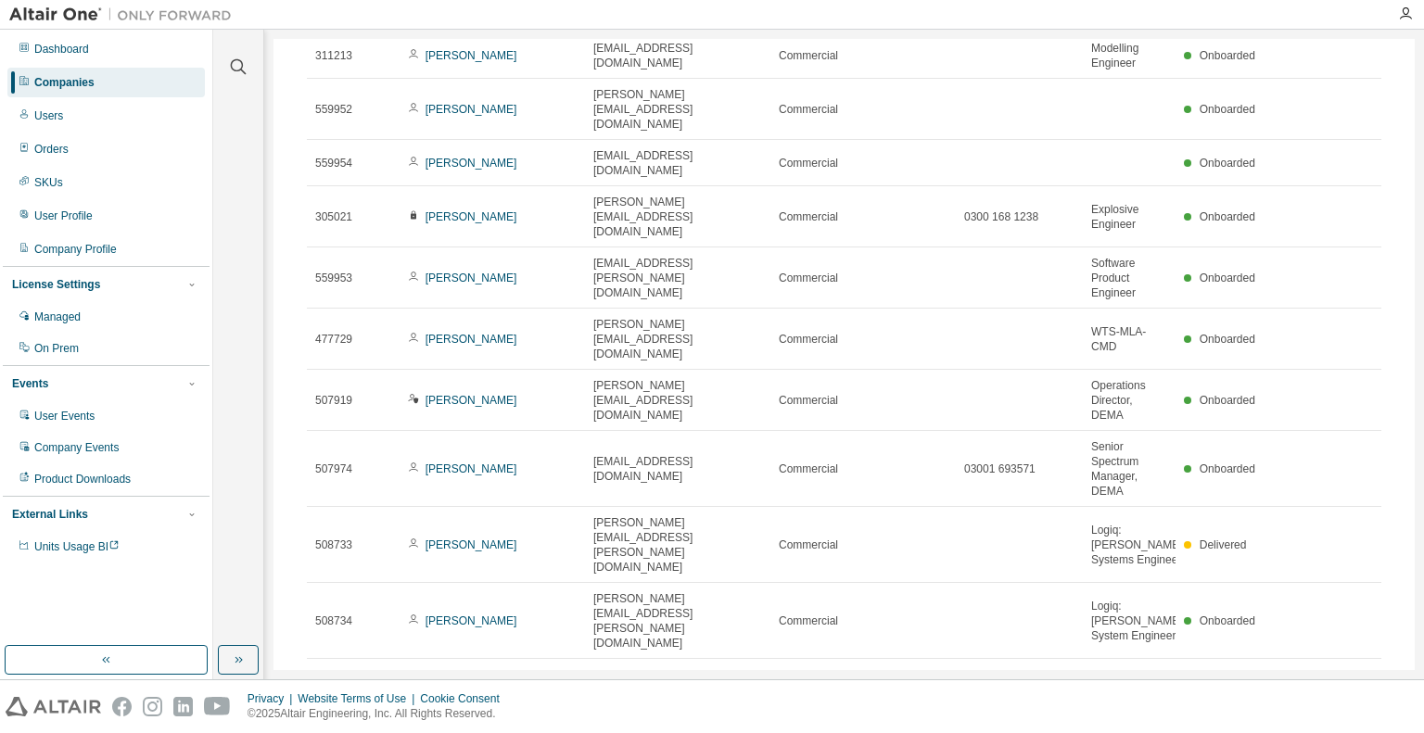
click at [1332, 677] on icon "button" at bounding box center [1335, 681] width 6 height 9
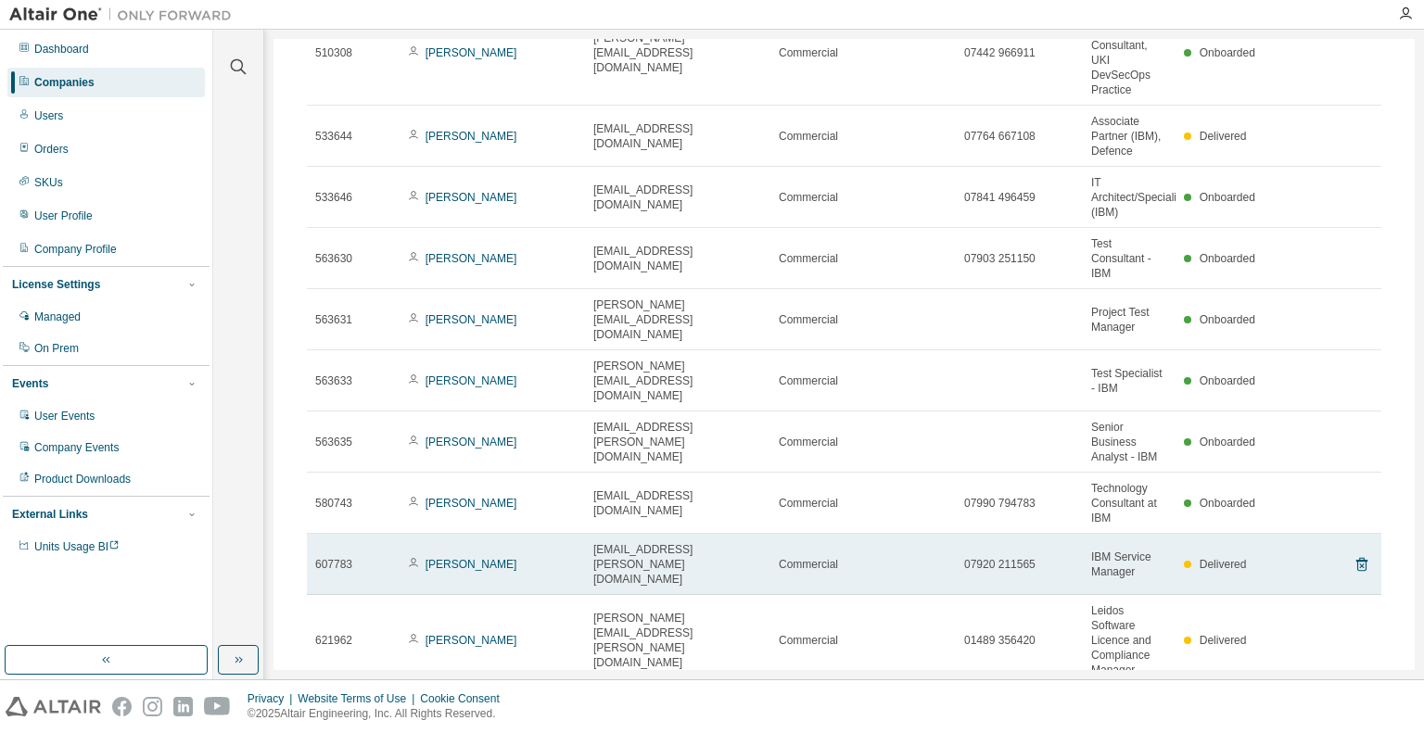
scroll to position [243, 0]
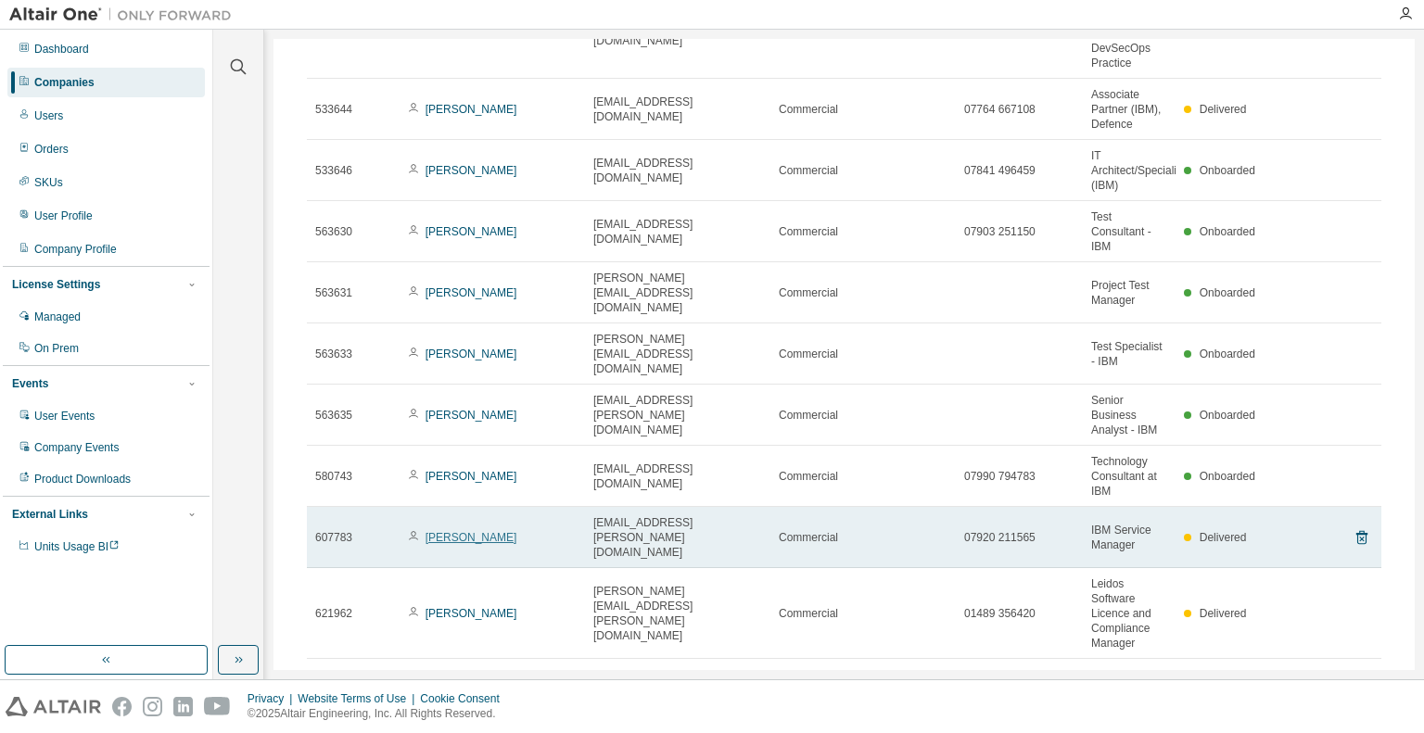
click at [440, 531] on link "[PERSON_NAME]" at bounding box center [472, 537] width 92 height 13
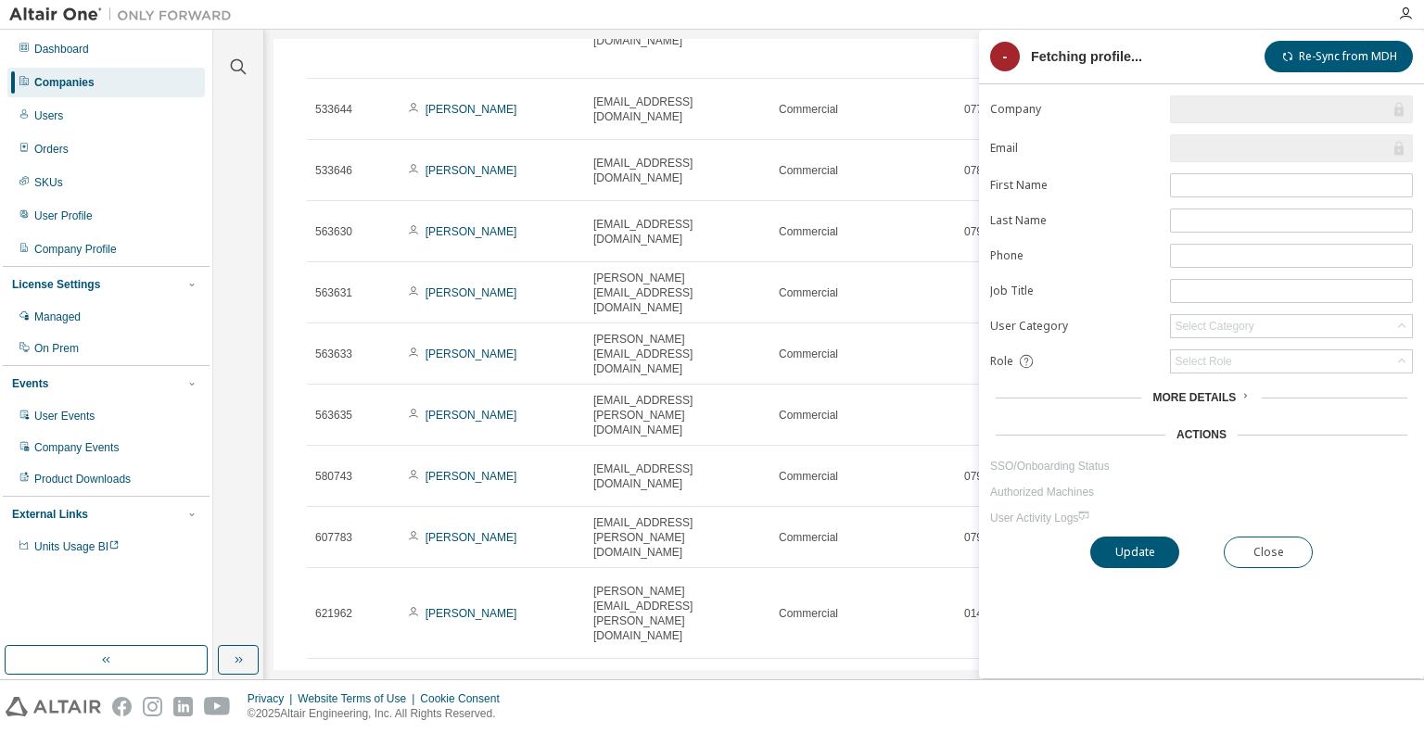
scroll to position [184, 0]
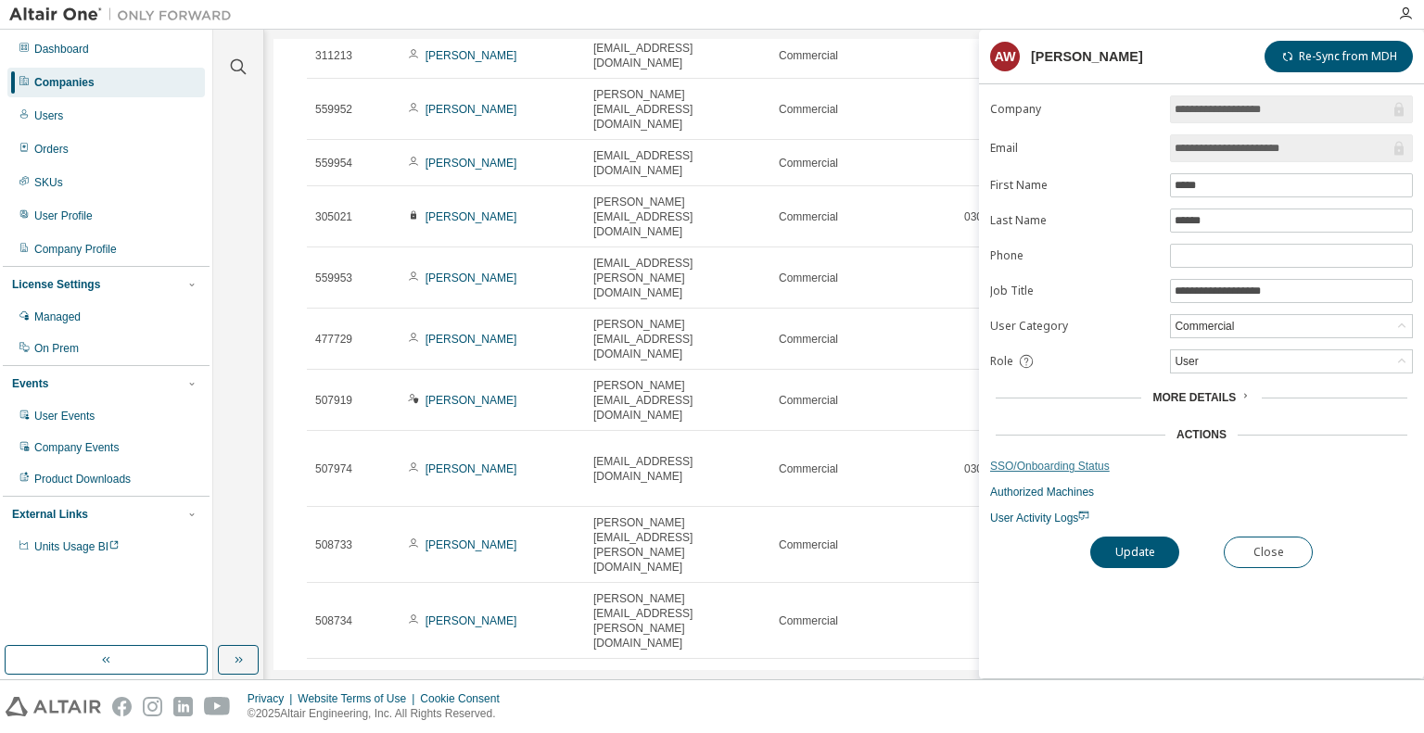
click at [1039, 461] on link "SSO/Onboarding Status" at bounding box center [1201, 466] width 423 height 15
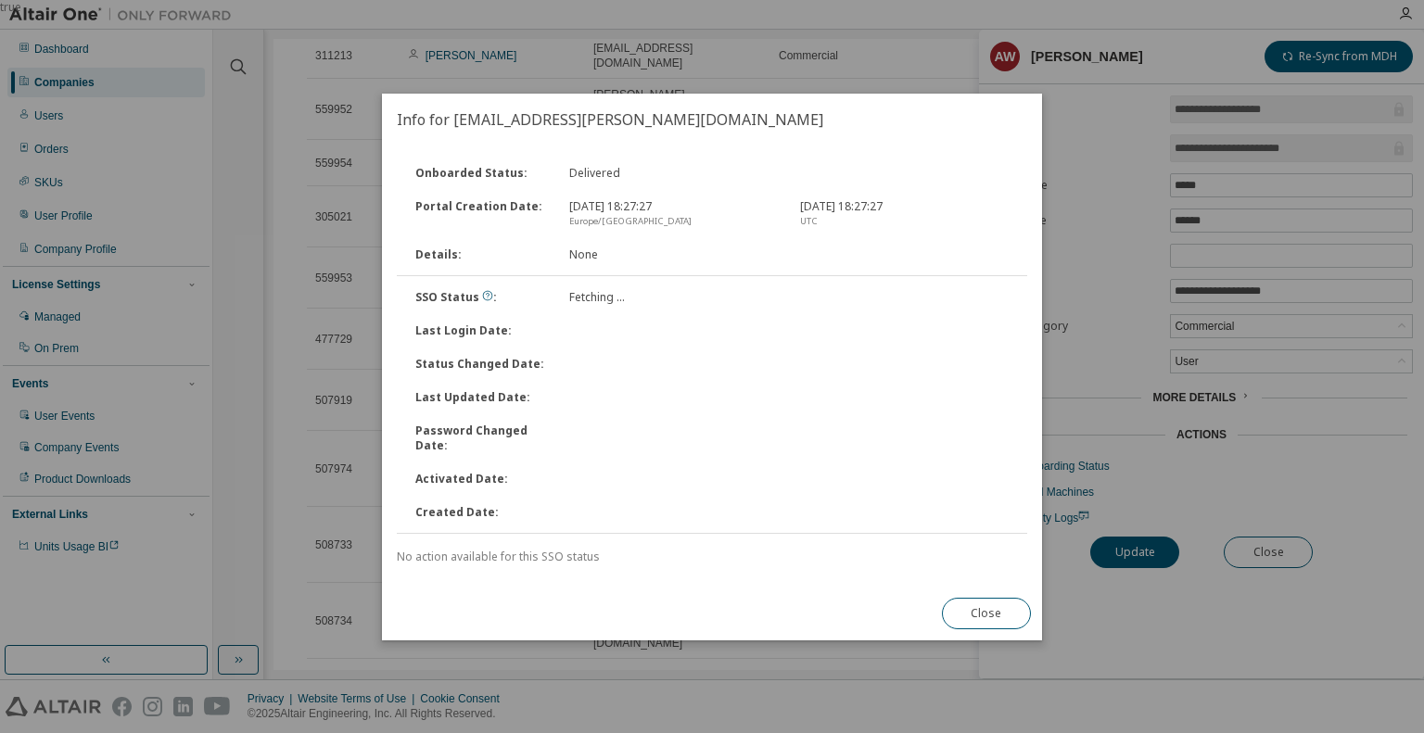
click at [969, 610] on button "Close" at bounding box center [986, 614] width 89 height 32
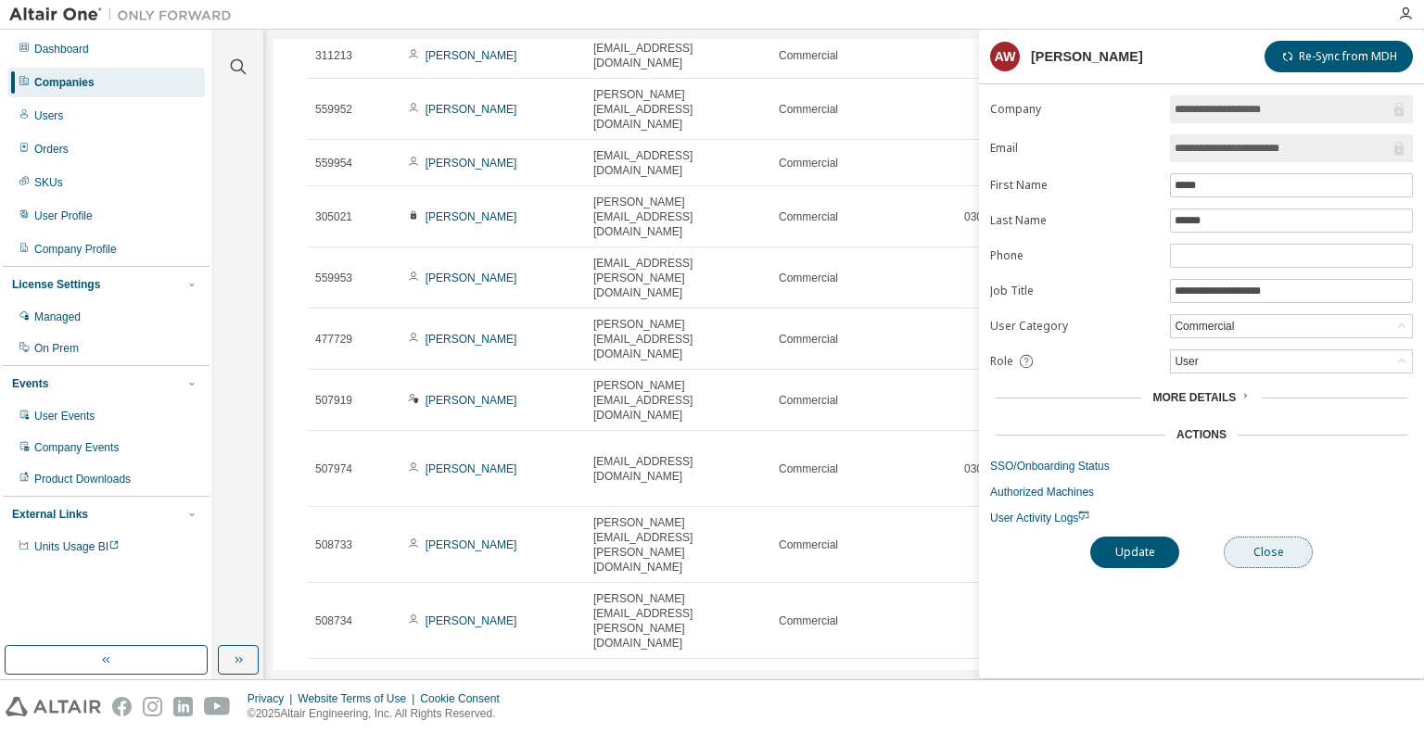
click at [1272, 543] on button "Close" at bounding box center [1268, 553] width 89 height 32
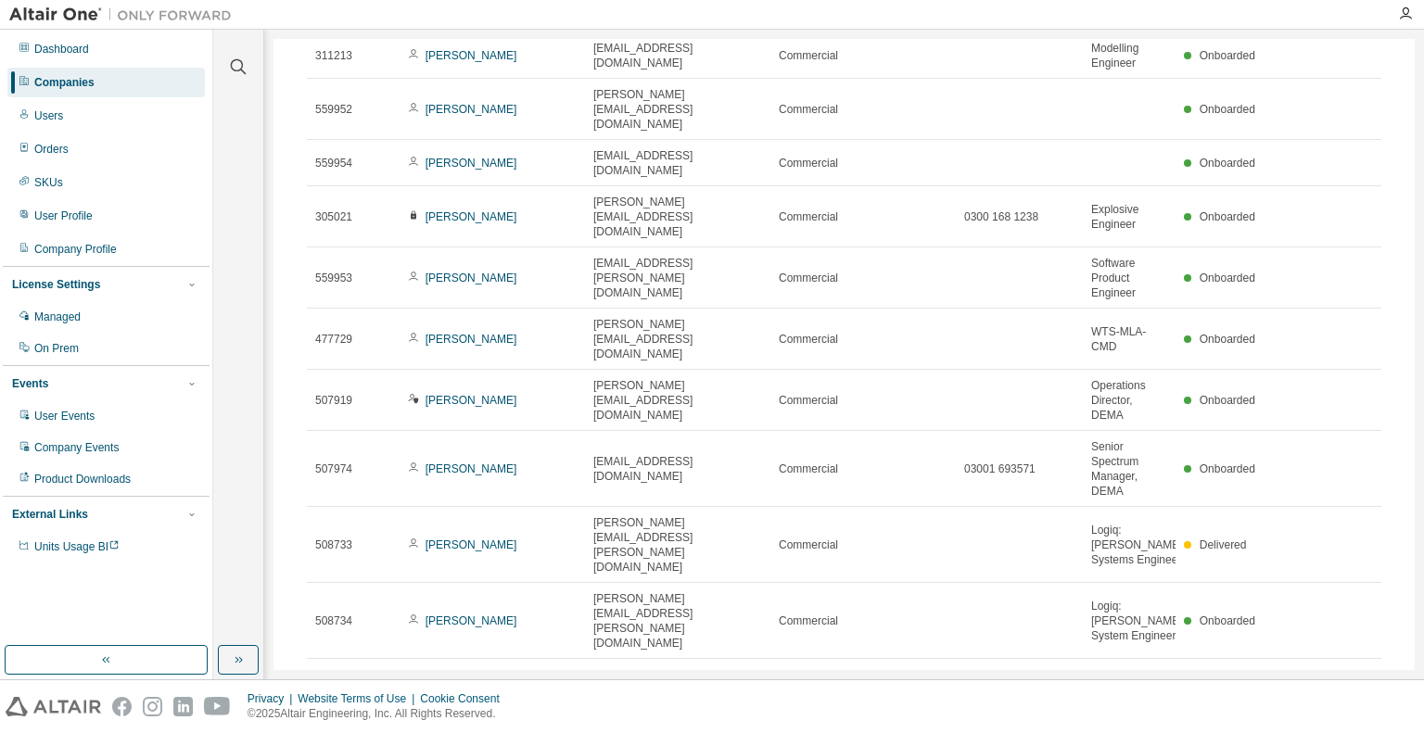
click at [1353, 670] on icon "button" at bounding box center [1362, 681] width 22 height 22
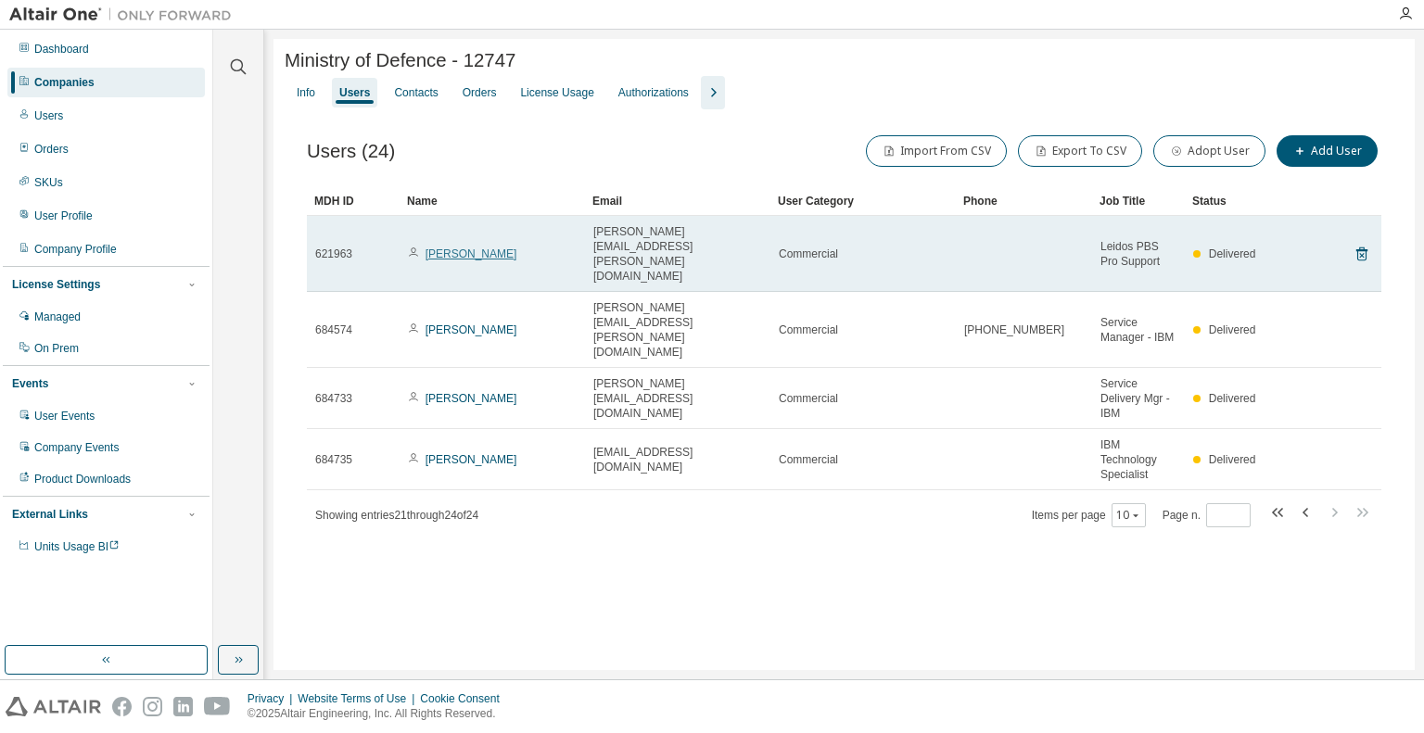
click at [462, 248] on link "[PERSON_NAME]" at bounding box center [472, 254] width 92 height 13
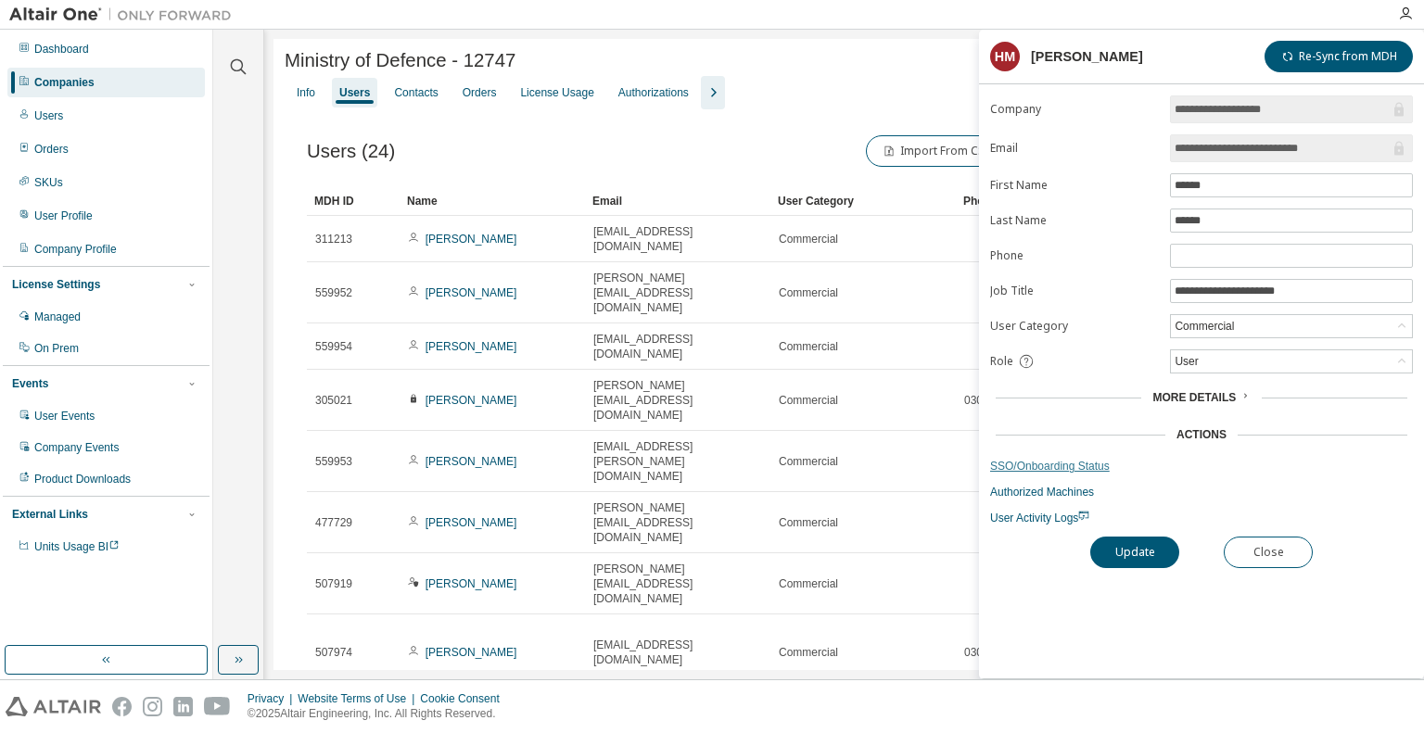
click at [1031, 459] on link "SSO/Onboarding Status" at bounding box center [1201, 466] width 423 height 15
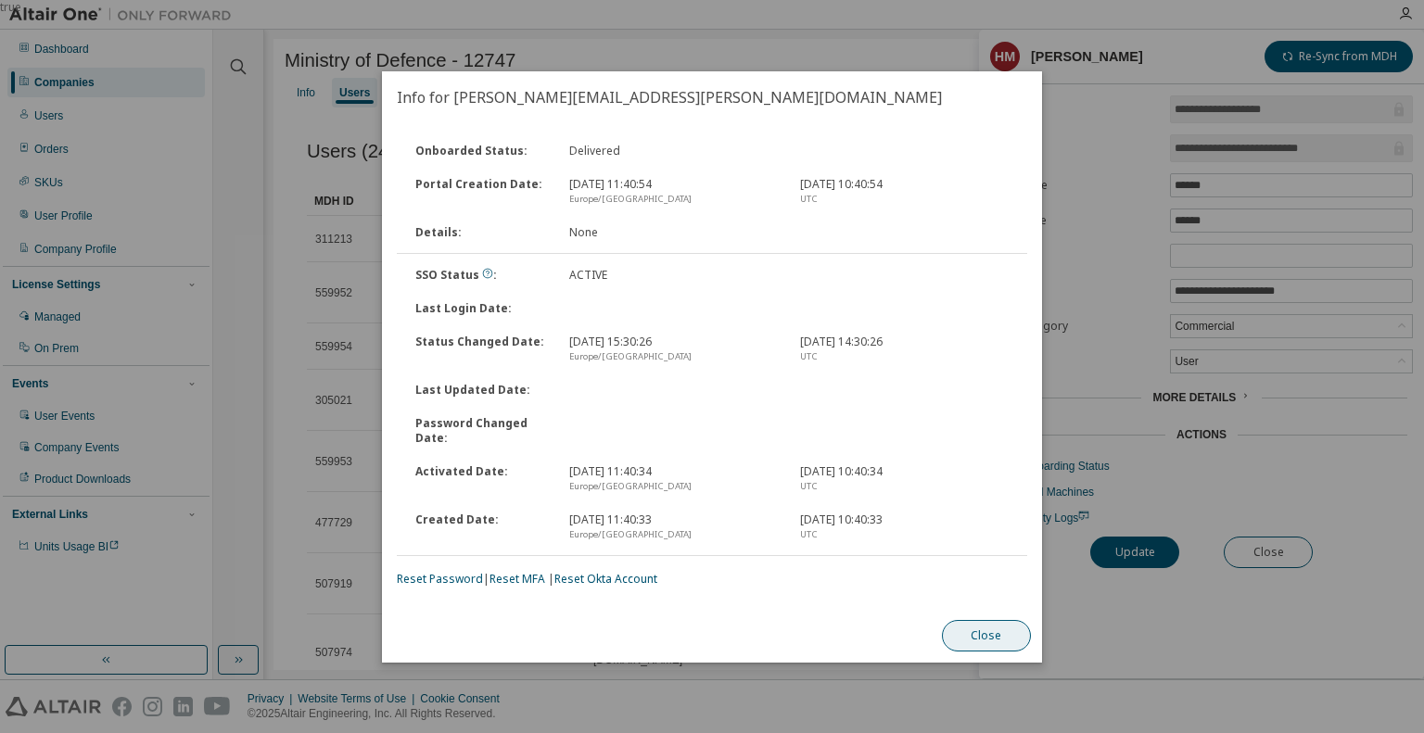
click at [970, 636] on button "Close" at bounding box center [986, 636] width 89 height 32
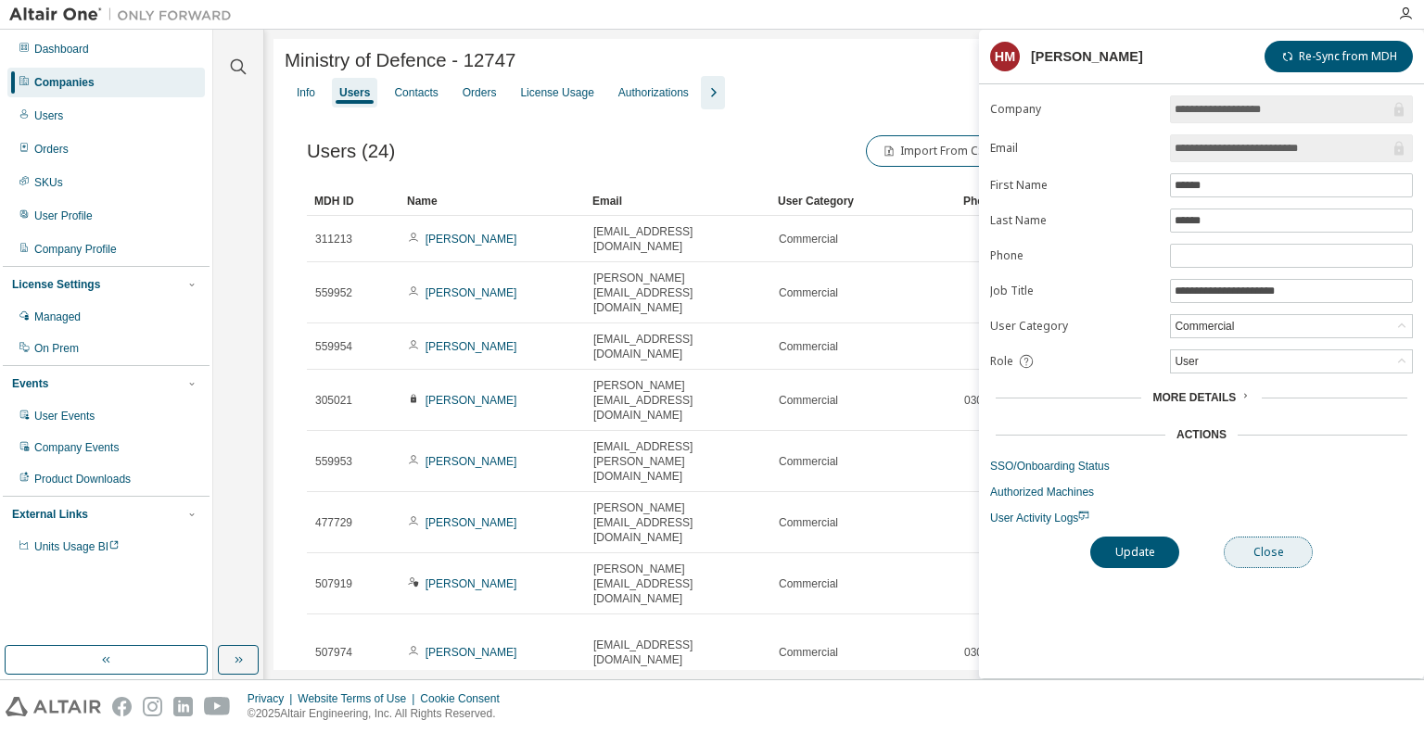
click at [1282, 552] on button "Close" at bounding box center [1268, 553] width 89 height 32
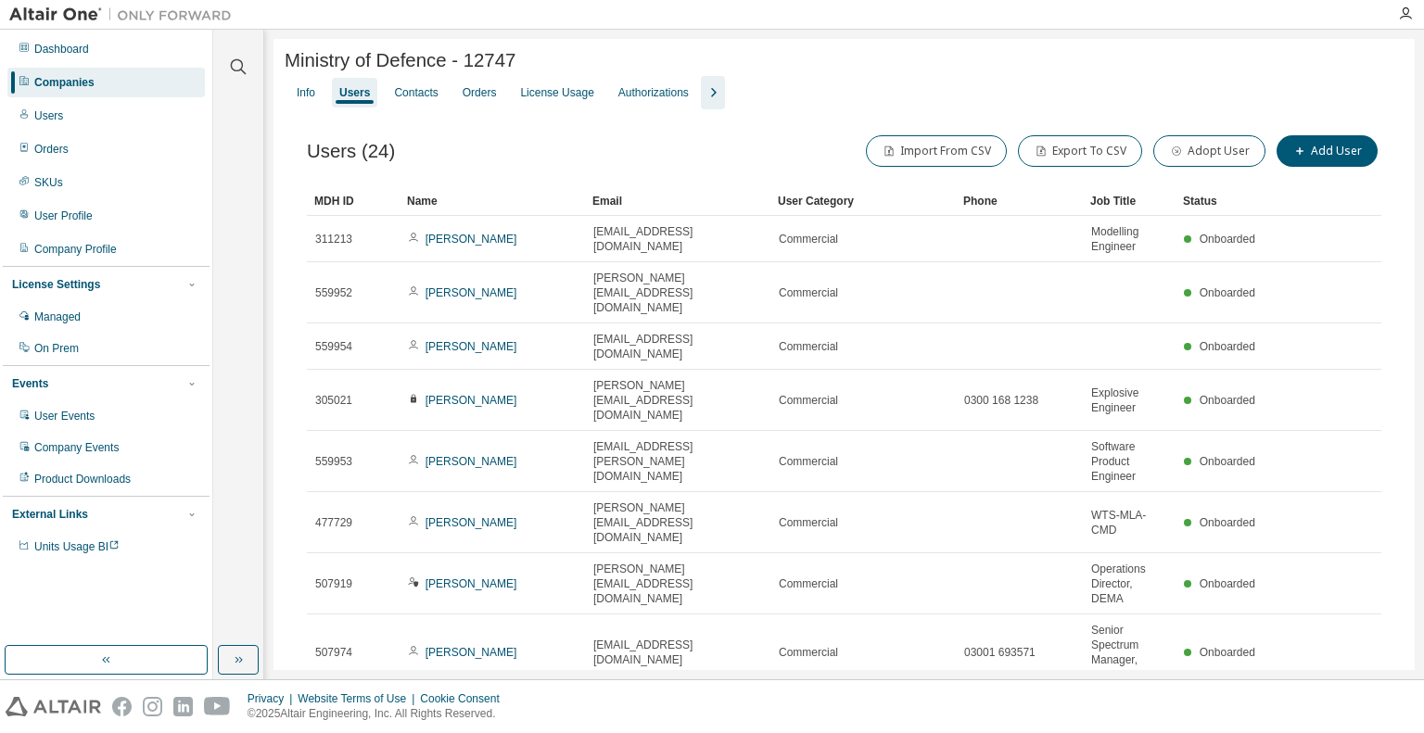
scroll to position [184, 0]
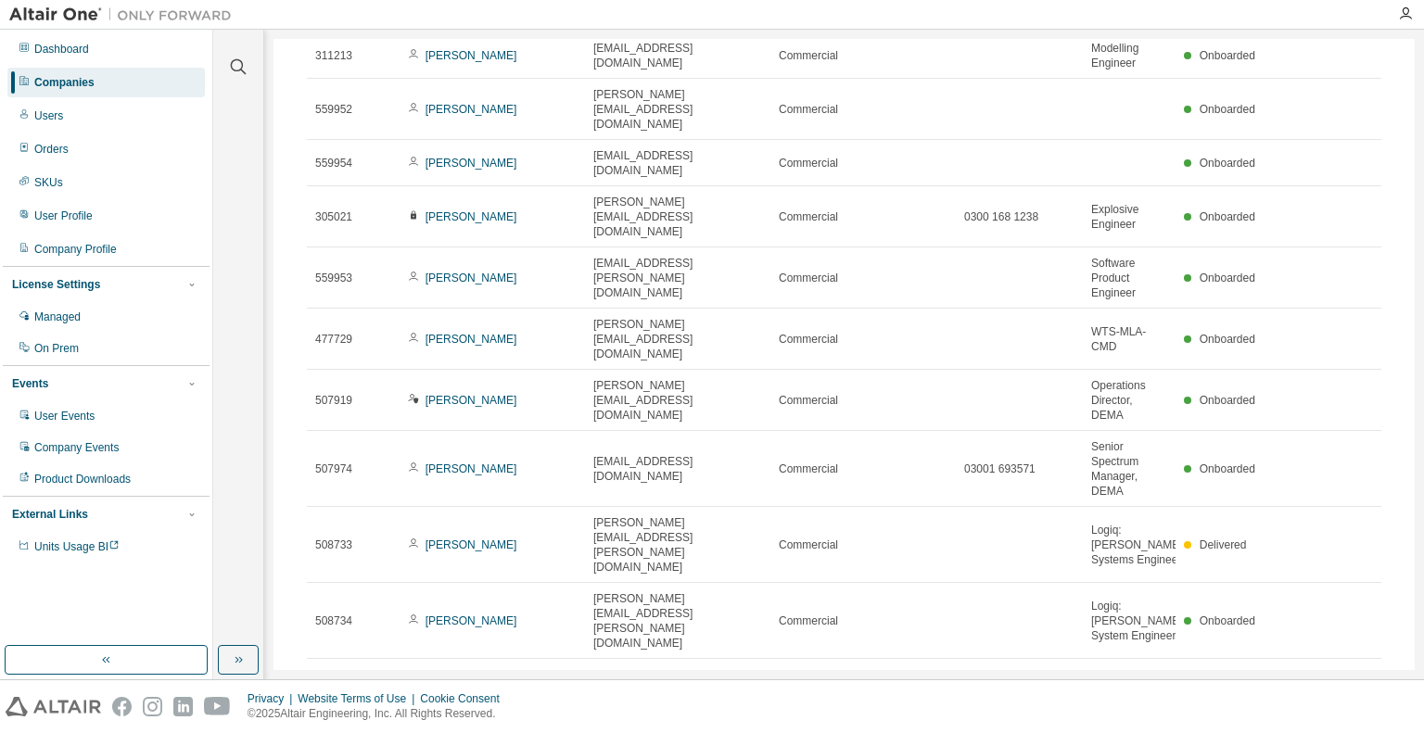
click at [1329, 670] on icon "button" at bounding box center [1334, 681] width 22 height 22
type input "*"
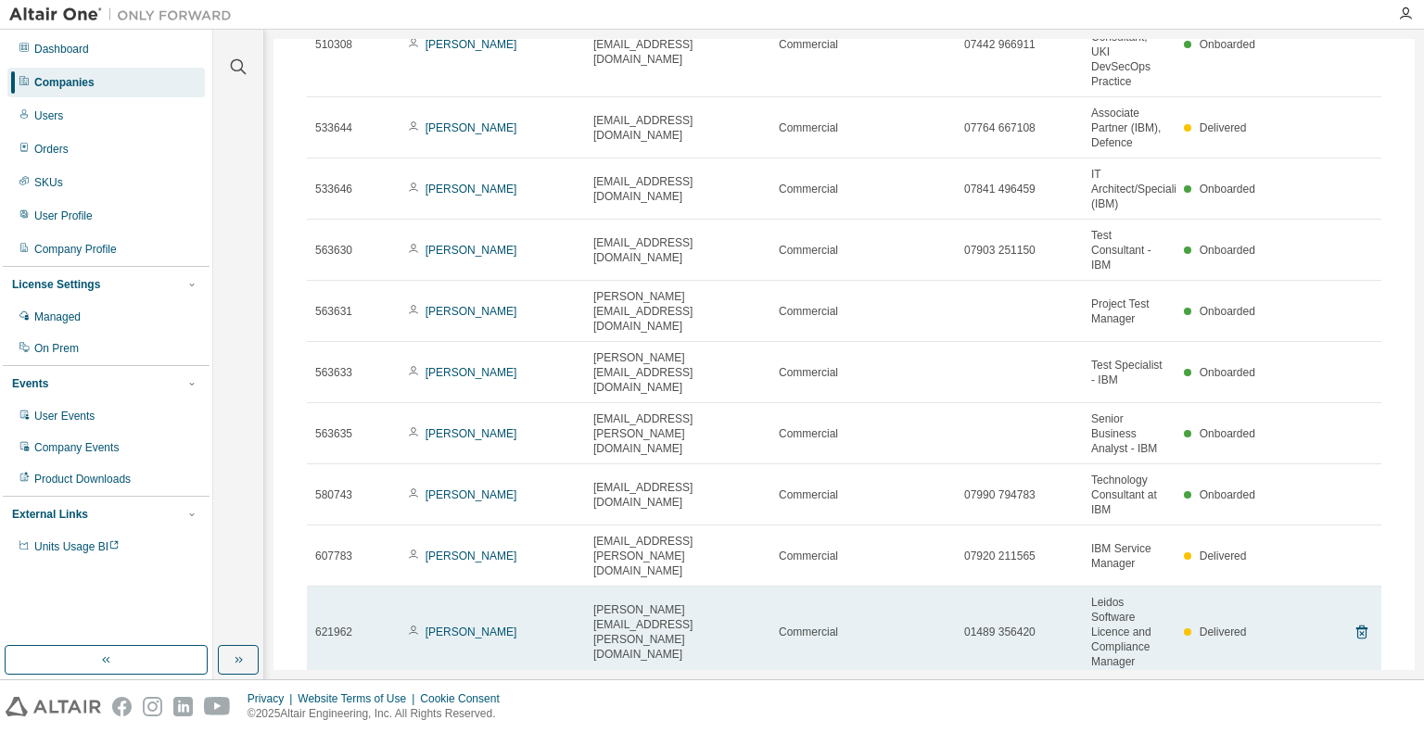
scroll to position [243, 0]
